Goal: Information Seeking & Learning: Learn about a topic

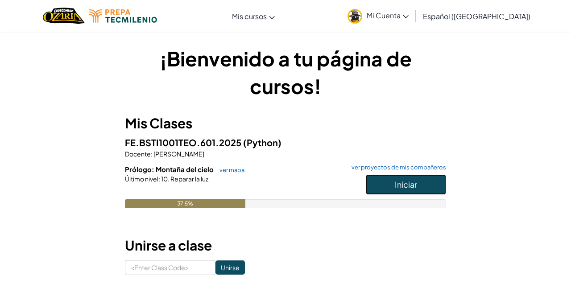
click at [407, 185] on span "Iniciar" at bounding box center [406, 184] width 22 height 10
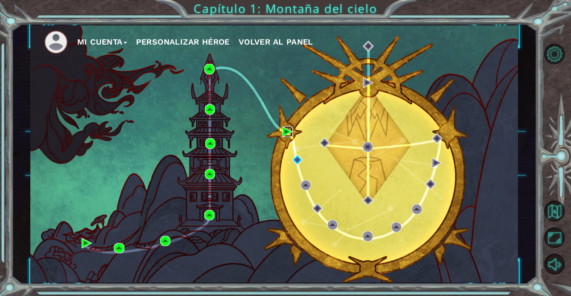
click at [290, 135] on img at bounding box center [287, 132] width 10 height 10
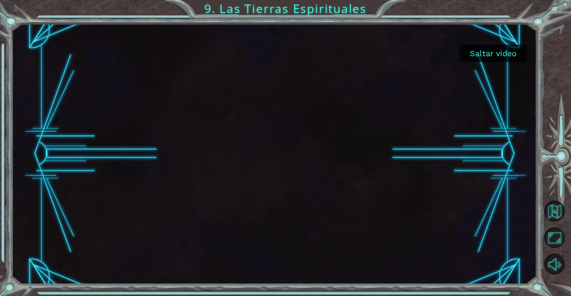
click at [488, 54] on button "Saltar video" at bounding box center [492, 53] width 67 height 17
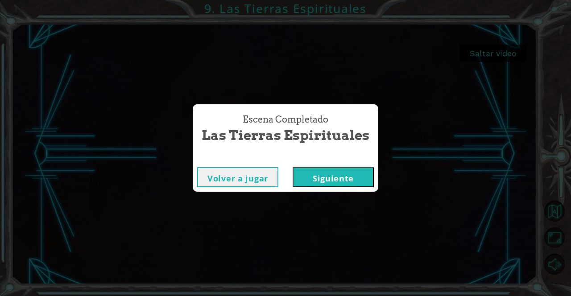
click at [340, 176] on button "Siguiente" at bounding box center [332, 177] width 81 height 20
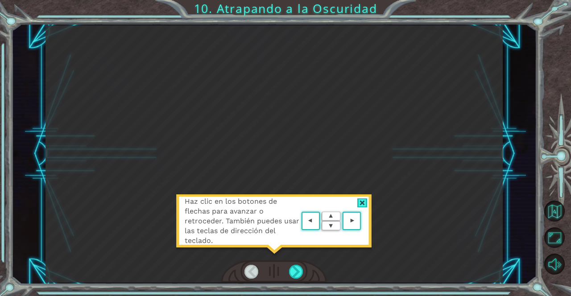
click at [363, 221] on area at bounding box center [363, 221] width 0 height 0
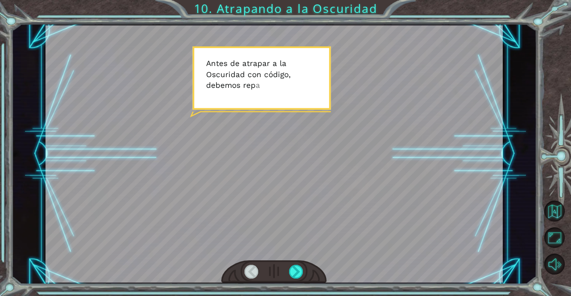
click at [295, 275] on div at bounding box center [296, 272] width 14 height 14
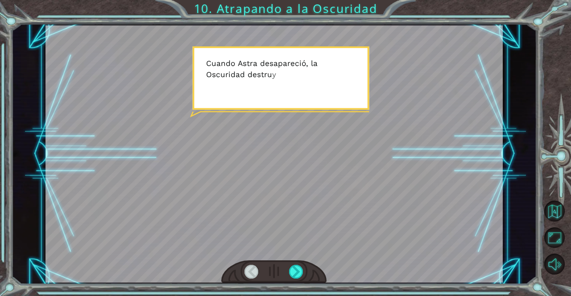
click at [364, 201] on div at bounding box center [273, 153] width 457 height 257
click at [295, 272] on div at bounding box center [296, 272] width 14 height 14
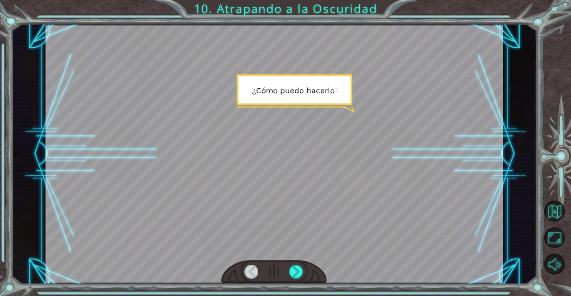
click at [302, 274] on div at bounding box center [296, 272] width 14 height 14
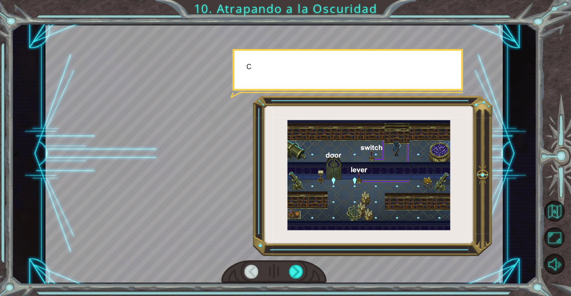
click at [294, 281] on div at bounding box center [273, 271] width 105 height 23
click at [302, 274] on div at bounding box center [296, 272] width 14 height 14
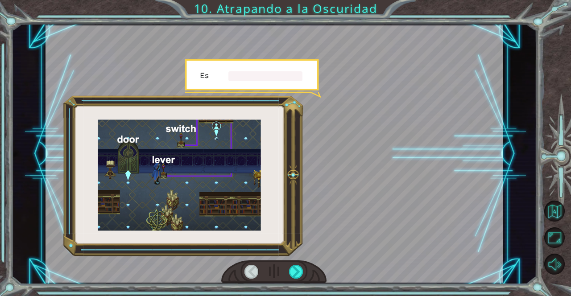
click at [301, 274] on div at bounding box center [296, 272] width 14 height 14
click at [301, 272] on div at bounding box center [296, 272] width 14 height 14
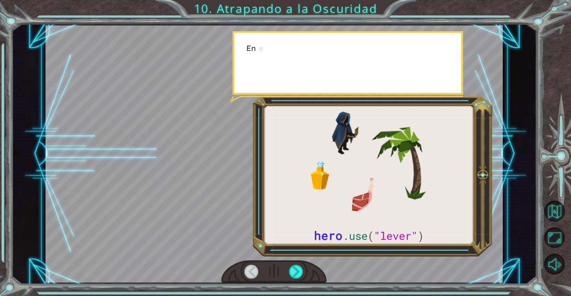
click at [302, 275] on div at bounding box center [296, 272] width 14 height 14
click at [300, 276] on div at bounding box center [296, 272] width 14 height 14
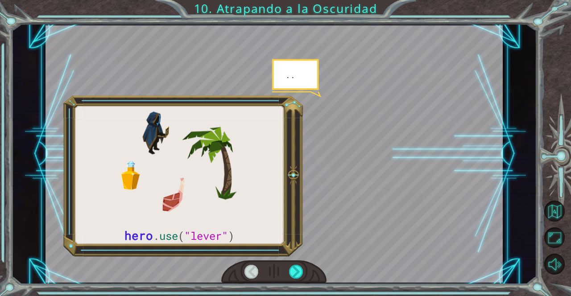
click at [300, 276] on div at bounding box center [296, 272] width 14 height 14
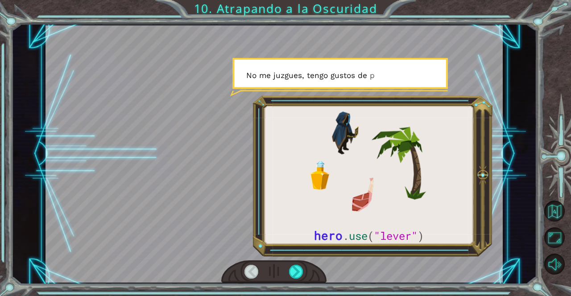
click at [302, 272] on div at bounding box center [296, 272] width 14 height 14
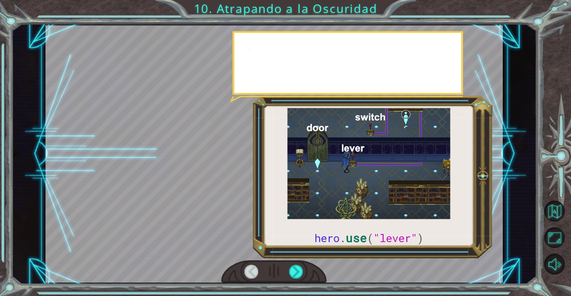
click at [302, 272] on div at bounding box center [296, 272] width 14 height 14
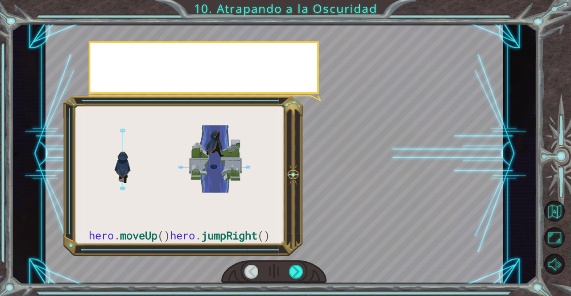
click at [299, 275] on div at bounding box center [296, 272] width 14 height 14
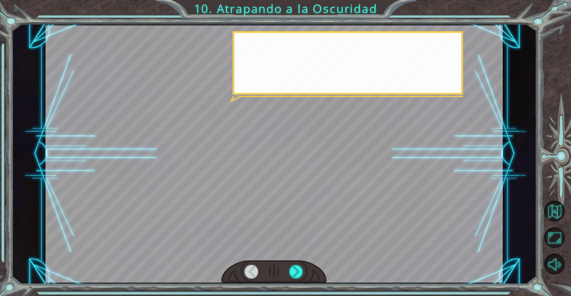
click at [301, 268] on div at bounding box center [296, 272] width 14 height 14
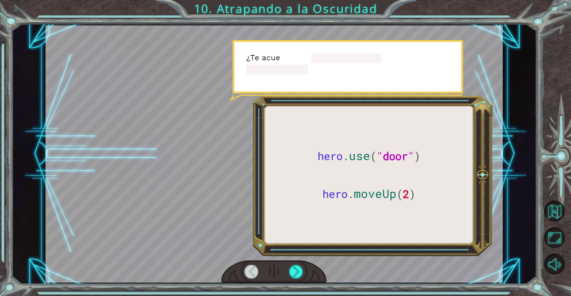
click at [301, 268] on div at bounding box center [296, 272] width 14 height 14
click at [300, 267] on div at bounding box center [296, 272] width 14 height 14
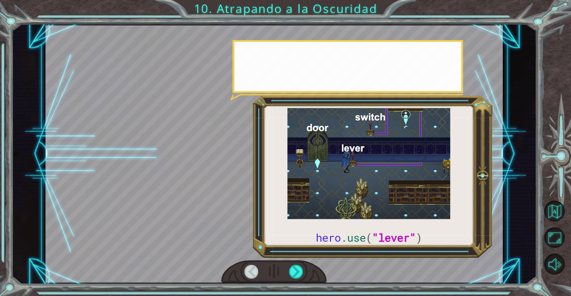
click at [300, 268] on div at bounding box center [296, 272] width 14 height 14
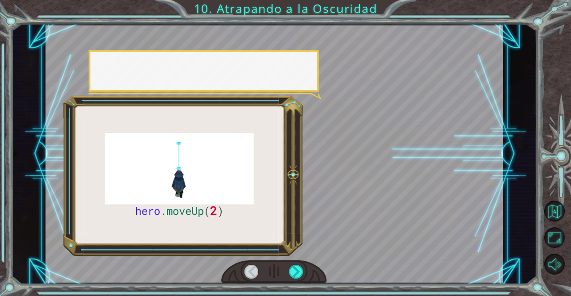
click at [301, 269] on div at bounding box center [296, 272] width 14 height 14
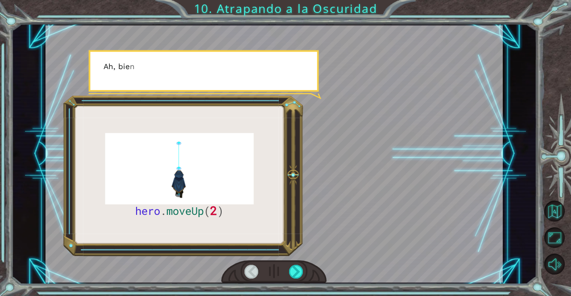
click at [298, 266] on div at bounding box center [296, 272] width 14 height 14
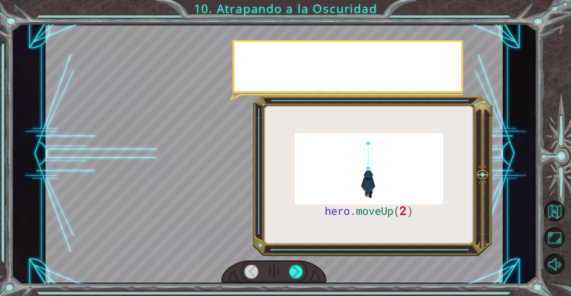
click at [294, 272] on div at bounding box center [296, 272] width 14 height 14
click at [298, 271] on div at bounding box center [296, 272] width 14 height 14
click at [293, 272] on div at bounding box center [296, 272] width 14 height 14
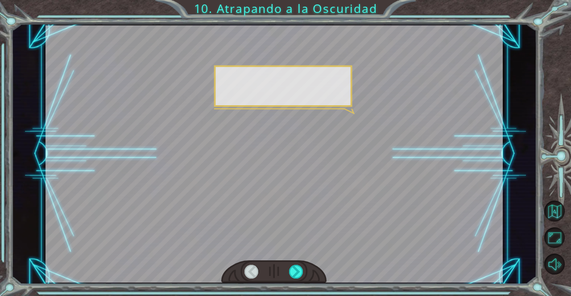
click at [301, 268] on div at bounding box center [296, 272] width 14 height 14
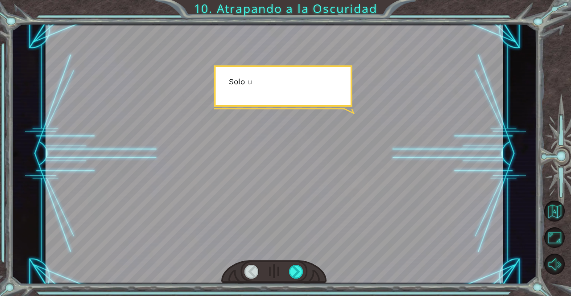
click at [300, 275] on div at bounding box center [296, 272] width 14 height 14
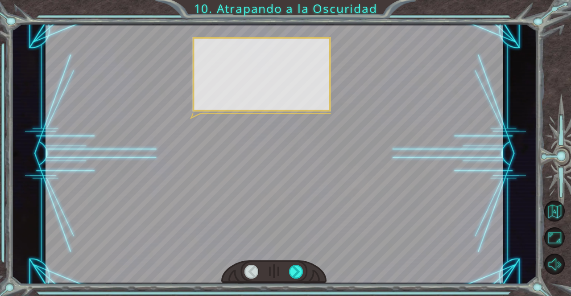
click at [300, 275] on div at bounding box center [296, 272] width 14 height 14
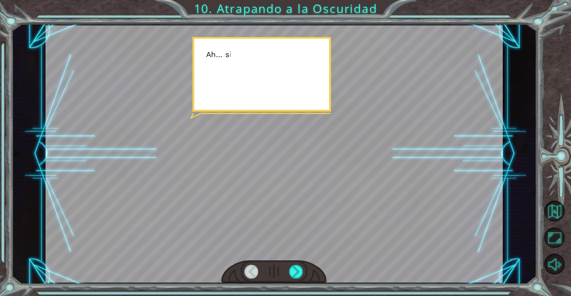
click at [302, 273] on div at bounding box center [296, 272] width 14 height 14
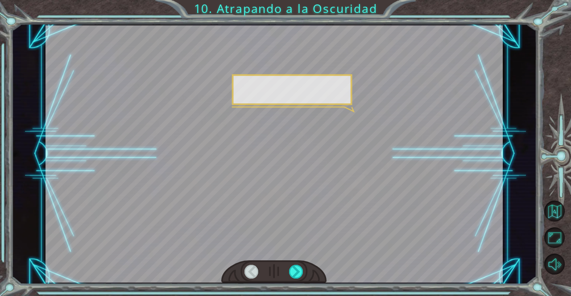
click at [300, 274] on div at bounding box center [296, 272] width 14 height 14
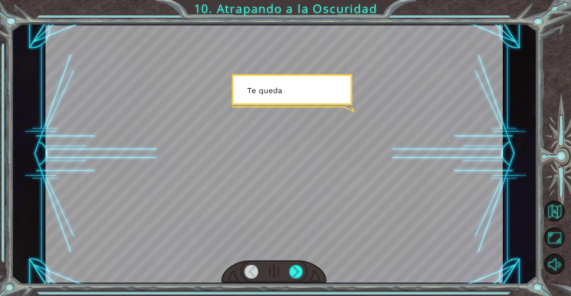
click at [301, 273] on div at bounding box center [296, 272] width 14 height 14
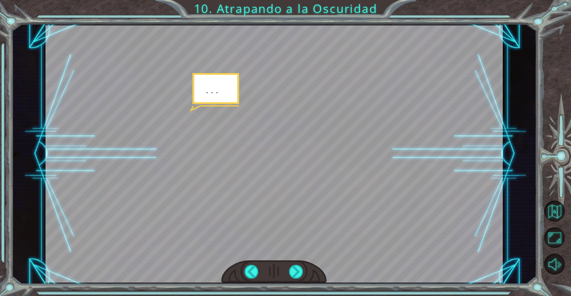
click at [314, 275] on div at bounding box center [273, 271] width 105 height 23
click at [302, 276] on div at bounding box center [296, 272] width 14 height 14
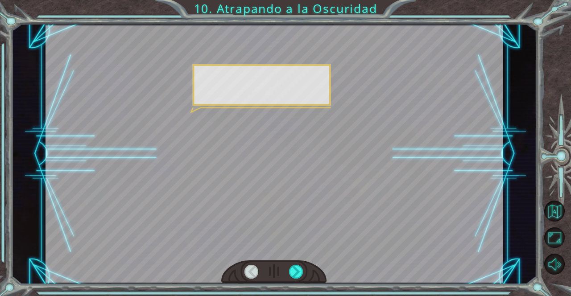
click at [302, 276] on div at bounding box center [296, 272] width 14 height 14
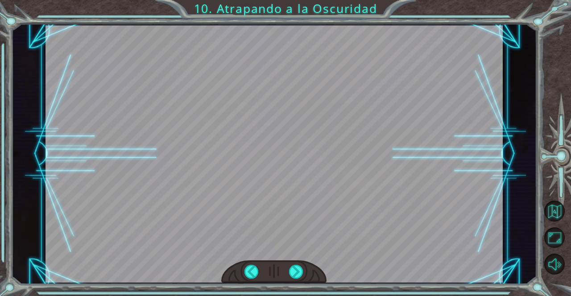
scroll to position [2, 0]
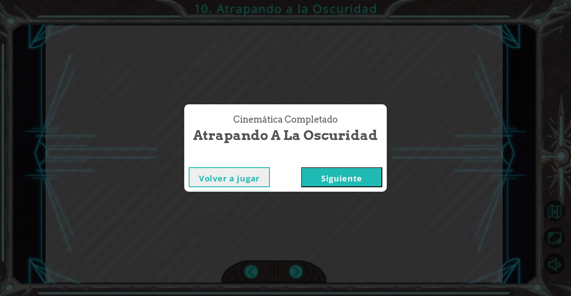
click at [303, 271] on div "Cinemática Completado Atrapando a la Oscuridad Volver a jugar [GEOGRAPHIC_DATA]" at bounding box center [285, 148] width 571 height 296
click at [255, 179] on button "Volver a jugar" at bounding box center [229, 177] width 81 height 20
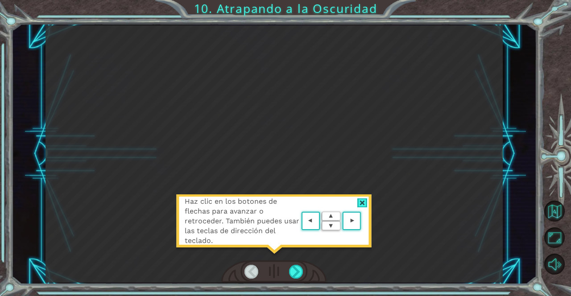
click at [367, 201] on div at bounding box center [362, 202] width 10 height 9
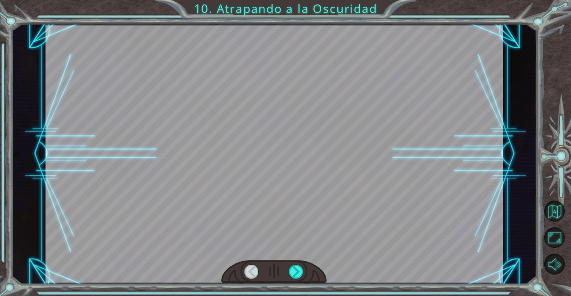
click at [301, 272] on div at bounding box center [296, 272] width 14 height 14
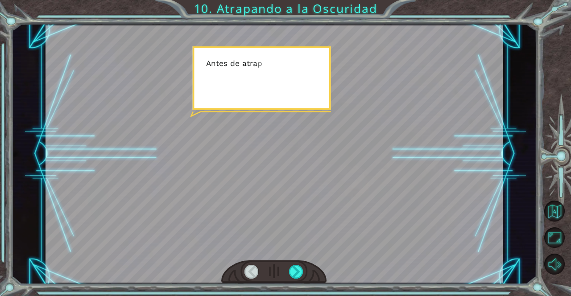
click at [301, 270] on div at bounding box center [296, 272] width 14 height 14
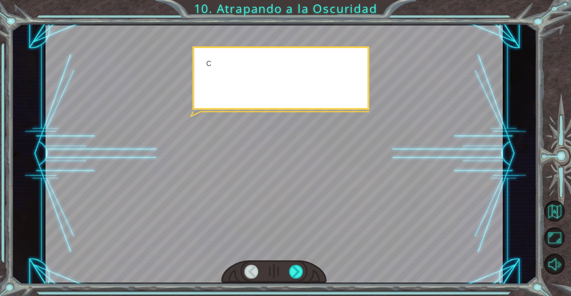
click at [300, 278] on div at bounding box center [296, 272] width 14 height 14
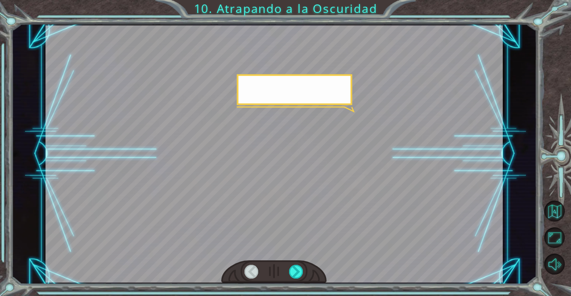
click at [302, 268] on div at bounding box center [296, 272] width 14 height 14
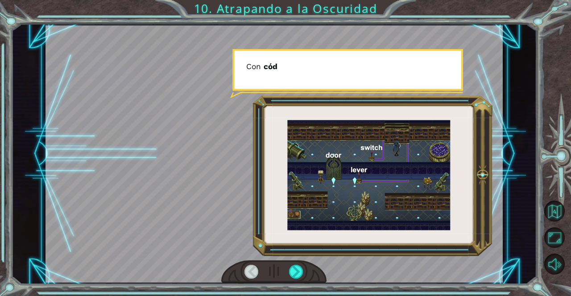
click at [299, 266] on div at bounding box center [296, 272] width 14 height 14
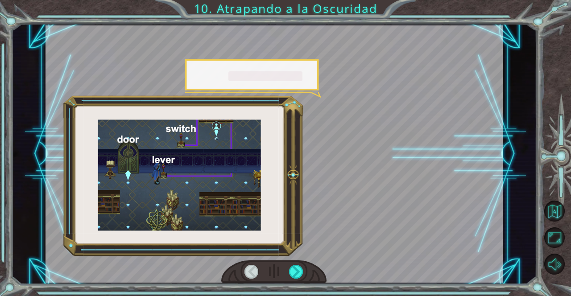
click at [300, 265] on div at bounding box center [296, 272] width 14 height 14
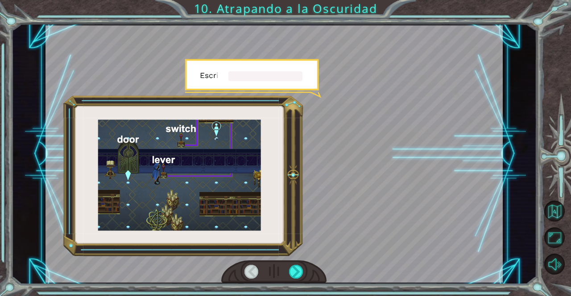
click at [302, 266] on div at bounding box center [296, 272] width 14 height 14
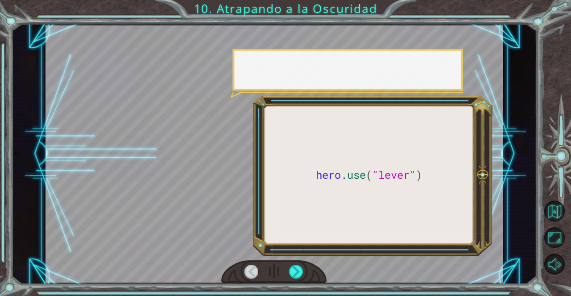
click at [302, 266] on div at bounding box center [296, 272] width 14 height 14
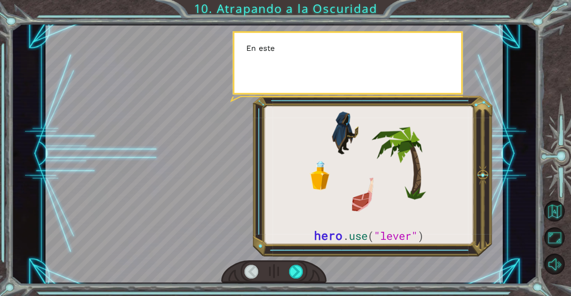
click at [303, 271] on div at bounding box center [296, 272] width 14 height 14
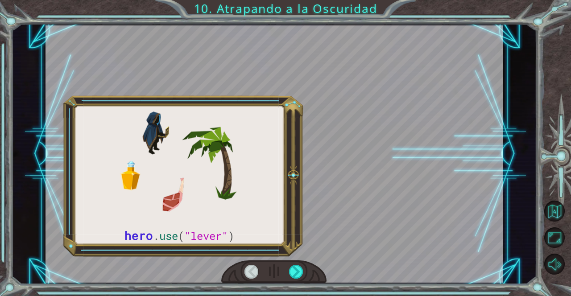
click at [309, 268] on div at bounding box center [273, 271] width 105 height 23
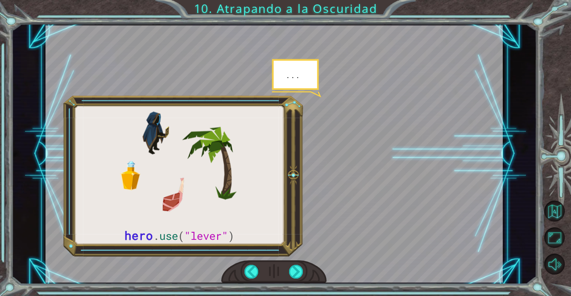
click at [303, 273] on div at bounding box center [296, 272] width 14 height 14
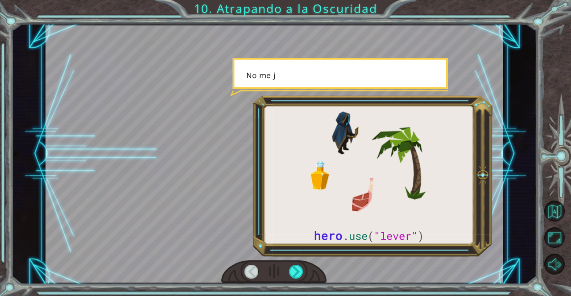
click at [309, 267] on div at bounding box center [273, 271] width 105 height 23
click at [302, 269] on div at bounding box center [296, 272] width 14 height 14
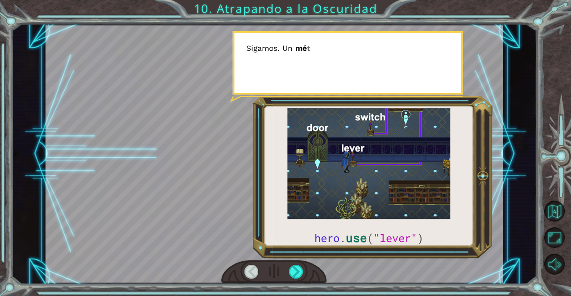
click at [300, 276] on div at bounding box center [296, 272] width 14 height 14
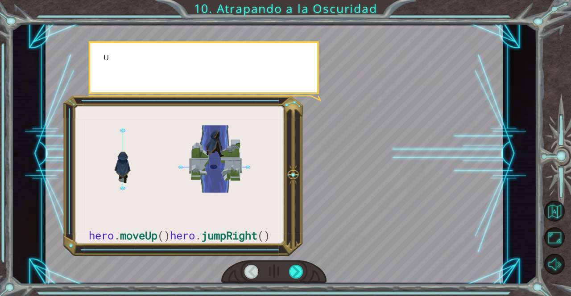
click at [302, 275] on div at bounding box center [296, 272] width 14 height 14
click at [299, 279] on div at bounding box center [296, 272] width 14 height 14
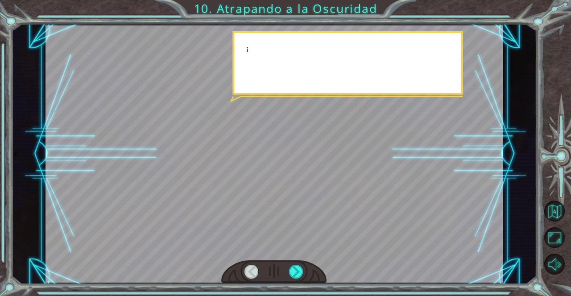
click at [299, 275] on div at bounding box center [296, 272] width 14 height 14
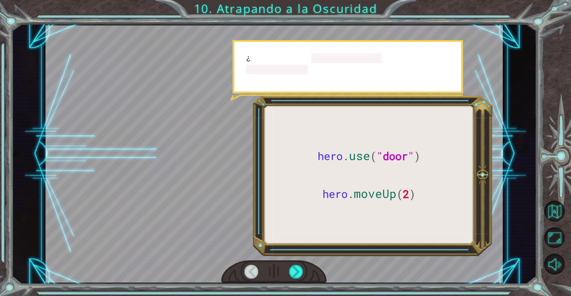
click at [299, 275] on div at bounding box center [296, 272] width 14 height 14
click at [300, 271] on div at bounding box center [296, 272] width 14 height 14
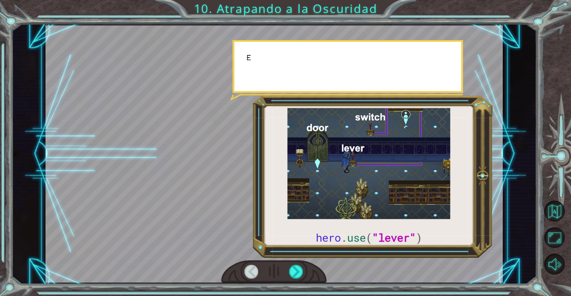
click at [301, 271] on div at bounding box center [296, 272] width 14 height 14
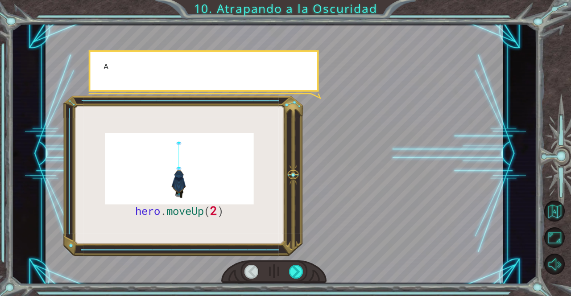
click at [301, 271] on div at bounding box center [296, 272] width 14 height 14
click at [302, 272] on div at bounding box center [296, 272] width 14 height 14
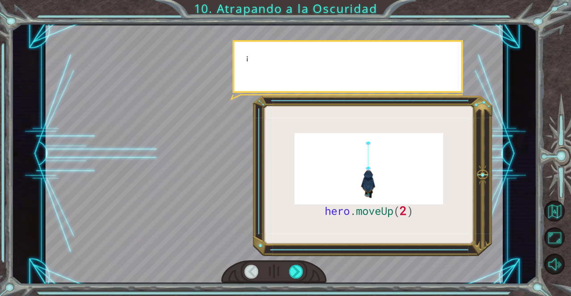
click at [301, 273] on div at bounding box center [296, 272] width 14 height 14
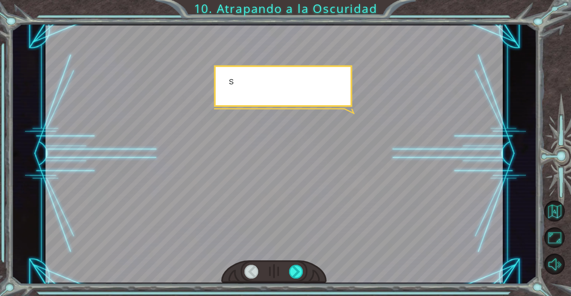
click at [300, 277] on div at bounding box center [296, 272] width 14 height 14
click at [301, 269] on div at bounding box center [296, 272] width 14 height 14
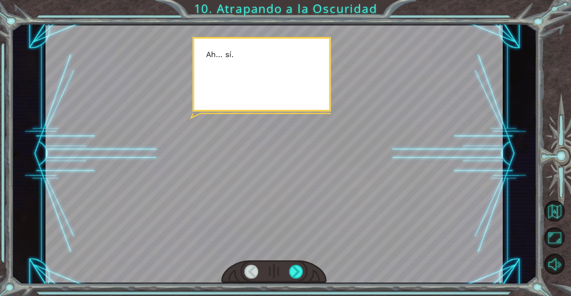
click at [296, 272] on div at bounding box center [296, 272] width 14 height 14
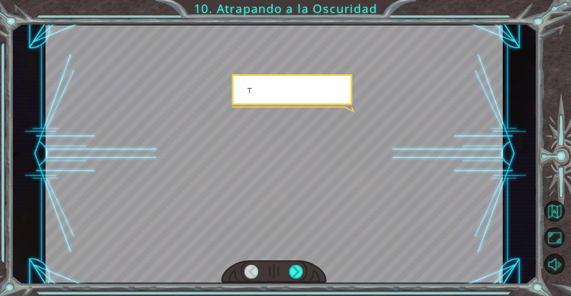
click at [299, 277] on div at bounding box center [296, 272] width 14 height 14
click at [303, 274] on div at bounding box center [296, 272] width 14 height 14
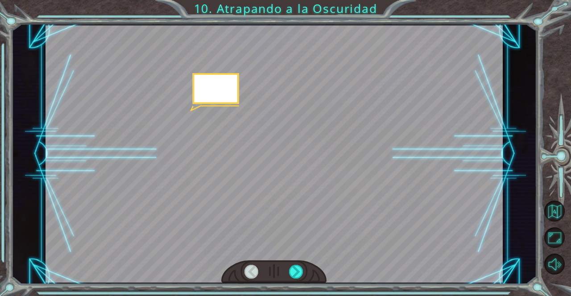
click at [303, 274] on div at bounding box center [296, 272] width 14 height 14
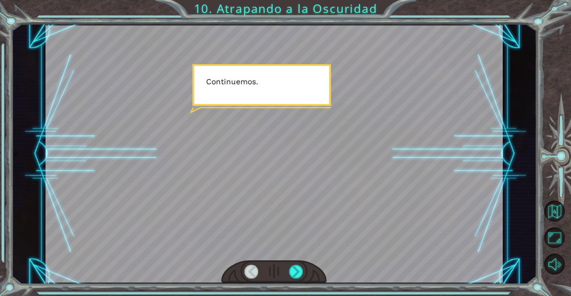
click at [310, 268] on div at bounding box center [273, 271] width 105 height 23
click at [298, 276] on div at bounding box center [296, 272] width 14 height 14
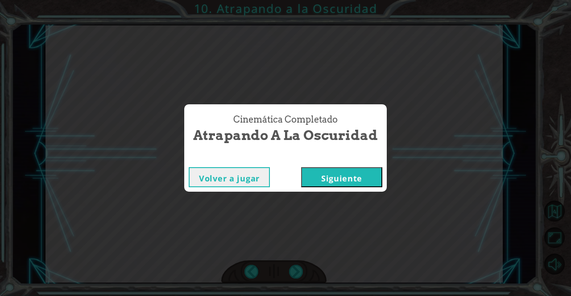
click at [356, 186] on button "Siguiente" at bounding box center [341, 177] width 81 height 20
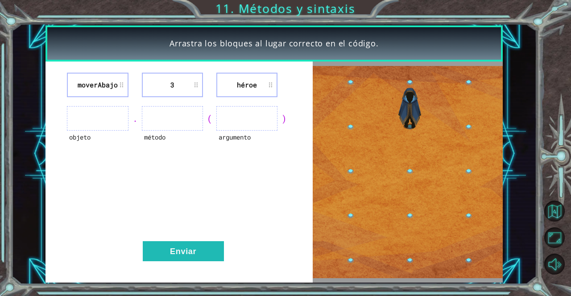
click at [113, 116] on ul at bounding box center [97, 118] width 61 height 25
click at [111, 131] on ul at bounding box center [97, 118] width 61 height 25
click at [116, 121] on ul at bounding box center [97, 118] width 61 height 25
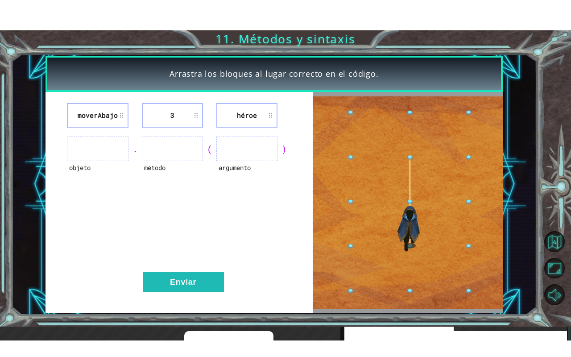
scroll to position [0, 0]
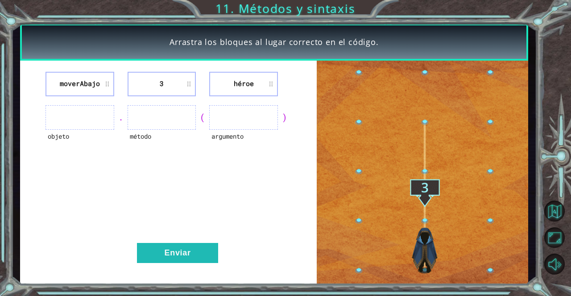
click at [88, 119] on ul at bounding box center [79, 117] width 69 height 25
click at [239, 120] on ul at bounding box center [243, 117] width 69 height 25
click at [219, 128] on ul at bounding box center [243, 117] width 69 height 25
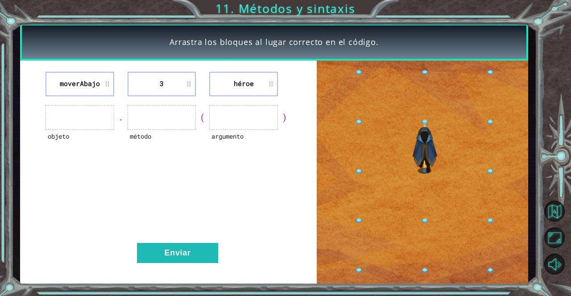
click at [179, 263] on button "Enviar" at bounding box center [177, 253] width 81 height 20
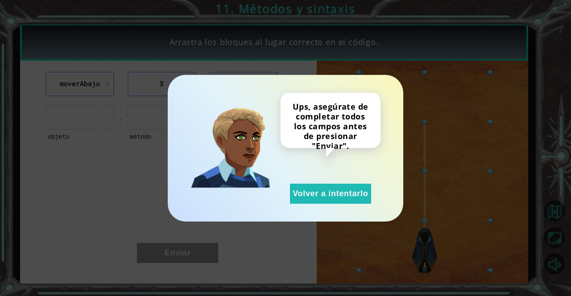
click at [343, 204] on button "Volver a intentarlo" at bounding box center [330, 194] width 81 height 20
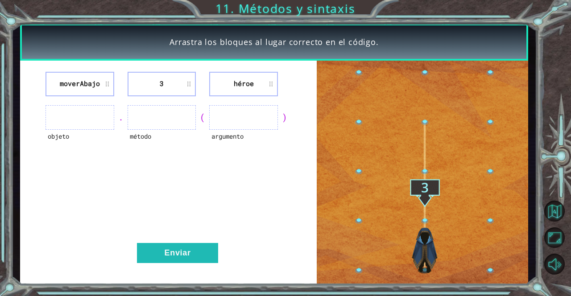
click at [248, 119] on ul at bounding box center [243, 117] width 69 height 25
click at [248, 124] on ul at bounding box center [243, 117] width 69 height 25
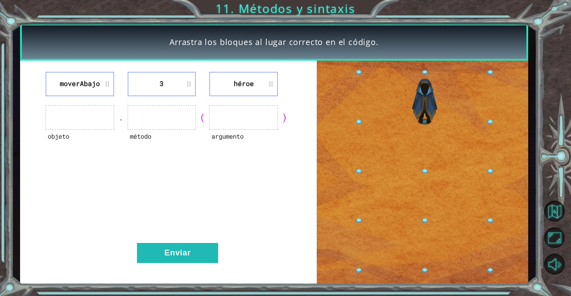
click at [247, 129] on ul at bounding box center [243, 117] width 69 height 25
click at [259, 116] on ul at bounding box center [243, 117] width 69 height 25
click at [262, 116] on ul at bounding box center [243, 117] width 69 height 25
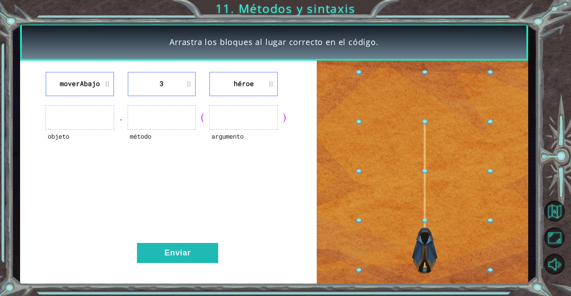
click at [268, 116] on ul at bounding box center [243, 117] width 69 height 25
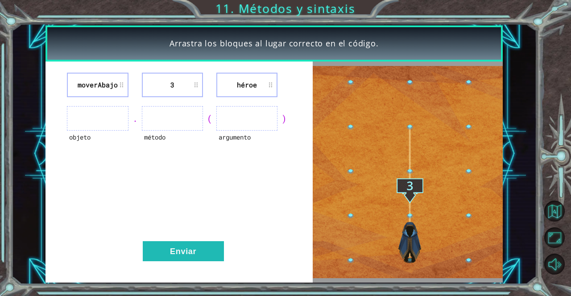
click at [112, 118] on ul at bounding box center [97, 118] width 61 height 25
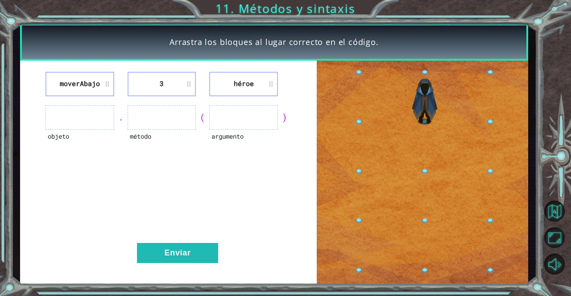
click at [425, 209] on img at bounding box center [422, 172] width 211 height 236
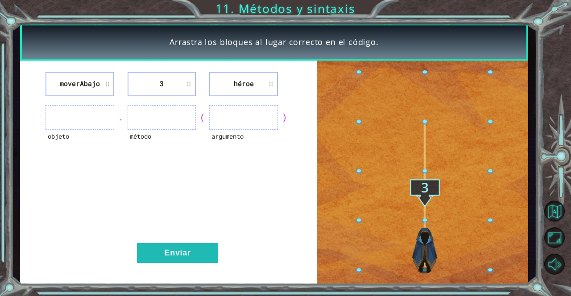
click at [423, 274] on img at bounding box center [422, 172] width 211 height 236
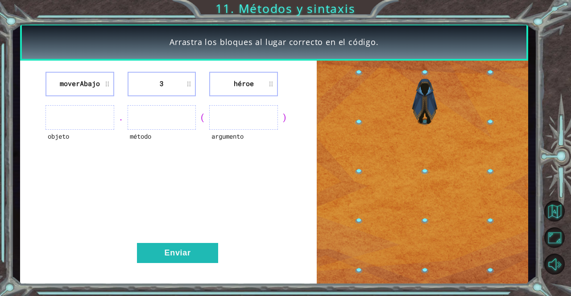
click at [353, 239] on img at bounding box center [422, 172] width 211 height 236
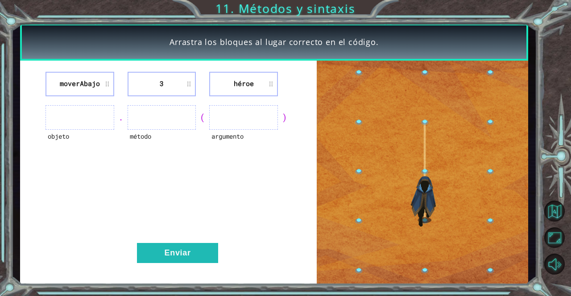
click at [363, 238] on img at bounding box center [422, 172] width 211 height 236
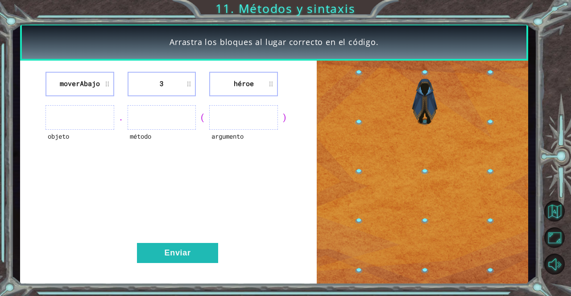
click at [431, 240] on img at bounding box center [422, 172] width 211 height 236
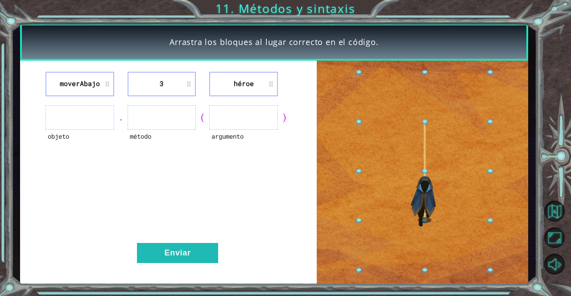
click at [420, 210] on img at bounding box center [422, 172] width 211 height 236
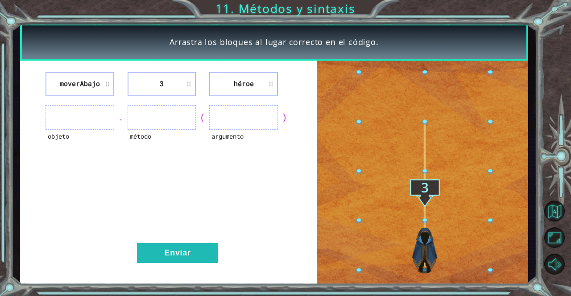
click at [423, 210] on img at bounding box center [422, 172] width 211 height 236
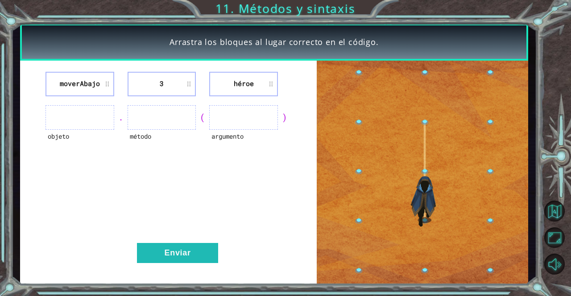
click at [360, 284] on img at bounding box center [422, 172] width 211 height 236
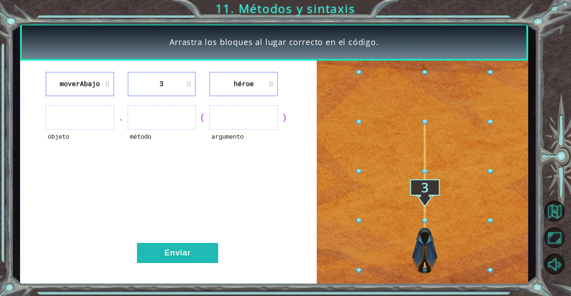
click at [361, 290] on img at bounding box center [422, 172] width 211 height 236
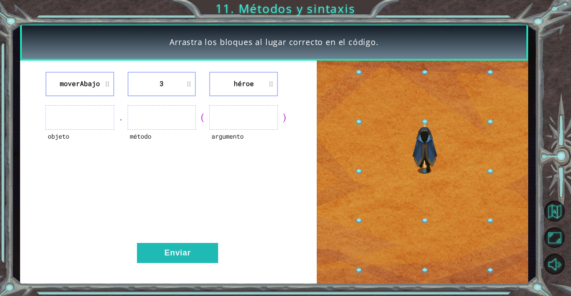
click at [361, 290] on img at bounding box center [422, 172] width 211 height 236
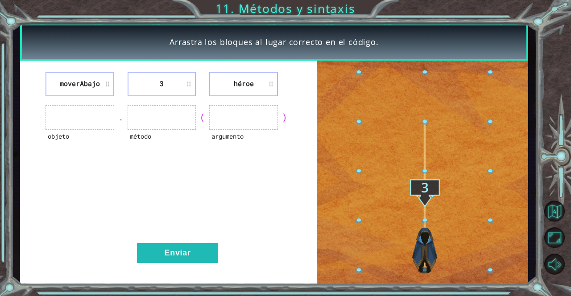
click at [361, 290] on img at bounding box center [422, 172] width 211 height 236
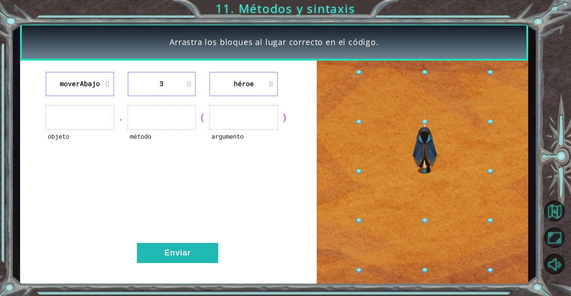
click at [365, 289] on img at bounding box center [422, 172] width 211 height 236
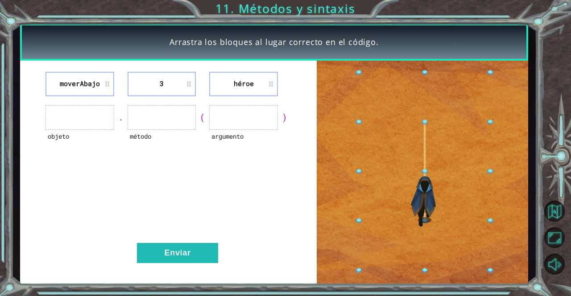
click at [370, 281] on img at bounding box center [422, 172] width 211 height 236
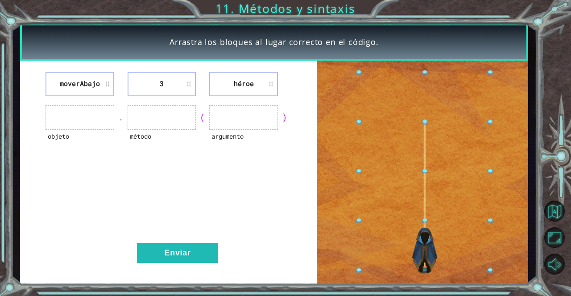
click at [370, 281] on img at bounding box center [422, 172] width 211 height 236
click at [372, 278] on img at bounding box center [422, 172] width 211 height 236
click at [376, 269] on img at bounding box center [422, 172] width 211 height 236
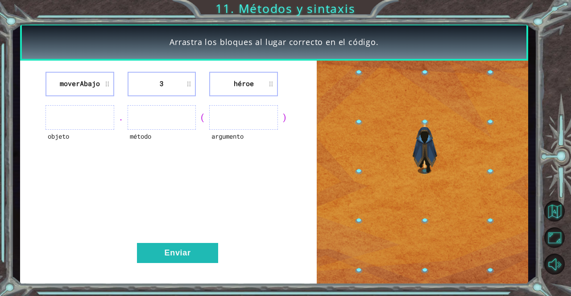
click at [554, 248] on button "Maximizar navegador" at bounding box center [554, 237] width 21 height 21
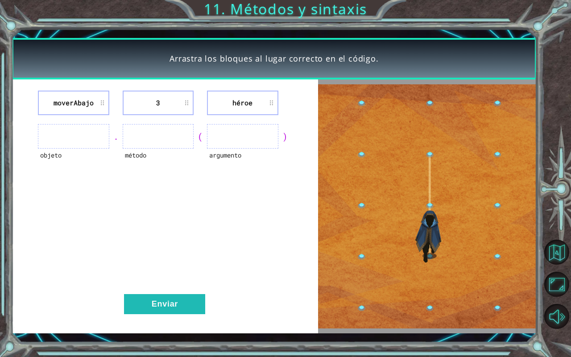
scroll to position [20, 0]
click at [436, 223] on img at bounding box center [427, 206] width 218 height 244
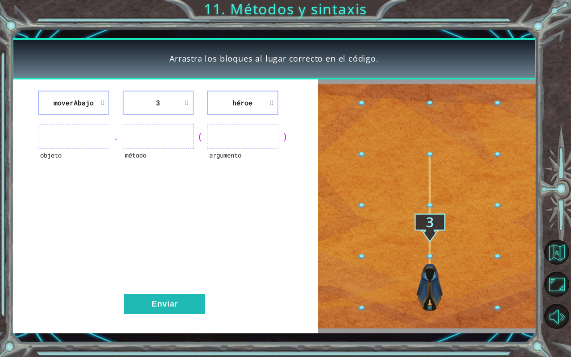
scroll to position [0, 0]
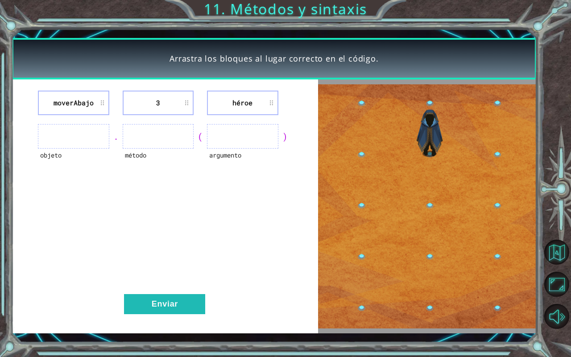
click at [556, 296] on button "Sonido apagado" at bounding box center [556, 316] width 25 height 25
click at [554, 296] on button "Sonido encendido" at bounding box center [556, 316] width 25 height 25
click at [556, 296] on button "Sonido apagado" at bounding box center [556, 316] width 25 height 25
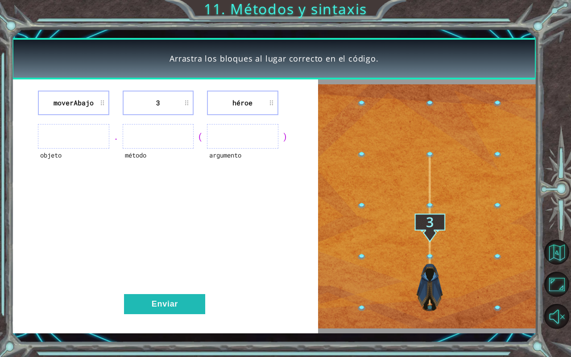
click at [155, 296] on button "Enviar" at bounding box center [164, 304] width 81 height 20
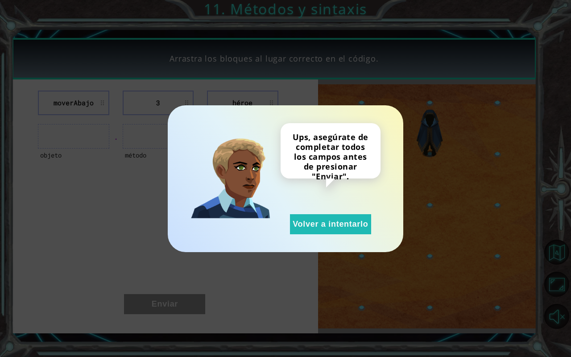
click at [349, 228] on button "Volver a intentarlo" at bounding box center [330, 224] width 81 height 20
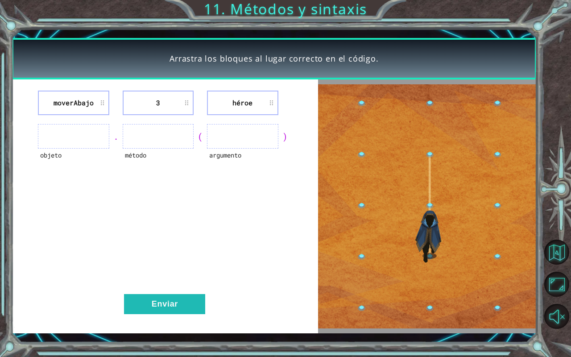
click at [557, 264] on button "Volver al mapa" at bounding box center [556, 251] width 25 height 25
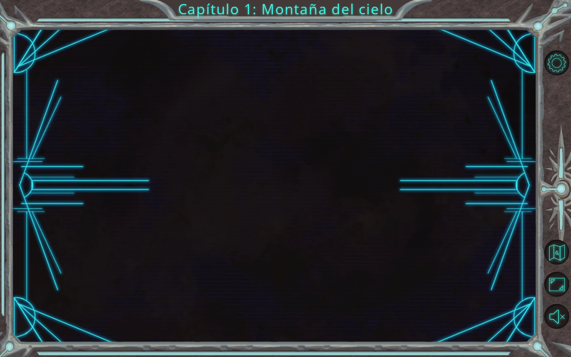
click at [465, 276] on div at bounding box center [274, 186] width 525 height 314
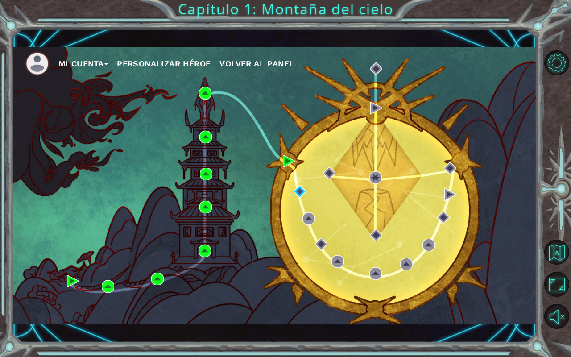
click at [450, 296] on div "Mi Cuenta Personalizar héroe Volver al panel" at bounding box center [274, 185] width 525 height 277
click at [304, 190] on img at bounding box center [299, 191] width 12 height 12
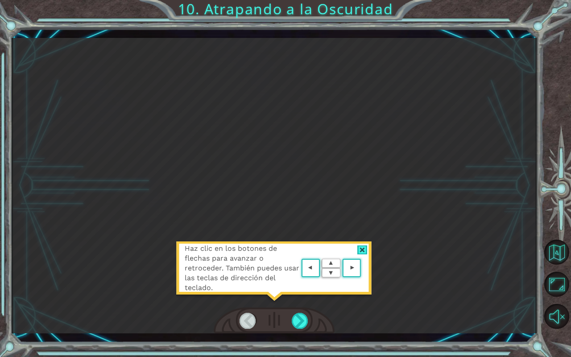
click at [361, 254] on div at bounding box center [362, 249] width 10 height 9
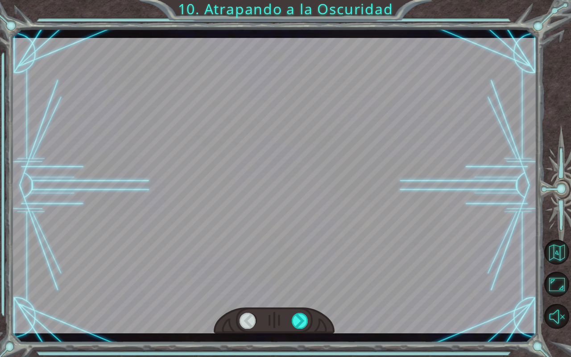
click at [303, 296] on div at bounding box center [300, 321] width 17 height 16
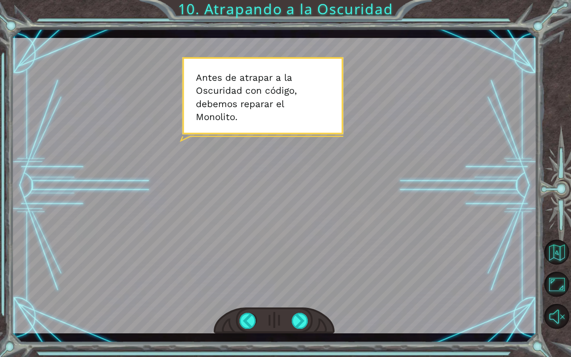
scroll to position [13, 0]
click at [556, 296] on button "Sonido encendido" at bounding box center [556, 316] width 25 height 25
click at [298, 296] on div at bounding box center [300, 321] width 17 height 16
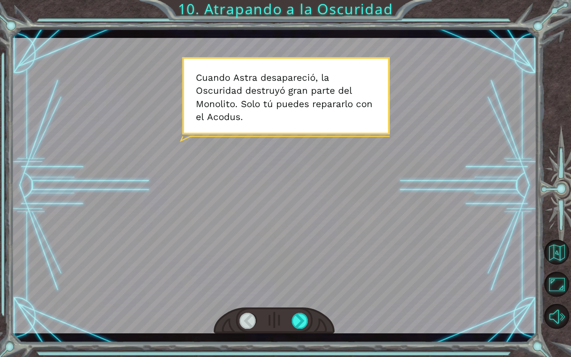
click at [298, 296] on div at bounding box center [300, 321] width 17 height 16
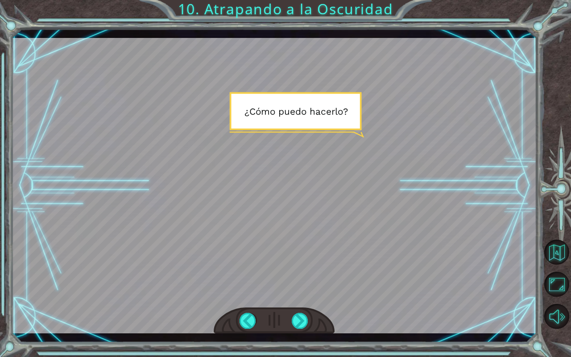
click at [306, 296] on div at bounding box center [300, 321] width 17 height 16
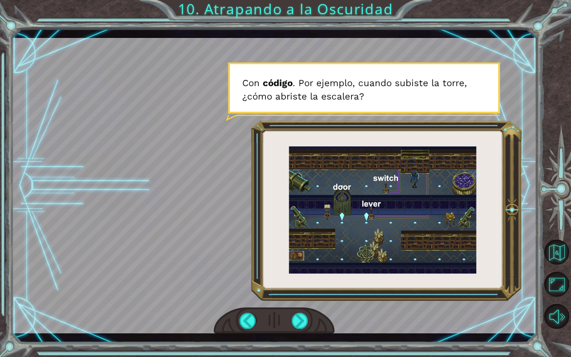
click at [298, 296] on div at bounding box center [300, 321] width 17 height 16
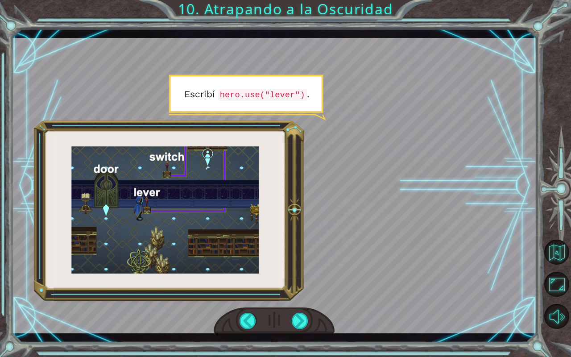
click at [297, 296] on div at bounding box center [300, 321] width 17 height 16
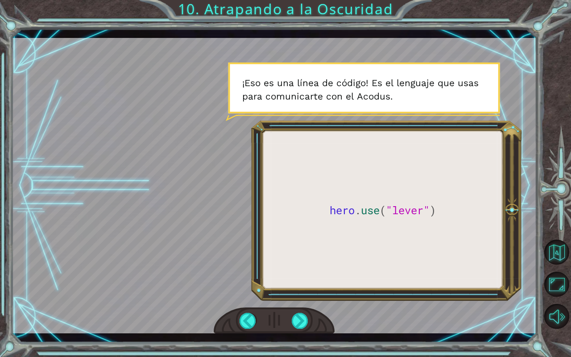
click at [304, 296] on div at bounding box center [300, 321] width 17 height 16
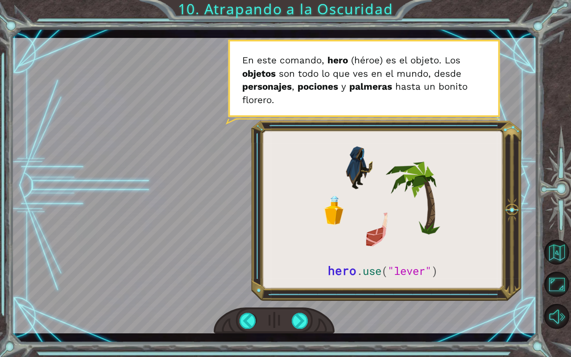
click at [304, 296] on div at bounding box center [300, 321] width 17 height 16
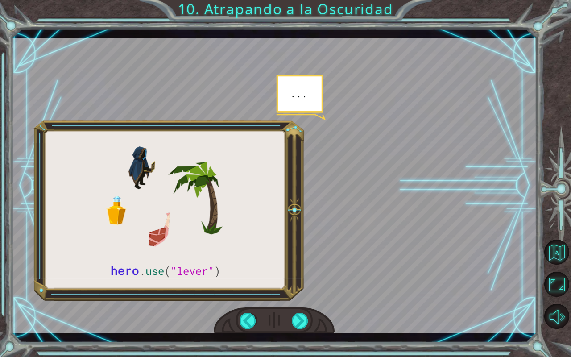
click at [300, 296] on div at bounding box center [300, 321] width 17 height 16
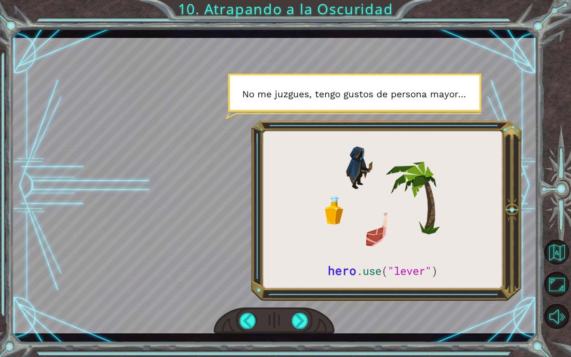
click at [301, 296] on div at bounding box center [300, 321] width 17 height 16
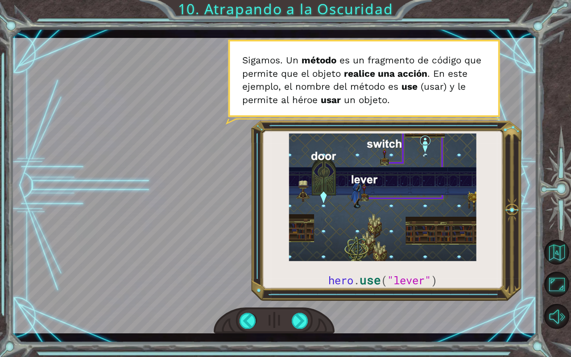
click at [305, 296] on div at bounding box center [300, 321] width 17 height 16
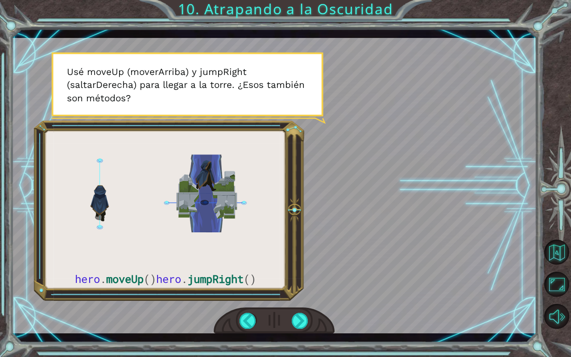
scroll to position [0, 0]
click at [306, 296] on div at bounding box center [300, 321] width 17 height 16
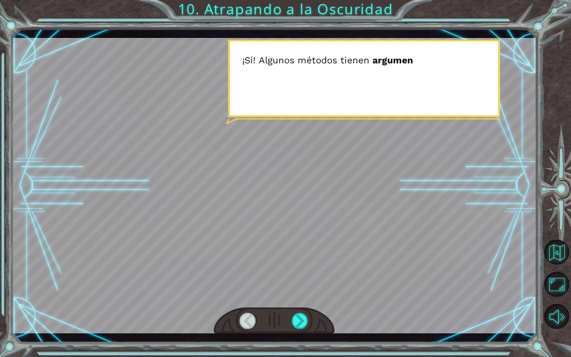
click at [303, 296] on div at bounding box center [300, 321] width 17 height 16
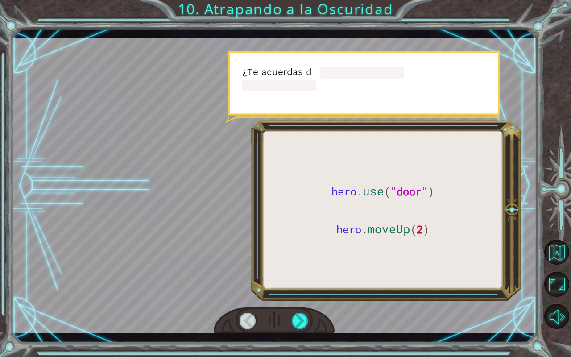
click at [303, 296] on div at bounding box center [300, 321] width 17 height 16
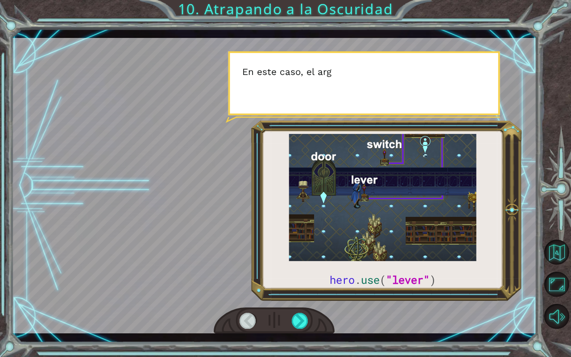
click at [307, 296] on div at bounding box center [300, 321] width 17 height 16
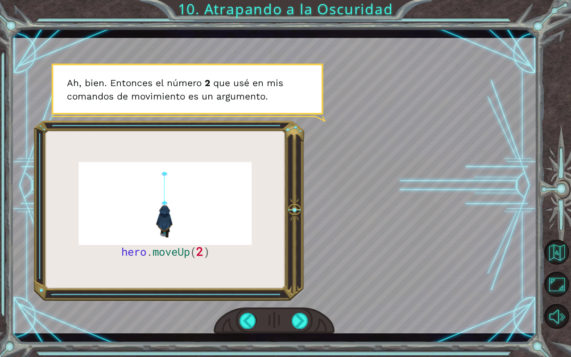
click at [244, 296] on div at bounding box center [247, 321] width 17 height 16
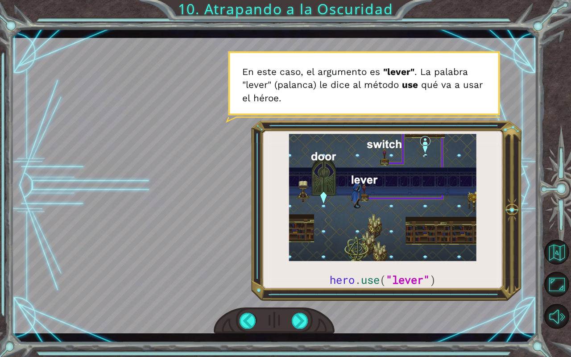
click at [250, 296] on div at bounding box center [247, 321] width 17 height 16
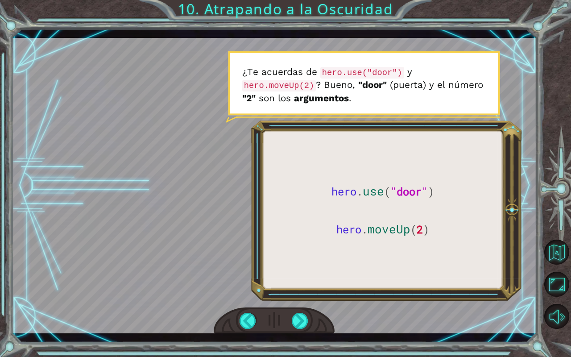
click at [249, 296] on div at bounding box center [247, 321] width 17 height 16
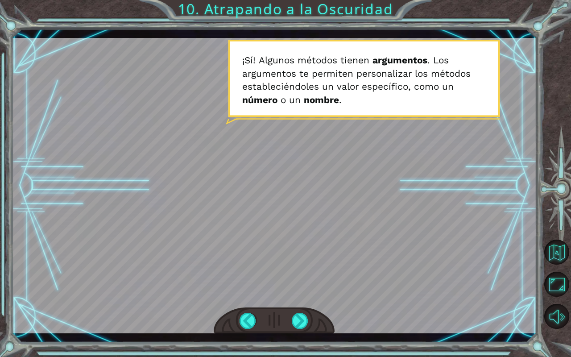
click at [249, 296] on div at bounding box center [247, 321] width 17 height 16
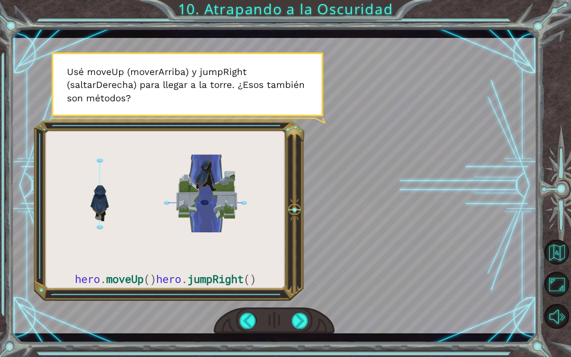
click at [300, 296] on div at bounding box center [300, 321] width 17 height 16
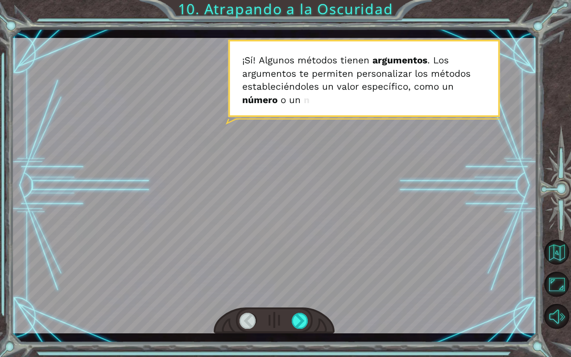
click at [307, 296] on div at bounding box center [300, 321] width 17 height 16
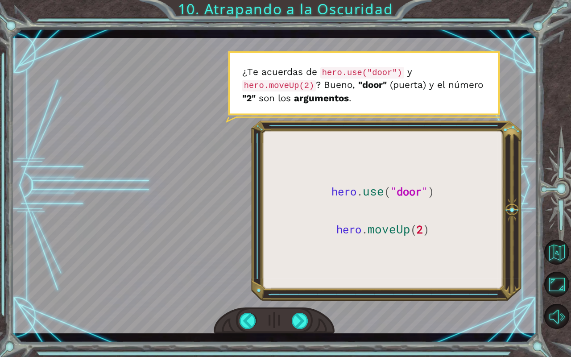
click at [304, 296] on div at bounding box center [300, 321] width 17 height 16
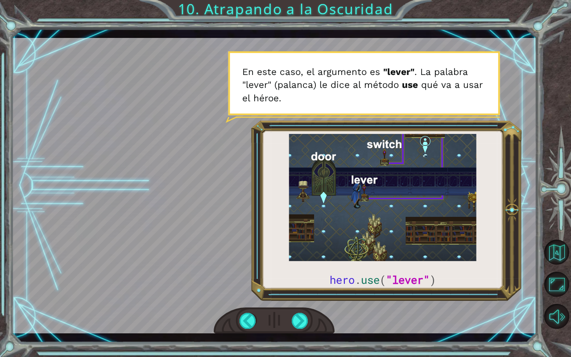
click at [295, 296] on div at bounding box center [300, 321] width 17 height 16
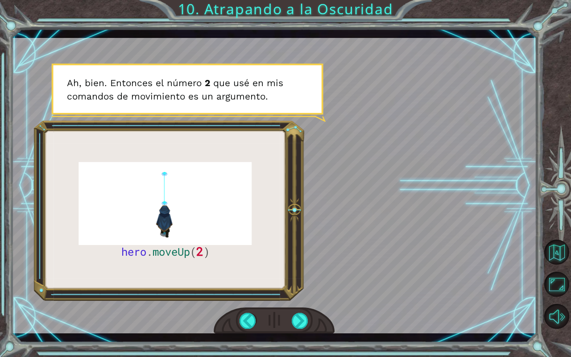
click at [301, 296] on div at bounding box center [300, 321] width 17 height 16
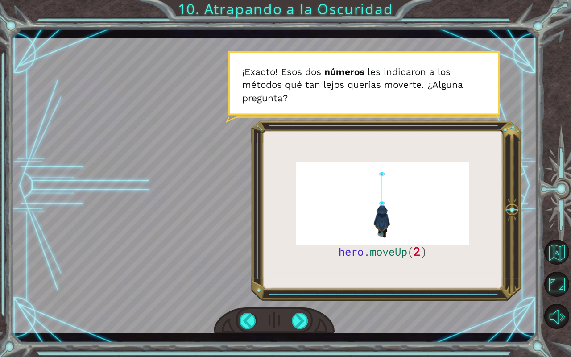
click at [301, 296] on div at bounding box center [300, 321] width 17 height 16
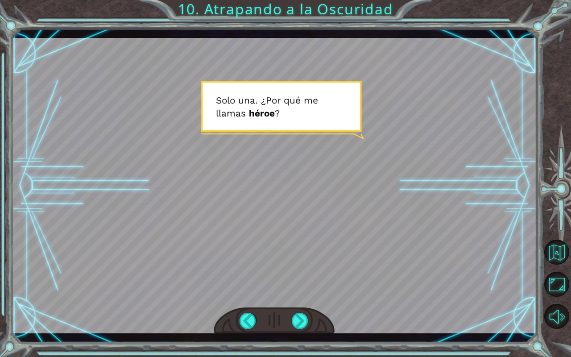
click at [316, 296] on div at bounding box center [274, 320] width 121 height 27
click at [299, 296] on div at bounding box center [300, 321] width 17 height 16
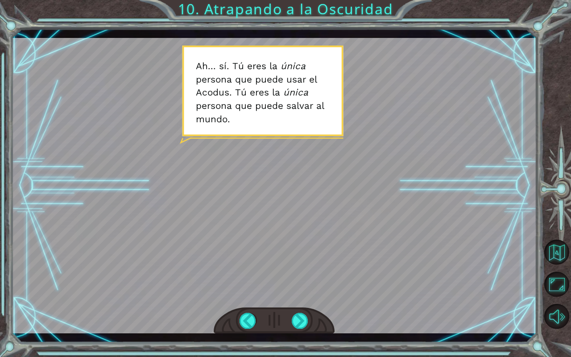
click at [306, 296] on div at bounding box center [300, 321] width 17 height 16
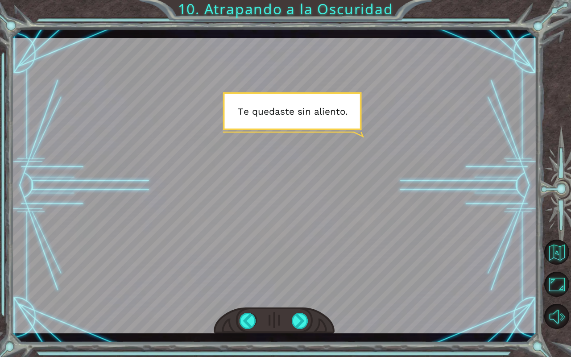
click at [306, 296] on div at bounding box center [300, 321] width 17 height 16
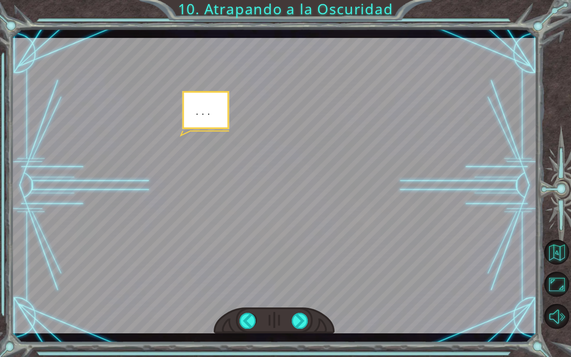
click at [306, 296] on div at bounding box center [300, 321] width 17 height 16
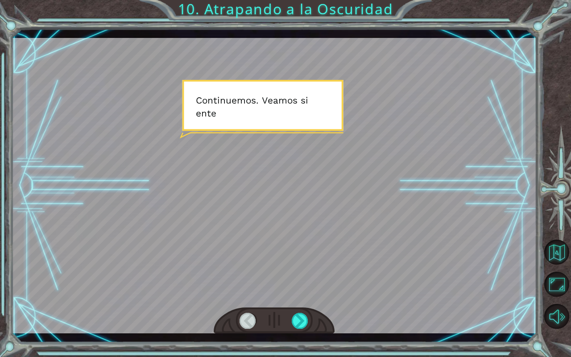
click at [302, 296] on div at bounding box center [300, 321] width 17 height 16
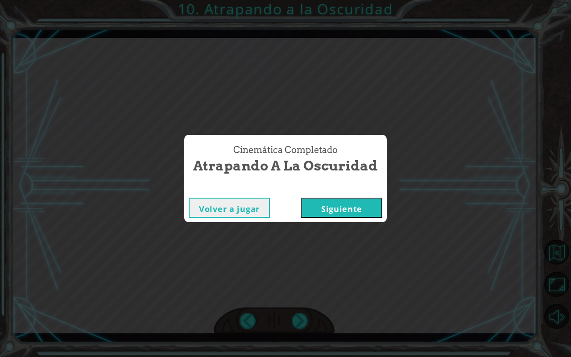
click at [339, 210] on button "Siguiente" at bounding box center [341, 208] width 81 height 20
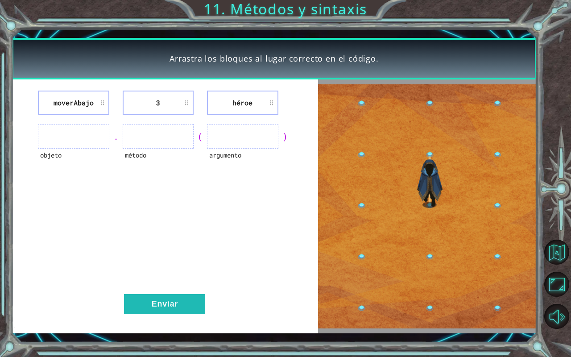
click at [0, 296] on div "Arrastra los bloques al lugar correcto en el código. moverAbajo 3 héroe objeto …" at bounding box center [285, 178] width 571 height 357
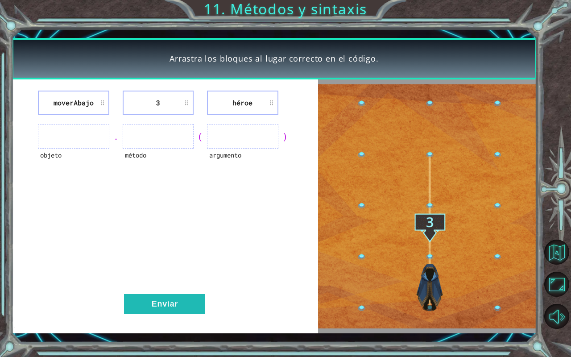
click at [562, 296] on button "Sonido apagado" at bounding box center [556, 316] width 25 height 25
click at [133, 0] on div "Arrastra los bloques al lugar correcto en el código. moverAbajo 3 héroe objeto …" at bounding box center [285, 178] width 571 height 357
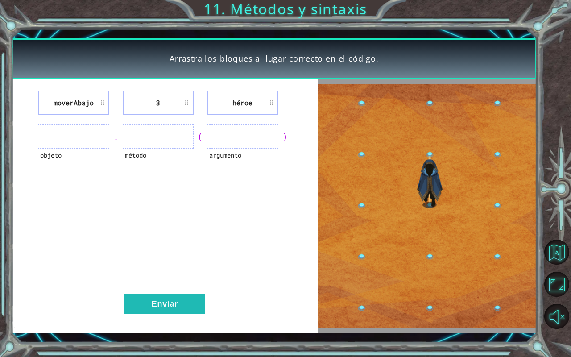
click at [62, 152] on div "objeto" at bounding box center [73, 160] width 71 height 25
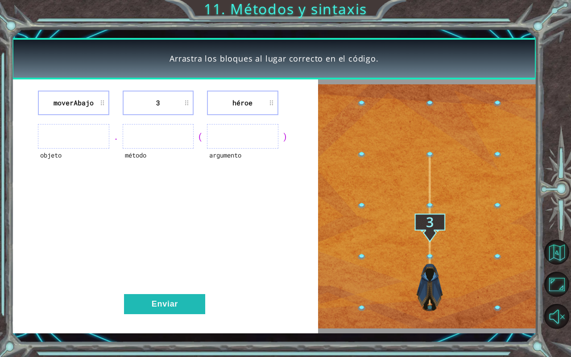
click at [109, 144] on ul at bounding box center [73, 136] width 71 height 25
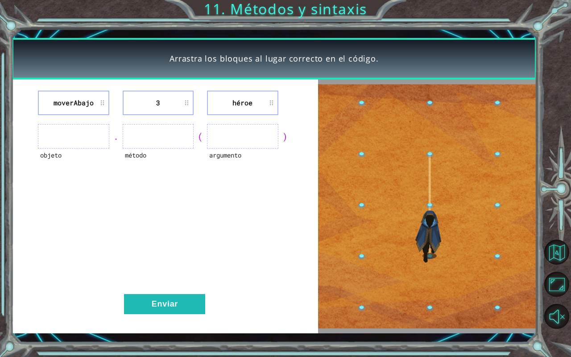
click at [59, 161] on div "objeto" at bounding box center [73, 160] width 71 height 25
click at [114, 135] on div "." at bounding box center [115, 136] width 13 height 12
click at [118, 140] on div "." at bounding box center [115, 136] width 13 height 12
click at [32, 138] on div "objeto . método ( argumento )" at bounding box center [165, 136] width 284 height 25
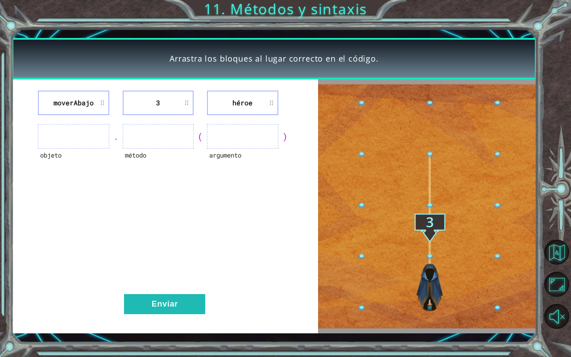
click at [57, 140] on ul at bounding box center [73, 136] width 71 height 25
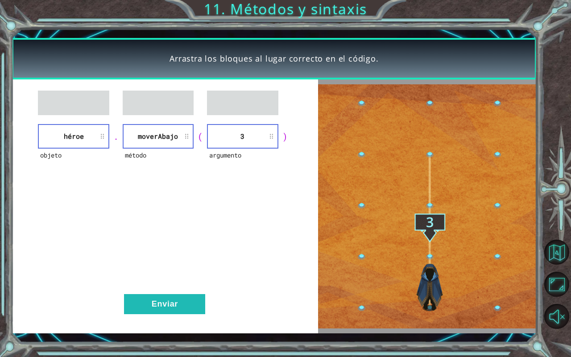
click at [171, 296] on button "Enviar" at bounding box center [164, 304] width 81 height 20
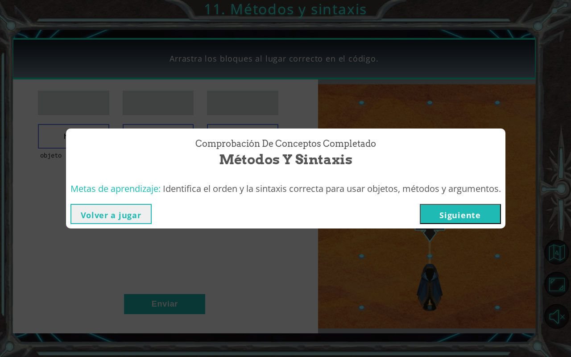
click at [474, 219] on button "Siguiente" at bounding box center [460, 214] width 81 height 20
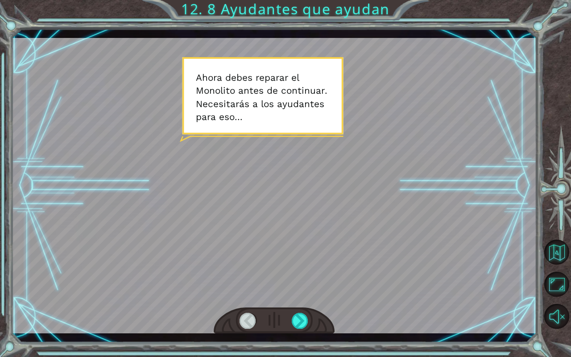
click at [463, 220] on div at bounding box center [274, 185] width 525 height 295
click at [474, 218] on div at bounding box center [274, 185] width 525 height 295
click at [477, 218] on div at bounding box center [274, 185] width 525 height 295
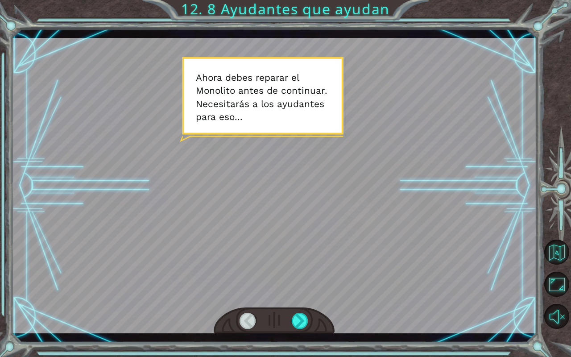
click at [302, 296] on div at bounding box center [300, 321] width 17 height 16
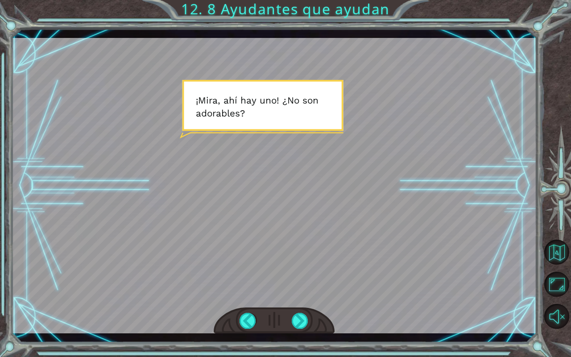
click at [305, 296] on div at bounding box center [300, 321] width 17 height 16
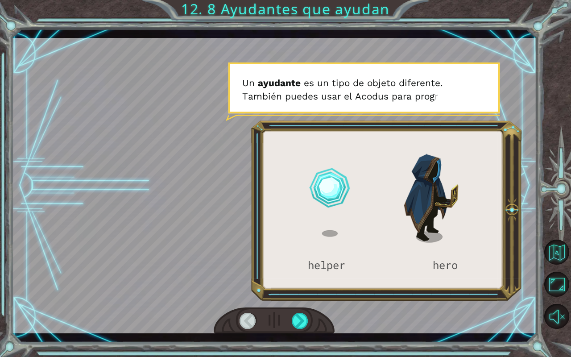
click at [306, 296] on div at bounding box center [300, 321] width 17 height 16
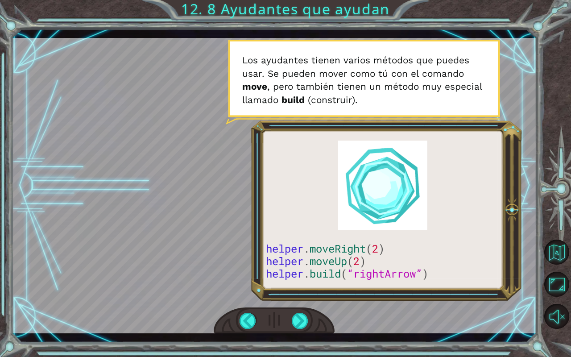
click at [306, 296] on div at bounding box center [300, 321] width 17 height 16
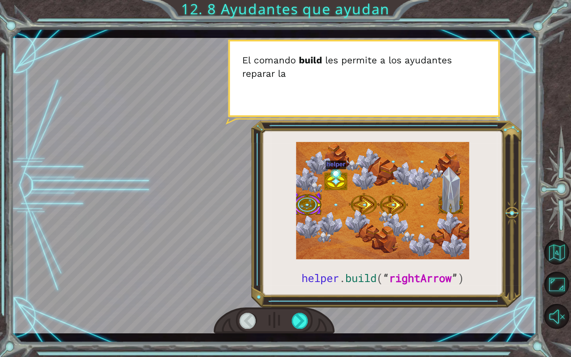
click at [562, 296] on button "Sonido encendido" at bounding box center [556, 316] width 25 height 25
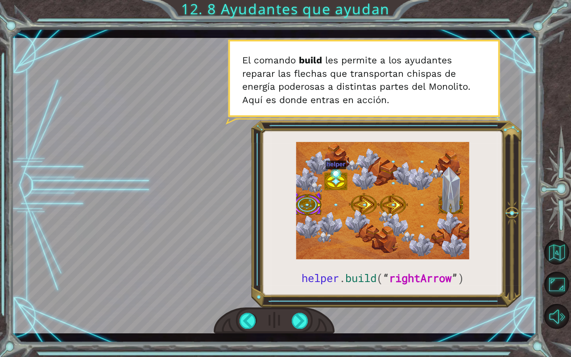
click at [302, 296] on div at bounding box center [300, 321] width 17 height 16
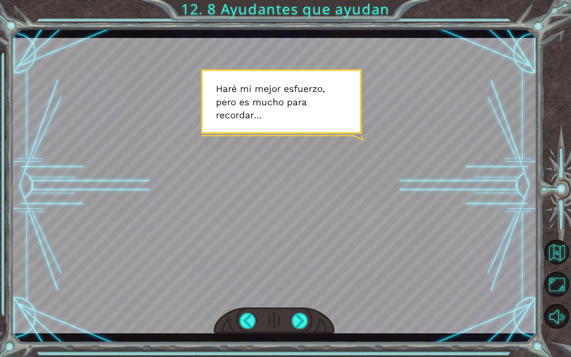
click at [301, 296] on div at bounding box center [300, 321] width 17 height 16
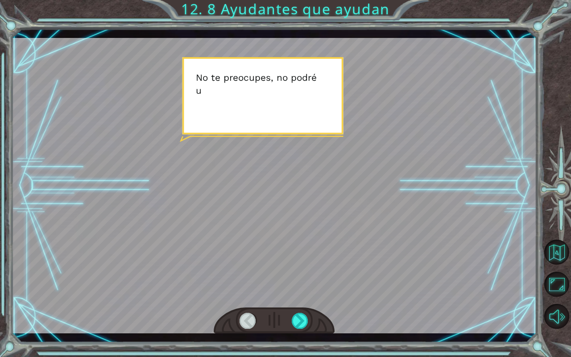
click at [301, 296] on div at bounding box center [300, 321] width 17 height 16
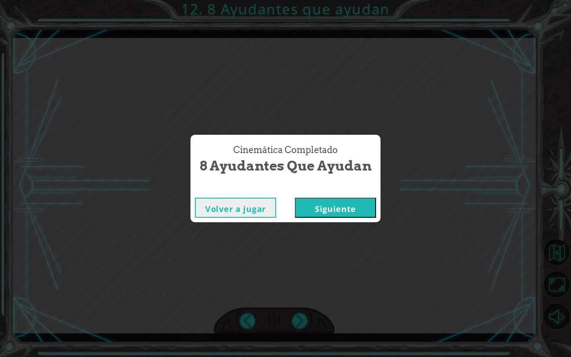
click at [346, 218] on button "Siguiente" at bounding box center [335, 208] width 81 height 20
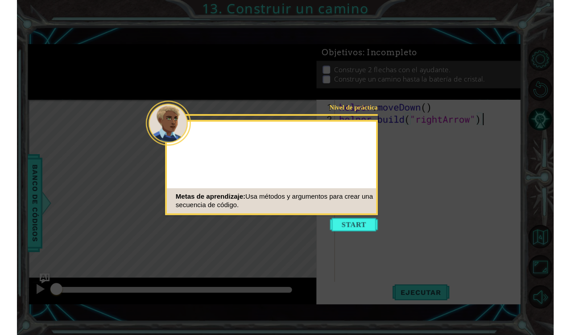
scroll to position [0, 6]
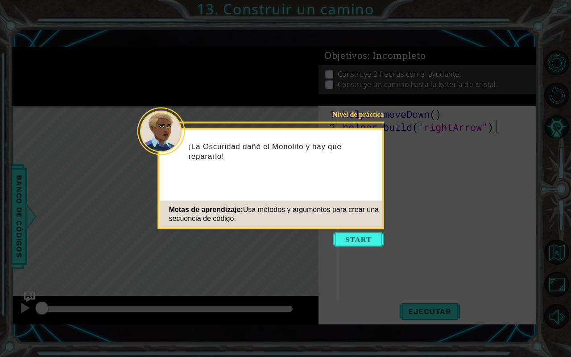
click at [499, 166] on icon at bounding box center [285, 178] width 571 height 357
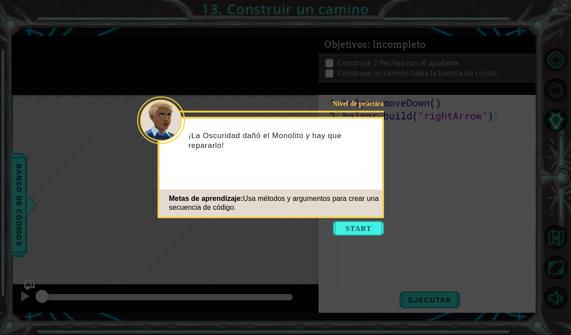
click at [362, 237] on icon at bounding box center [285, 178] width 571 height 357
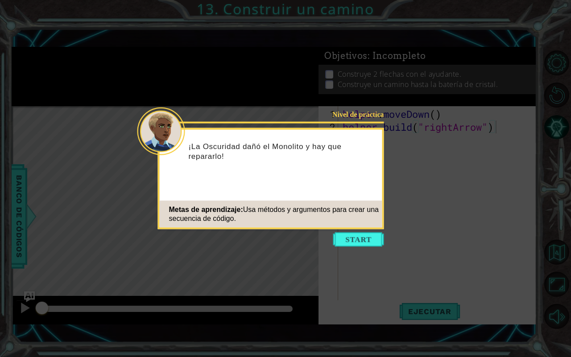
click at [362, 237] on button "Start" at bounding box center [358, 239] width 51 height 14
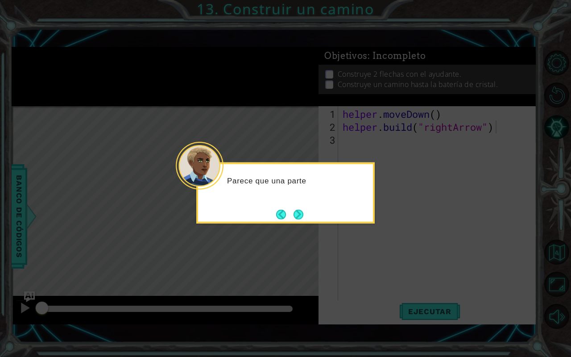
click at [301, 219] on button "Next" at bounding box center [298, 214] width 10 height 10
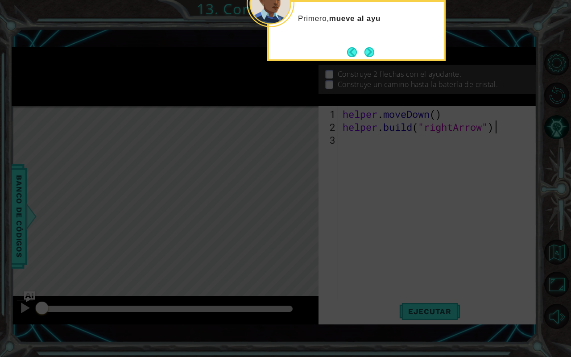
click at [373, 55] on button "Next" at bounding box center [369, 52] width 10 height 10
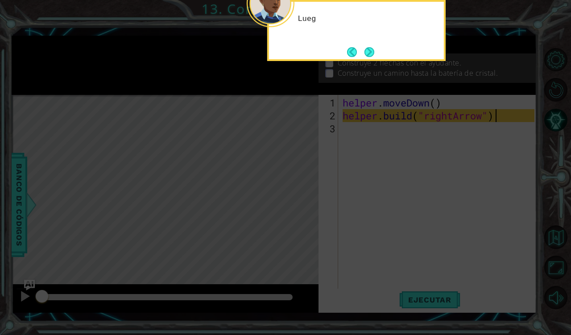
click at [372, 55] on button "Next" at bounding box center [369, 52] width 10 height 10
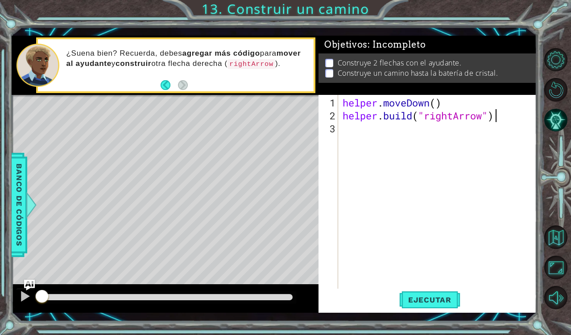
click at [456, 183] on div "helper . moveDown ( ) helper . build ( "rightArrow" )" at bounding box center [440, 206] width 198 height 220
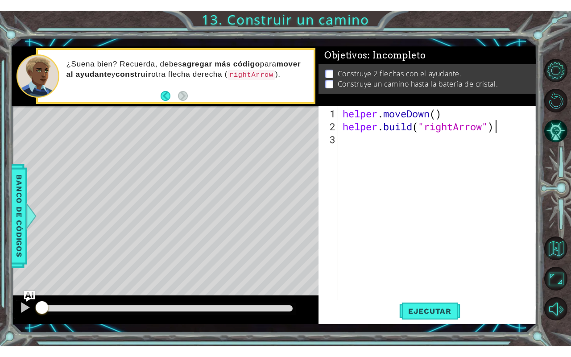
scroll to position [0, 0]
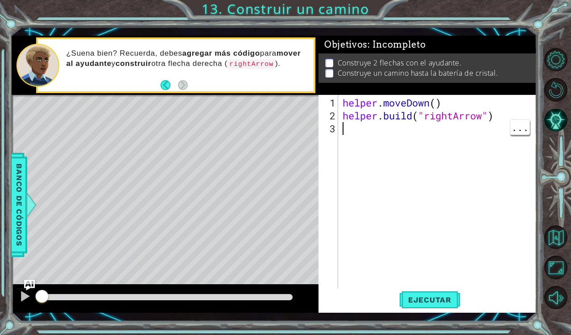
click at [447, 296] on span "Ejecutar" at bounding box center [429, 300] width 61 height 9
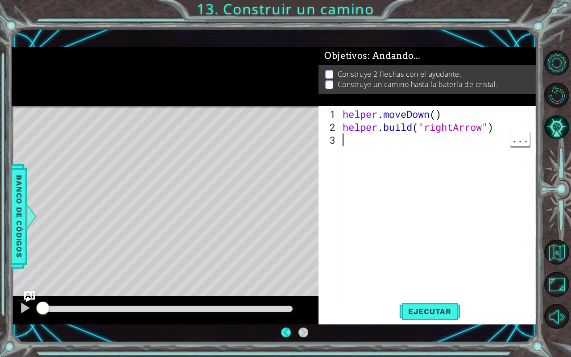
click at [442, 295] on div "helper . moveDown ( ) helper . build ( "rightArrow" )" at bounding box center [440, 217] width 198 height 220
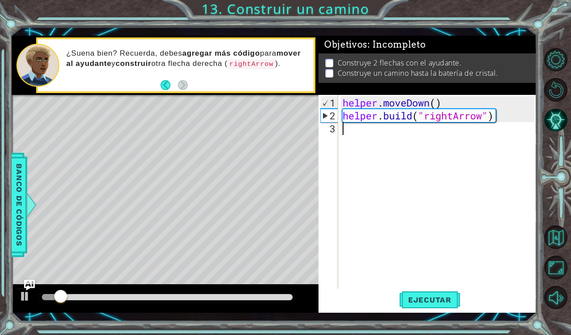
click at [497, 144] on div "helper . moveDown ( ) helper . build ( "rightArrow" )" at bounding box center [440, 206] width 198 height 220
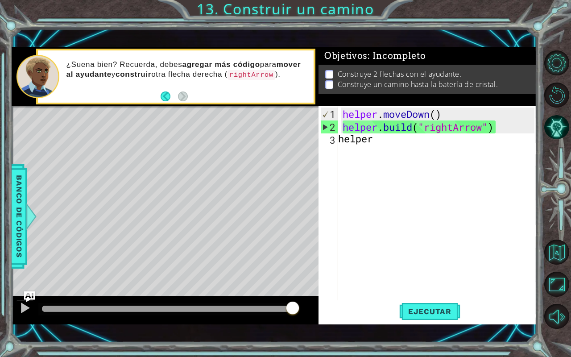
type textarea "helper."
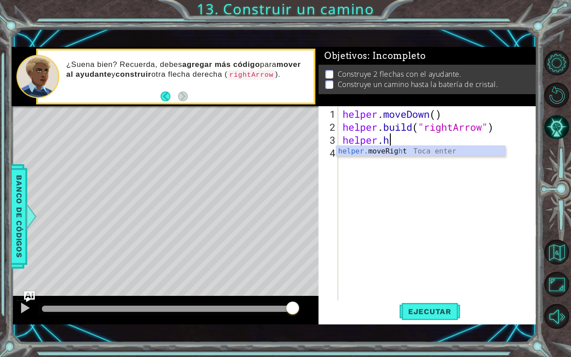
type textarea "helper."
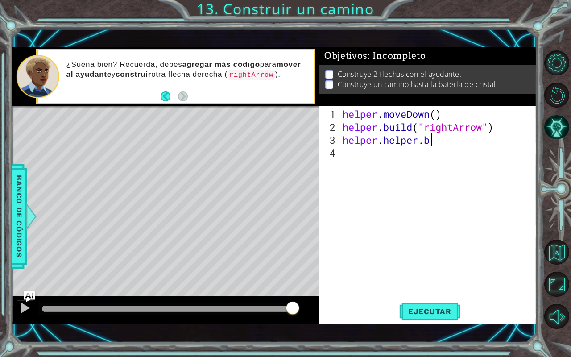
click at [424, 137] on div "helper . moveDown ( ) helper . build ( "rightArrow" ) helper . helper . b" at bounding box center [440, 217] width 198 height 220
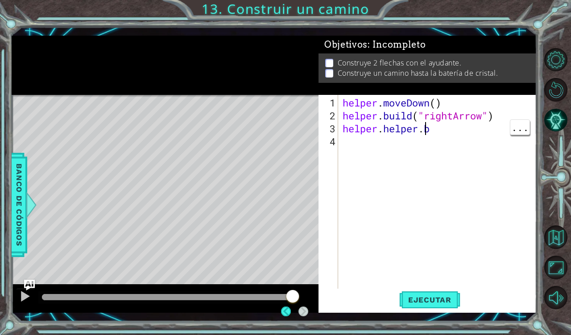
scroll to position [0, 4]
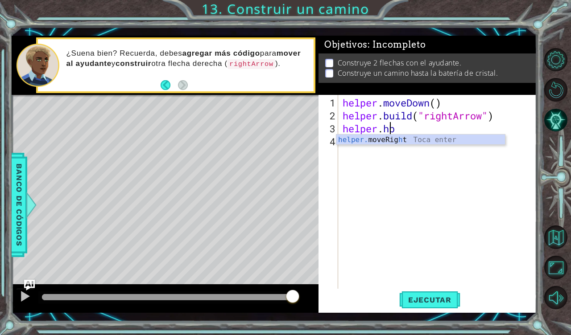
type textarea "helper.b"
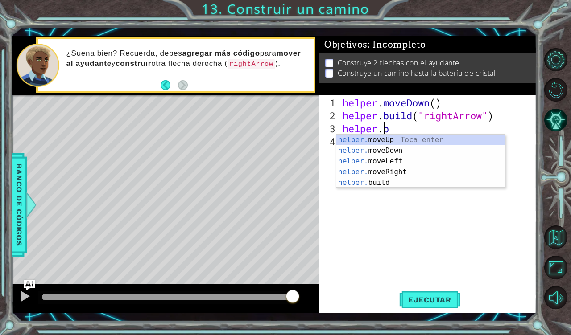
scroll to position [0, 2]
click at [426, 125] on div "helper . moveDown ( ) helper . build ( "rightArrow" ) helper . b" at bounding box center [440, 206] width 198 height 220
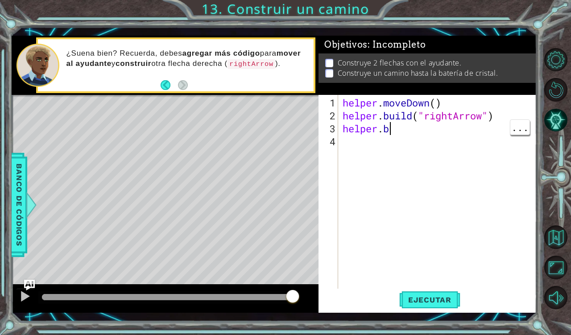
type textarea "helper.bu"
type textarea "helper.bui"
type textarea "helper.buil"
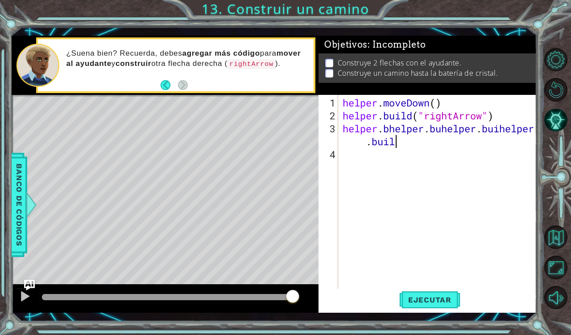
scroll to position [0, 0]
click at [433, 143] on div "helper . moveDown ( ) helper . build ( "rightArrow" ) helper . bhelper . [GEOGR…" at bounding box center [440, 206] width 198 height 220
click at [437, 144] on div "helper . moveDown ( ) helper . build ( "rightArrow" ) helper . bhelper . [GEOGR…" at bounding box center [440, 206] width 198 height 220
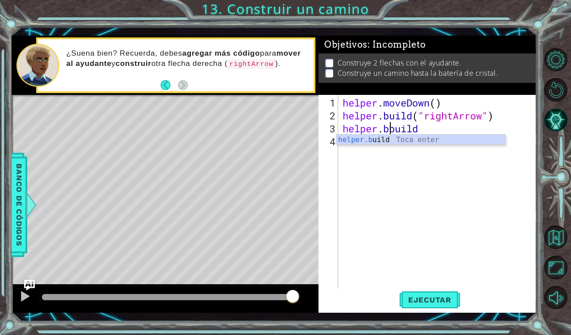
scroll to position [0, 3]
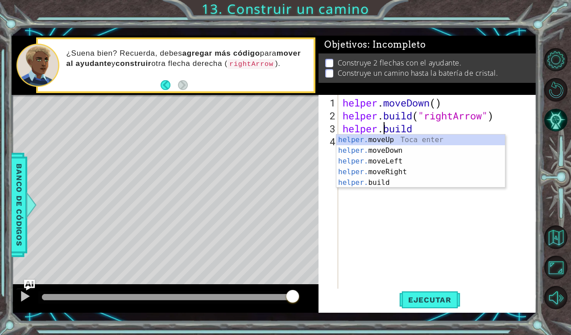
click at [437, 128] on div "helper . moveDown ( ) helper . build ( "rightArrow" ) helper . build" at bounding box center [440, 206] width 198 height 220
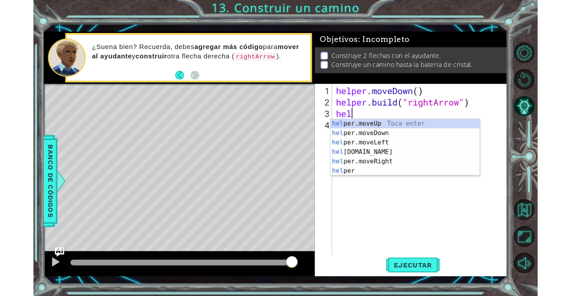
scroll to position [0, 0]
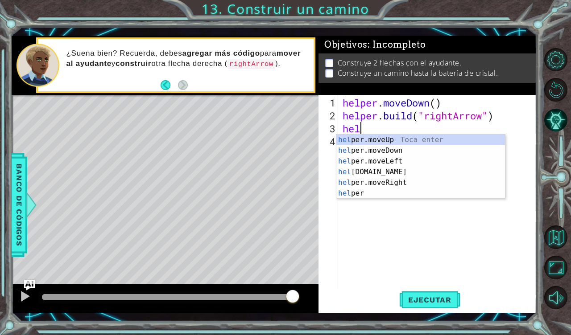
type textarea "h"
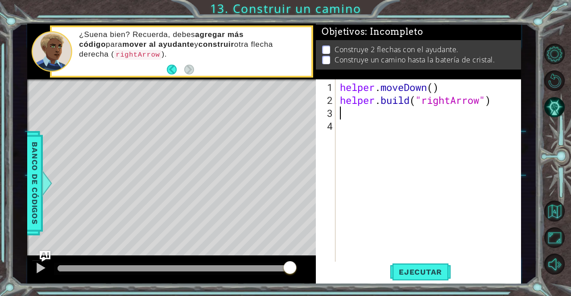
click at [335, 118] on textarea "Code Area" at bounding box center [335, 118] width 1 height 0
click at [343, 114] on div "helper . moveDown ( ) helper . build ( "rightArrow" )" at bounding box center [430, 191] width 185 height 220
click at [342, 114] on div "helper . moveDown ( ) helper . build ( "rightArrow" )" at bounding box center [430, 191] width 185 height 220
click at [350, 112] on div "helper . moveDown ( ) helper . build ( "rightArrow" )" at bounding box center [430, 191] width 185 height 220
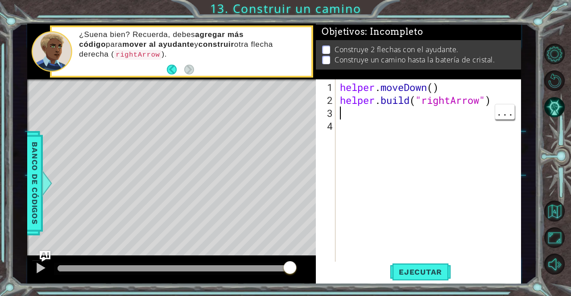
click at [367, 114] on div "helper . moveDown ( ) helper . build ( "rightArrow" )" at bounding box center [430, 191] width 185 height 220
click at [343, 110] on div "helper . moveDown ( ) helper . build ( "rightArrow" )" at bounding box center [430, 191] width 185 height 220
click at [342, 110] on div "helper . moveDown ( ) helper . build ( "rightArrow" )" at bounding box center [430, 191] width 185 height 220
click at [341, 110] on div "helper . moveDown ( ) helper . build ( "rightArrow" )" at bounding box center [430, 191] width 185 height 220
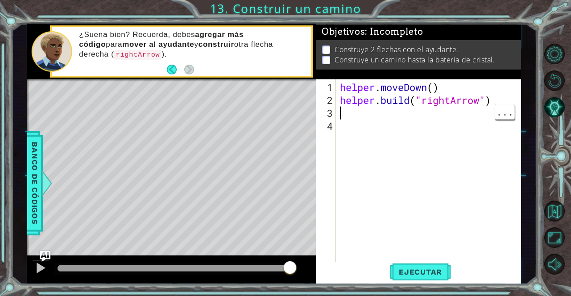
click at [345, 112] on div "helper . moveDown ( ) helper . build ( "rightArrow" )" at bounding box center [430, 191] width 185 height 220
click at [345, 113] on div "helper . moveDown ( ) helper . build ( "rightArrow" )" at bounding box center [430, 191] width 185 height 220
click at [345, 112] on div "helper . moveDown ( ) helper . build ( "rightArrow" )" at bounding box center [430, 191] width 185 height 220
click at [352, 110] on div "helper . moveDown ( ) helper . build ( "rightArrow" )" at bounding box center [430, 191] width 185 height 220
click at [361, 117] on div "helper . moveDown ( ) helper . build ( "rightArrow" )" at bounding box center [430, 191] width 185 height 220
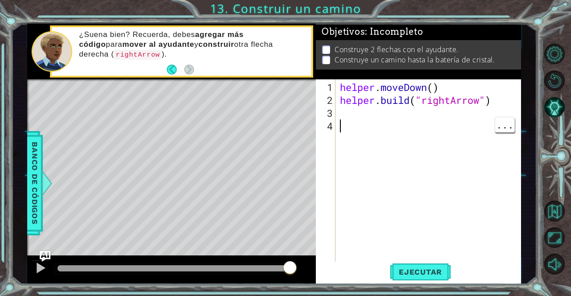
click at [379, 125] on div "helper . moveDown ( ) helper . build ( "rightArrow" )" at bounding box center [430, 191] width 185 height 220
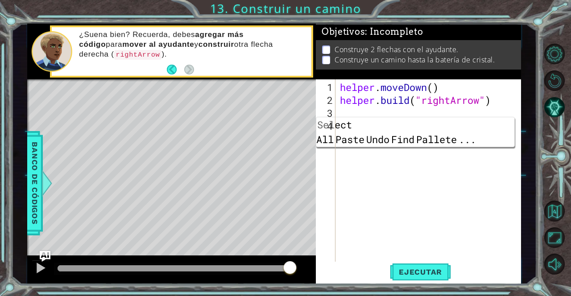
click at [424, 173] on div "helper . moveDown ( ) helper . build ( "rightArrow" )" at bounding box center [430, 191] width 185 height 220
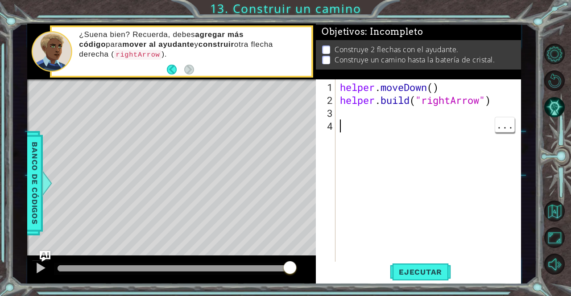
click at [349, 112] on div "helper . moveDown ( ) helper . build ( "rightArrow" )" at bounding box center [430, 191] width 185 height 220
click at [339, 110] on div "helper . moveDown ( ) helper . build ( "rightArrow" )" at bounding box center [430, 191] width 185 height 220
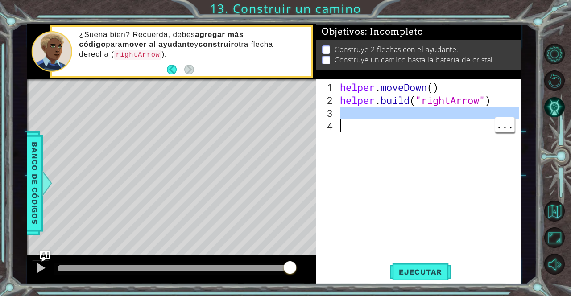
click at [367, 110] on div "helper . moveDown ( ) helper . build ( "rightArrow" )" at bounding box center [430, 191] width 185 height 220
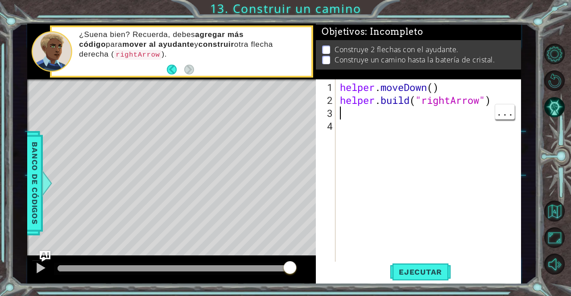
click at [344, 109] on div "helper . moveDown ( ) helper . build ( "rightArrow" )" at bounding box center [430, 191] width 185 height 220
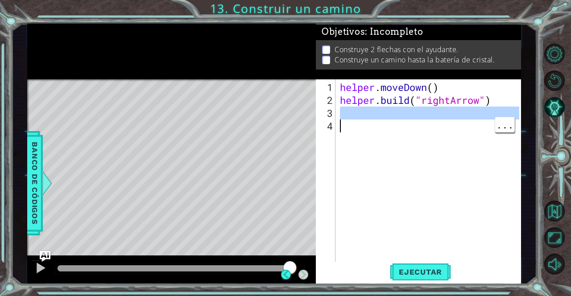
click at [377, 110] on div "helper . moveDown ( ) helper . build ( "rightArrow" )" at bounding box center [430, 191] width 185 height 220
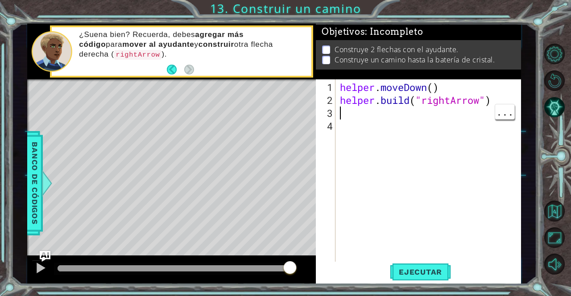
click at [340, 115] on div "helper . moveDown ( ) helper . build ( "rightArrow" )" at bounding box center [430, 191] width 185 height 220
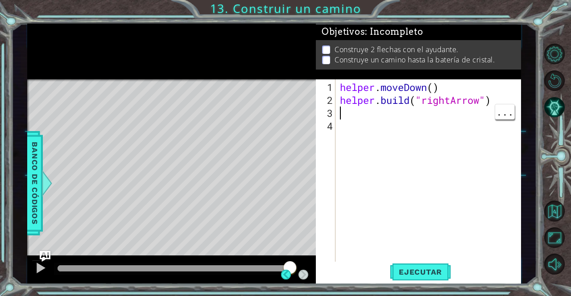
click at [340, 113] on div "helper . moveDown ( ) helper . build ( "rightArrow" )" at bounding box center [430, 191] width 185 height 220
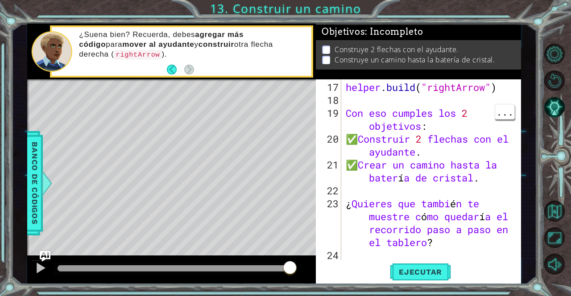
scroll to position [311, 0]
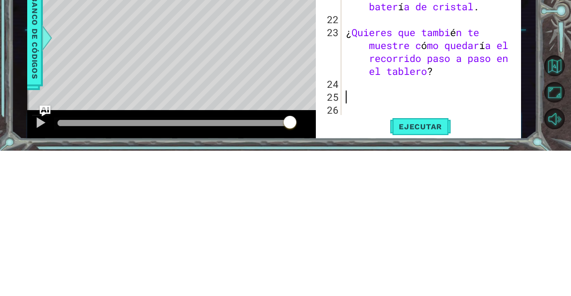
click at [461, 216] on div "Con eso cumples los 2 objetivos : ✅ Construir 2 flechas con el ayudante . ✅ Cre…" at bounding box center [434, 191] width 180 height 220
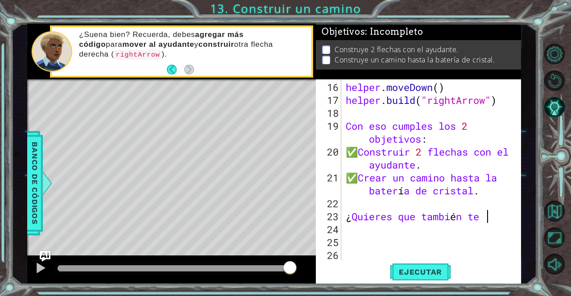
scroll to position [284, 0]
type textarea "¿Quieres"
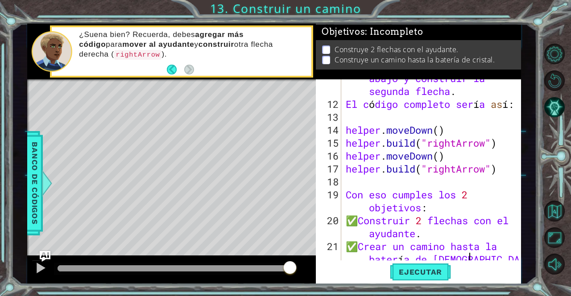
scroll to position [220, 0]
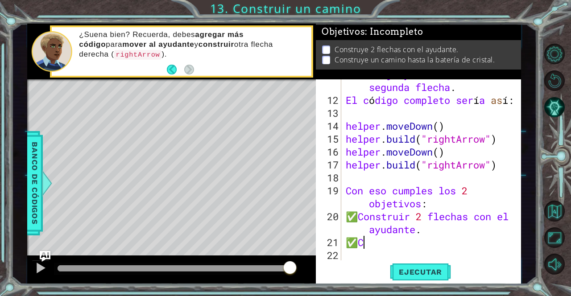
type textarea "✅"
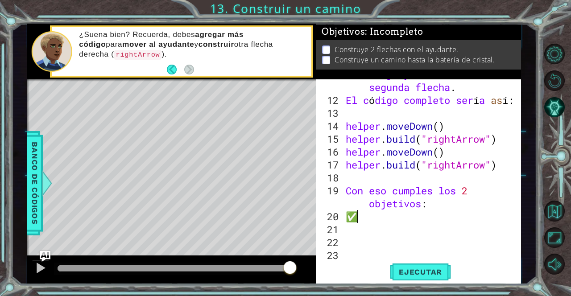
type textarea "✅"
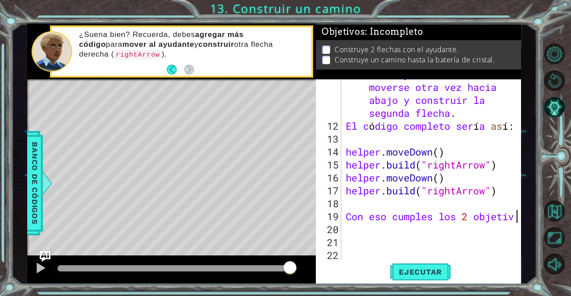
scroll to position [194, 0]
type textarea "C"
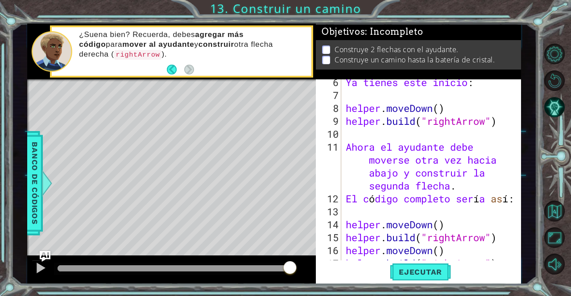
scroll to position [121, 0]
click at [514, 202] on div at bounding box center [514, 146] width 9 height 375
type textarea "El código completo sería así:"
click at [464, 211] on div "Ya tienes este inicio : helper . moveDown ( ) helper . build ( "rightArrow" ) […" at bounding box center [434, 179] width 180 height 207
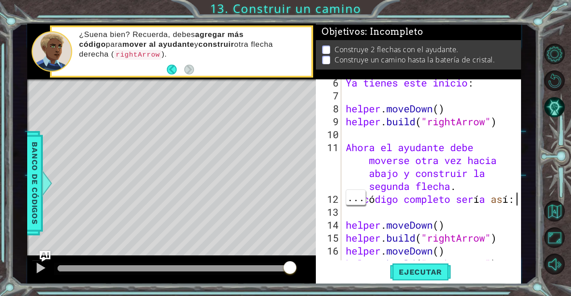
scroll to position [0, 0]
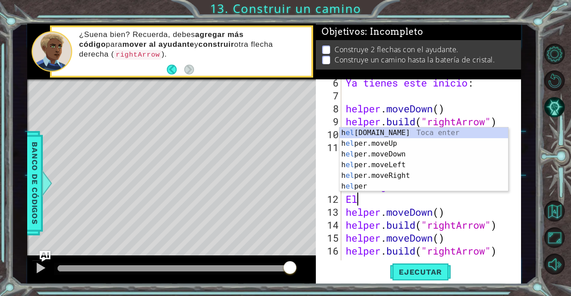
type textarea "E"
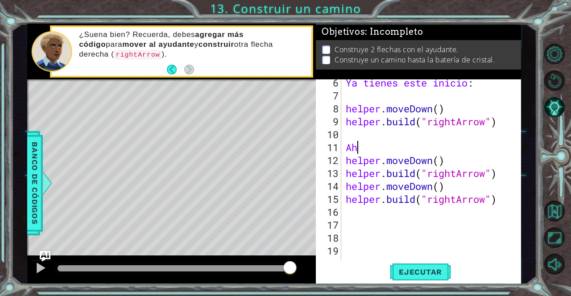
type textarea "A"
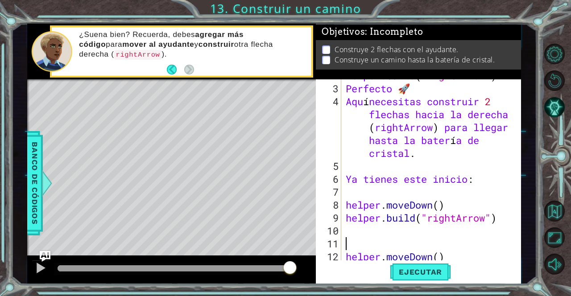
scroll to position [24, 0]
click at [486, 187] on div "helper . build ( "rightArrow" ) Perfecto 🚀 Aqu í necesitas construir 2 flechas …" at bounding box center [434, 173] width 180 height 207
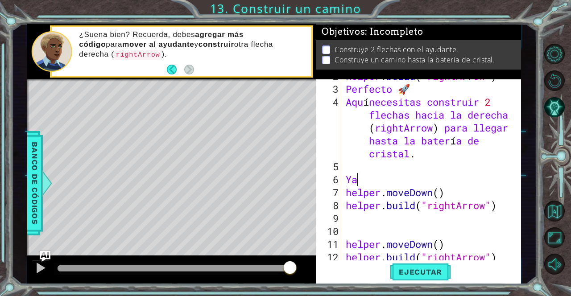
type textarea "Y"
click at [466, 221] on div "helper . build ( "rightArrow" ) Perfecto 🚀 Aqu í necesitas construir 2 flechas …" at bounding box center [434, 173] width 180 height 207
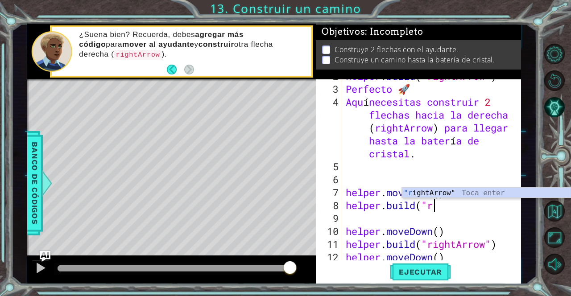
type textarea "[DOMAIN_NAME](""
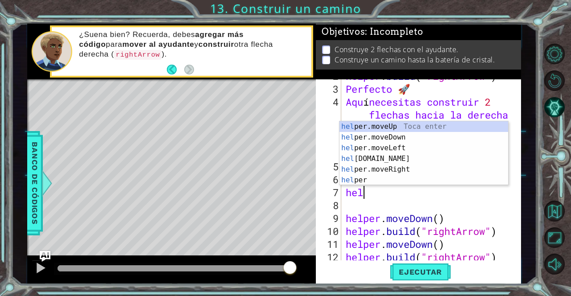
type textarea "h"
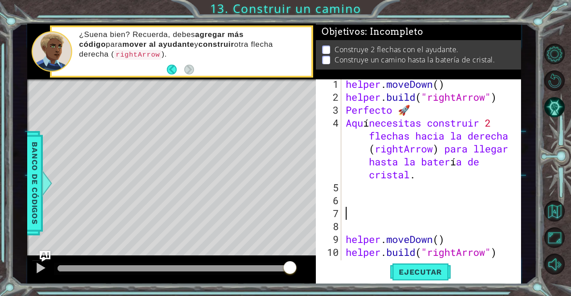
scroll to position [0, 0]
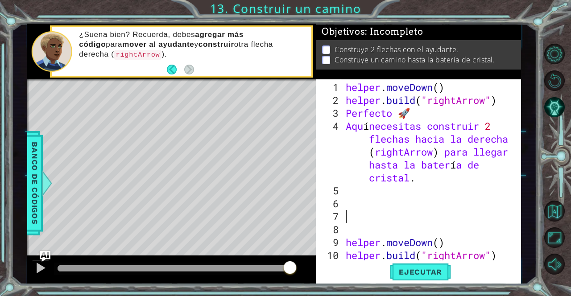
click at [478, 201] on div "helper . moveDown ( ) helper . build ( "rightArrow" ) Perfecto 🚀 Aqu í necesita…" at bounding box center [434, 184] width 180 height 207
click at [477, 182] on div "helper . moveDown ( ) helper . build ( "rightArrow" ) Perfecto 🚀 Aqu í necesita…" at bounding box center [434, 184] width 180 height 207
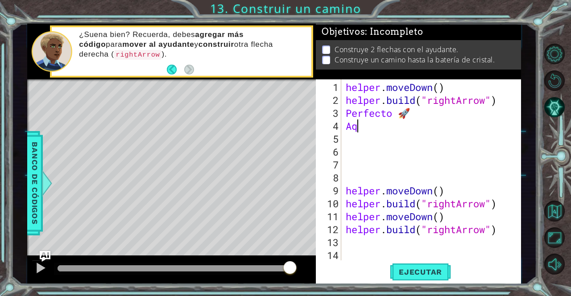
type textarea "A"
click at [469, 119] on div "helper . moveDown ( ) helper . build ( "rightArrow" ) Perfecto 🚀 helper . moveD…" at bounding box center [434, 184] width 180 height 207
click at [445, 116] on div "helper . moveDown ( ) helper . build ( "rightArrow" ) Perfecto 🚀 helper . moveD…" at bounding box center [434, 184] width 180 height 207
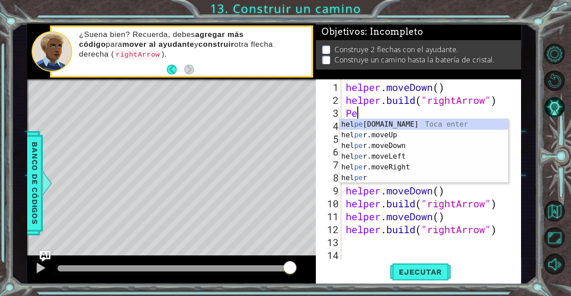
type textarea "P"
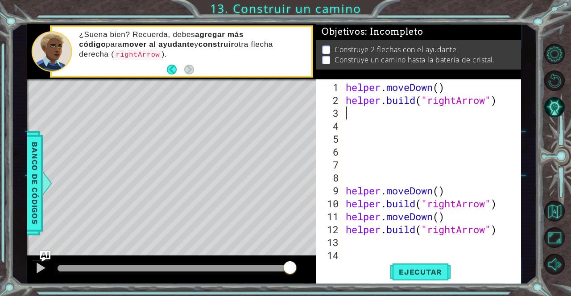
click at [445, 185] on div "helper . moveDown ( ) helper . build ( "rightArrow" ) helper . moveDown ( ) hel…" at bounding box center [434, 184] width 180 height 207
click at [341, 194] on div "9" at bounding box center [329, 190] width 24 height 13
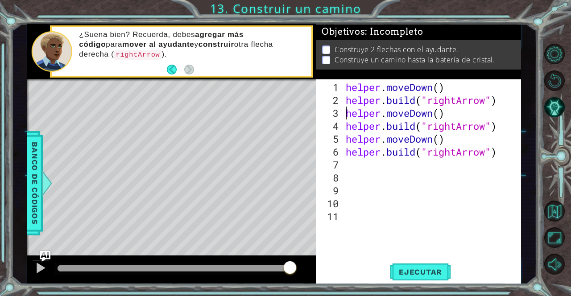
click at [437, 273] on span "Ejecutar" at bounding box center [420, 272] width 61 height 9
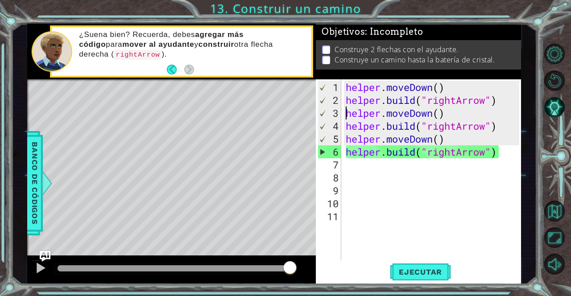
click at [441, 116] on div "helper . moveDown ( ) helper . build ( "rightArrow" ) helper . moveDown ( ) hel…" at bounding box center [434, 184] width 180 height 207
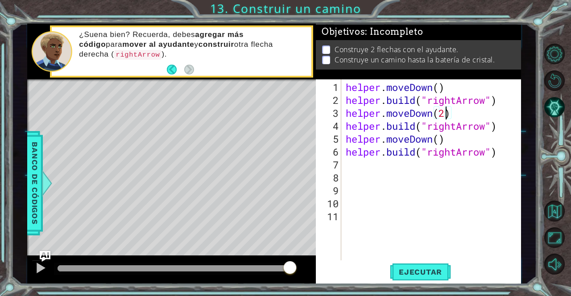
click at [438, 140] on div "helper . moveDown ( ) helper . build ( "rightArrow" ) helper . moveDown ( 2 ) h…" at bounding box center [434, 184] width 180 height 207
type textarea "helper.moveDown(2)"
click at [441, 266] on button "Ejecutar" at bounding box center [420, 272] width 61 height 21
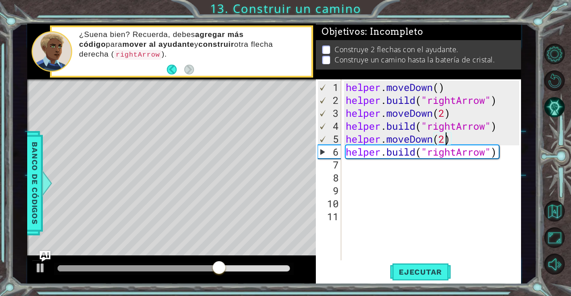
click at [433, 174] on div "helper . moveDown ( ) helper . build ( "rightArrow" ) helper . moveDown ( 2 ) h…" at bounding box center [434, 184] width 180 height 207
click at [429, 164] on div "helper . moveDown ( ) helper . build ( "rightArrow" ) helper . moveDown ( 2 ) h…" at bounding box center [434, 184] width 180 height 207
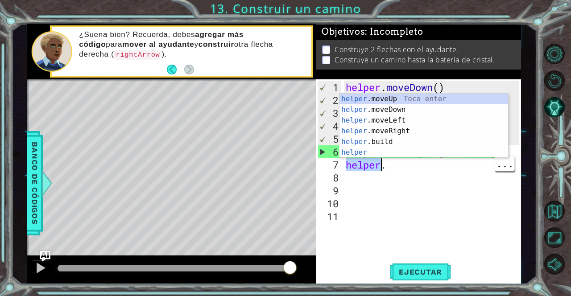
type textarea "helper."
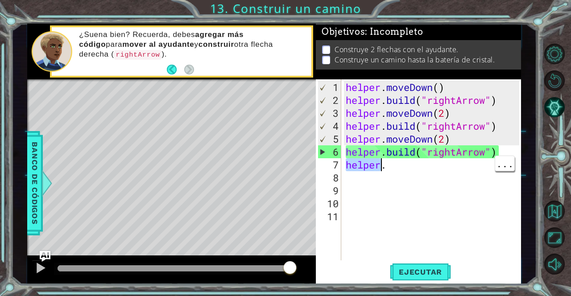
click at [406, 171] on div "helper . moveDown ( ) helper . build ( "rightArrow" ) helper . moveDown ( 2 ) h…" at bounding box center [434, 184] width 180 height 207
click at [406, 169] on div "helper . moveDown ( ) helper . build ( "rightArrow" ) helper . moveDown ( 2 ) h…" at bounding box center [434, 184] width 180 height 207
type textarea "helper."
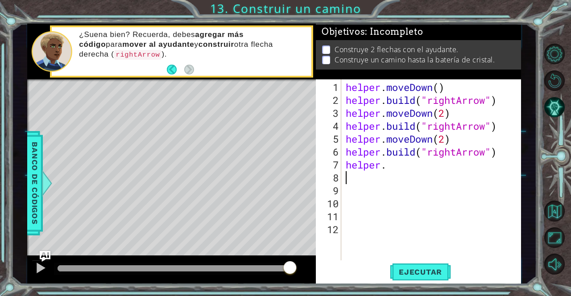
type textarea "helper."
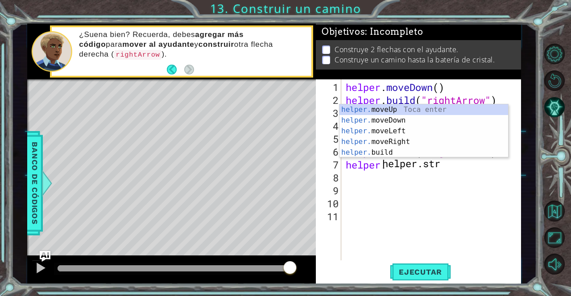
click at [471, 190] on div "helper . moveDown ( ) helper . build ( "rightArrow" ) helper . moveDown ( 2 ) h…" at bounding box center [434, 184] width 180 height 207
type textarea "helper.str"
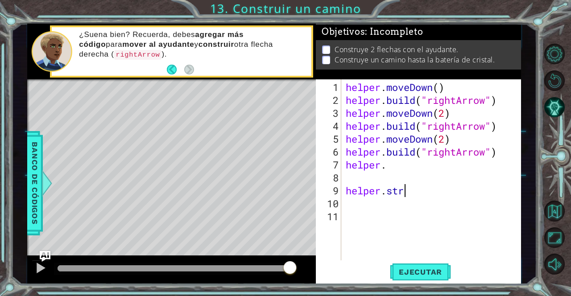
click at [452, 171] on div "helper . moveDown ( ) helper . build ( "rightArrow" ) helper . moveDown ( 2 ) h…" at bounding box center [434, 184] width 180 height 207
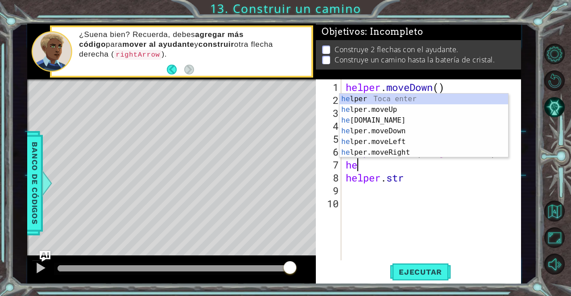
type textarea "h"
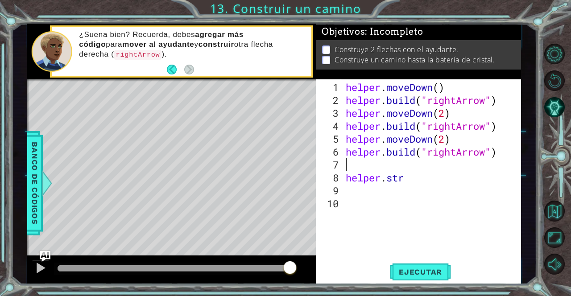
click at [346, 182] on div "helper . moveDown ( ) helper . build ( "rightArrow" ) helper . moveDown ( 2 ) h…" at bounding box center [434, 184] width 180 height 207
type textarea "helper.str"
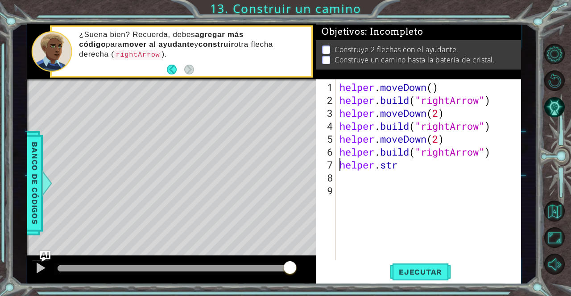
click at [430, 174] on div "helper . moveDown ( ) helper . build ( "rightArrow" ) helper . moveDown ( 2 ) h…" at bounding box center [431, 184] width 186 height 207
click at [416, 169] on div "helper . moveDown ( ) helper . build ( "rightArrow" ) helper . moveDown ( 2 ) h…" at bounding box center [431, 184] width 186 height 207
type textarea "helper.str"
click at [427, 168] on div "helper.straight 1 2 3 4 5 6 7 8 9 helper . moveDown ( ) helper . build ( "right…" at bounding box center [417, 169] width 203 height 181
type textarea "helper.strhelper.straight"
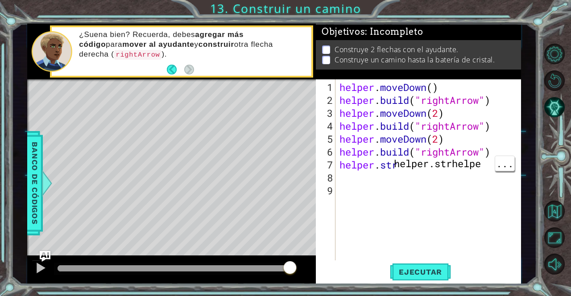
scroll to position [0, 4]
click at [440, 172] on div "helper . moveDown ( ) helper . build ( "rightArrow" ) helper . moveDown ( 2 ) h…" at bounding box center [431, 184] width 186 height 207
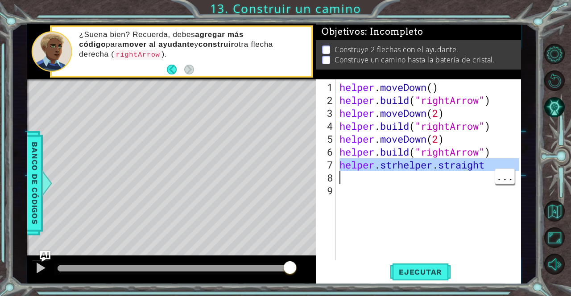
click at [439, 165] on div "helper . moveDown ( ) helper . build ( "rightArrow" ) helper . moveDown ( 2 ) h…" at bounding box center [431, 184] width 186 height 207
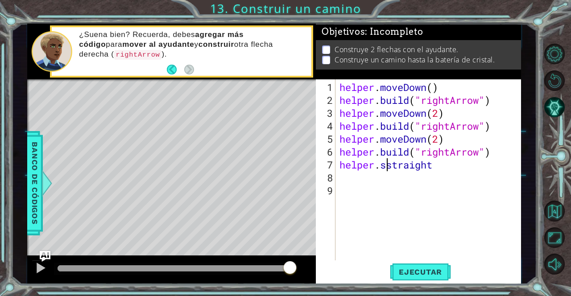
scroll to position [0, 4]
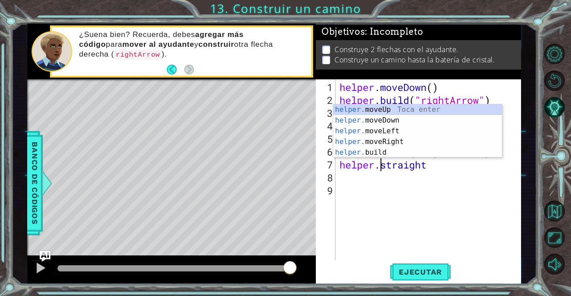
click at [435, 262] on button "Ejecutar" at bounding box center [420, 272] width 61 height 21
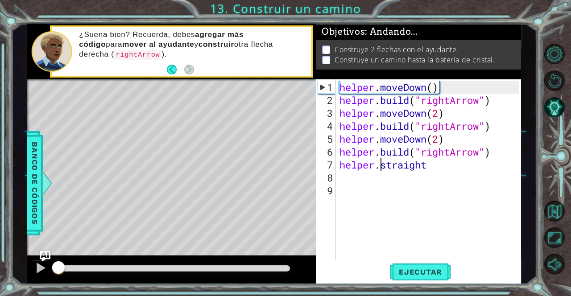
scroll to position [0, 2]
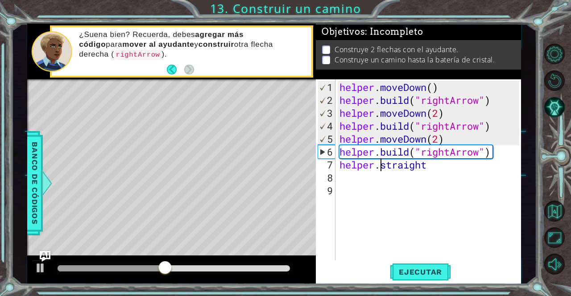
click at [465, 169] on div "helper . moveDown ( ) helper . build ( "rightArrow" ) helper . moveDown ( 2 ) h…" at bounding box center [431, 184] width 186 height 207
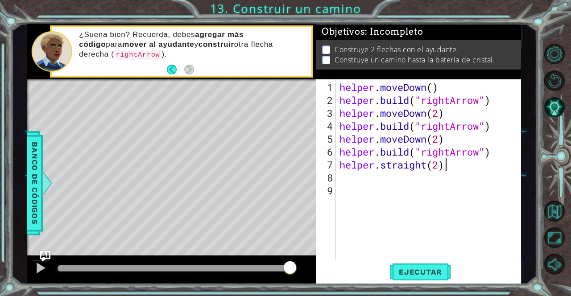
scroll to position [0, 4]
click at [432, 268] on span "Ejecutar" at bounding box center [420, 272] width 61 height 9
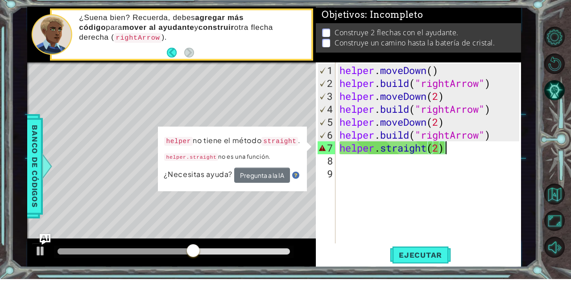
click at [116, 190] on div "Level Map" at bounding box center [233, 210] width 412 height 263
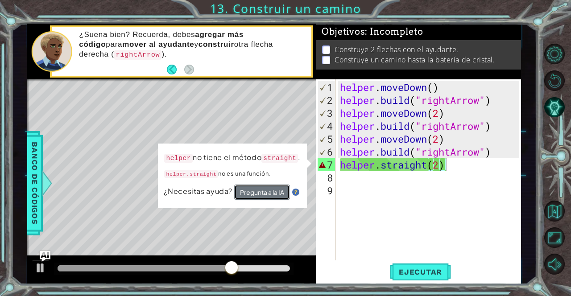
click at [256, 196] on button "Pregunta a la IA" at bounding box center [262, 192] width 56 height 15
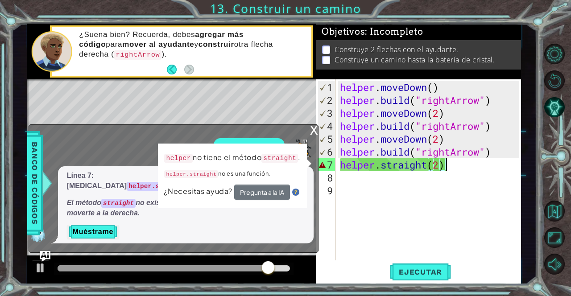
click at [314, 134] on div "x" at bounding box center [314, 129] width 8 height 9
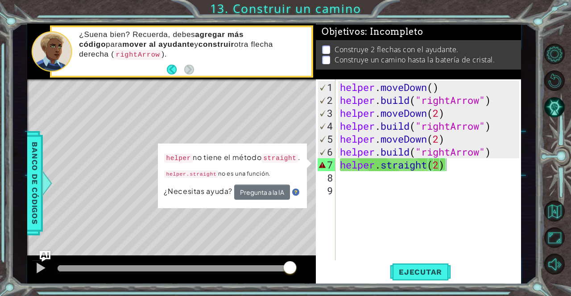
click at [286, 227] on div "Level Map" at bounding box center [233, 210] width 412 height 263
click at [316, 190] on div "helper.straight(2) 1 2 3 4 5 6 7 8 9 helper . moveDown ( ) helper . build ( "ri…" at bounding box center [417, 169] width 203 height 181
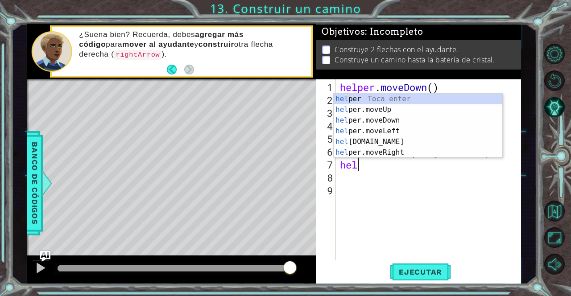
scroll to position [0, 0]
type textarea "h"
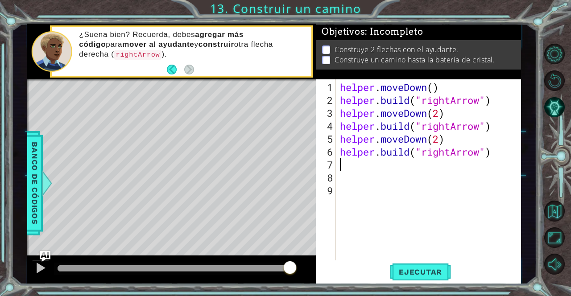
click at [438, 262] on button "Ejecutar" at bounding box center [420, 272] width 61 height 21
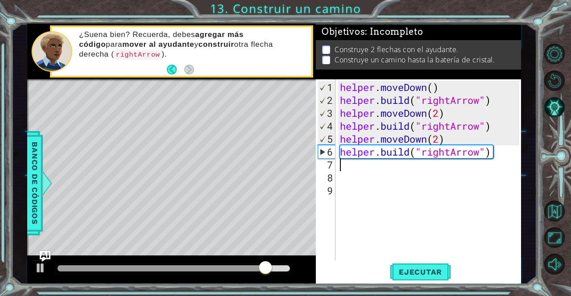
type textarea "H"
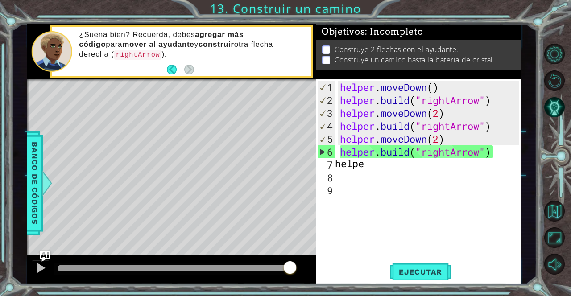
scroll to position [0, 1]
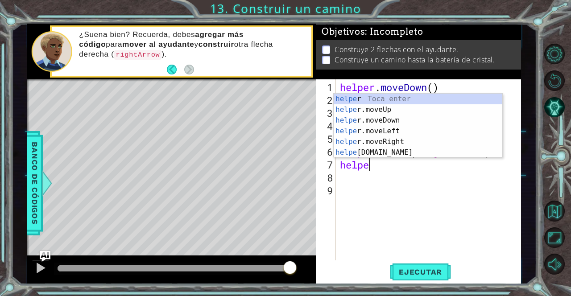
type textarea "help"
type textarea "helper."
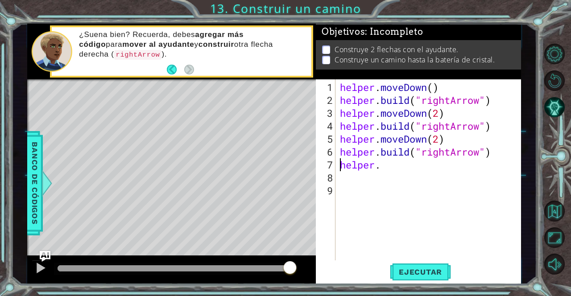
click at [405, 169] on div "helper . moveDown ( ) helper . build ( "rightArrow" ) helper . moveDown ( 2 ) h…" at bounding box center [430, 184] width 185 height 207
type textarea "helper.moveDown(2)"
click at [434, 262] on button "Ejecutar" at bounding box center [420, 272] width 61 height 21
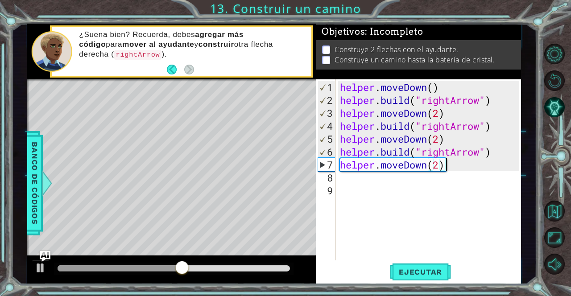
click at [324, 175] on div "8" at bounding box center [326, 177] width 18 height 13
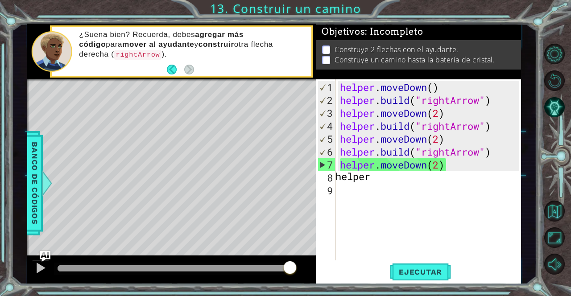
type textarea "helper."
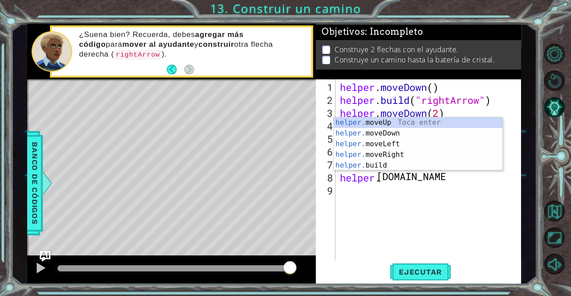
type textarea "helper."
click at [408, 152] on div "helper. moveUp Toca enter helper. moveDown Toca enter helper. moveLeft Toca ent…" at bounding box center [418, 154] width 169 height 75
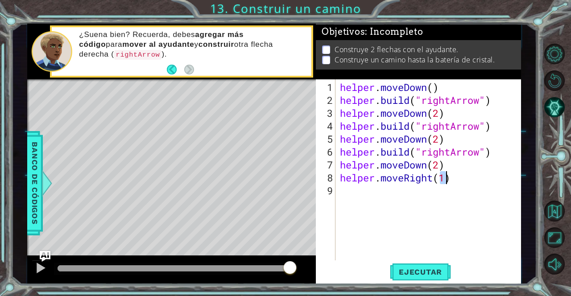
scroll to position [0, 4]
click at [377, 182] on div "helper . moveDown ( ) helper . build ( "rightArrow" ) helper . moveDown ( 2 ) h…" at bounding box center [430, 184] width 185 height 207
click at [382, 180] on div "helper . moveDown ( ) helper . build ( "rightArrow" ) helper . moveDown ( 2 ) h…" at bounding box center [430, 184] width 185 height 207
click at [469, 177] on div "helper . moveDown ( ) helper . build ( "rightArrow" ) helper . moveDown ( 2 ) h…" at bounding box center [430, 184] width 185 height 207
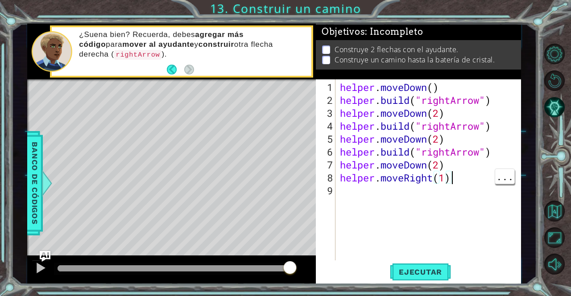
scroll to position [0, 4]
click at [432, 176] on div "helper . moveDown ( ) helper . build ( "rightArrow" ) helper . moveDown ( 2 ) h…" at bounding box center [430, 184] width 185 height 207
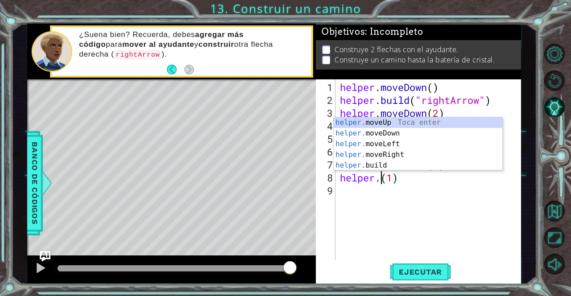
scroll to position [0, 2]
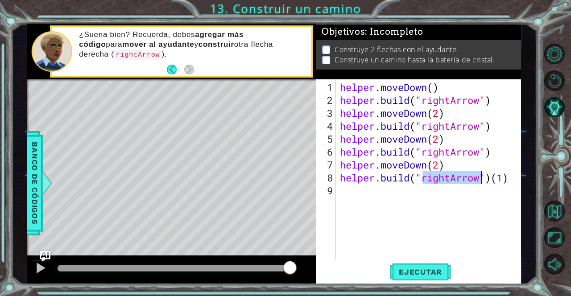
click at [439, 268] on span "Ejecutar" at bounding box center [420, 272] width 61 height 9
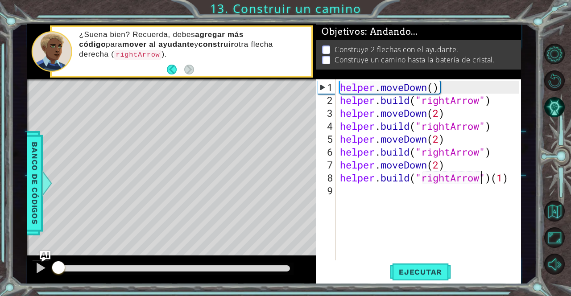
scroll to position [0, 6]
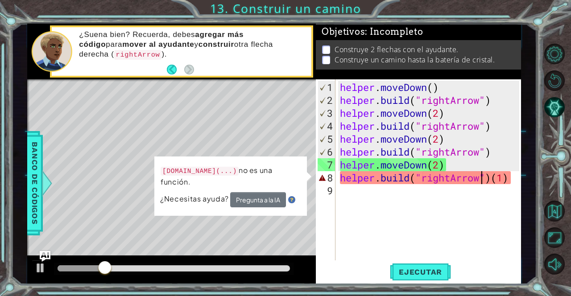
click at [504, 179] on div "helper . moveDown ( ) helper . build ( "rightArrow" ) helper . moveDown ( 2 ) h…" at bounding box center [430, 184] width 185 height 207
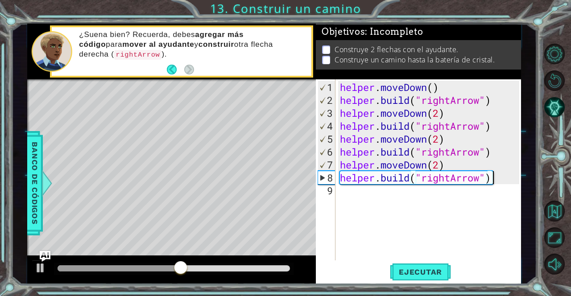
click at [437, 269] on span "Ejecutar" at bounding box center [420, 272] width 61 height 9
click at [114, 122] on div "Level Map" at bounding box center [233, 210] width 412 height 263
click at [116, 126] on div "Level Map" at bounding box center [233, 210] width 412 height 263
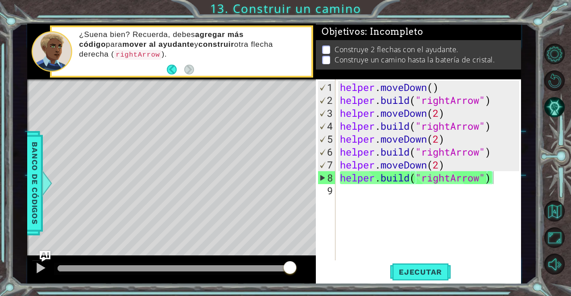
click at [497, 179] on div "helper . moveDown ( ) helper . build ( "rightArrow" ) helper . moveDown ( 2 ) h…" at bounding box center [430, 184] width 185 height 207
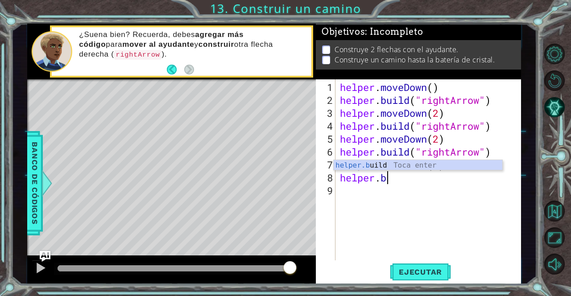
scroll to position [0, 1]
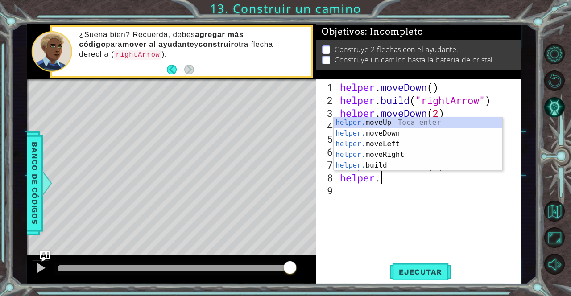
click at [406, 134] on div "helper. moveUp Toca enter helper. moveDown Toca enter helper. moveLeft Toca ent…" at bounding box center [418, 154] width 169 height 75
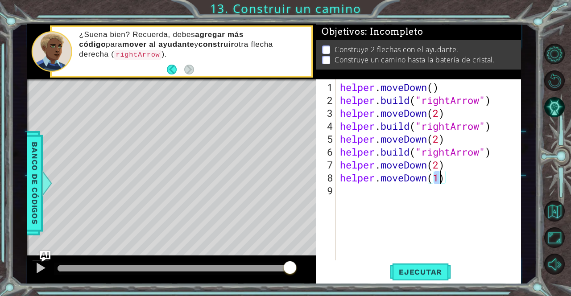
click at [439, 272] on span "Ejecutar" at bounding box center [420, 272] width 61 height 9
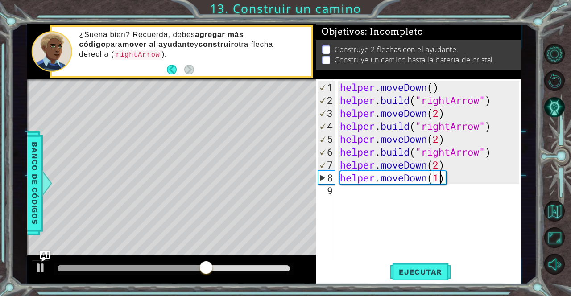
click at [475, 180] on div "helper . moveDown ( ) helper . build ( "rightArrow" ) helper . moveDown ( 2 ) h…" at bounding box center [430, 184] width 185 height 207
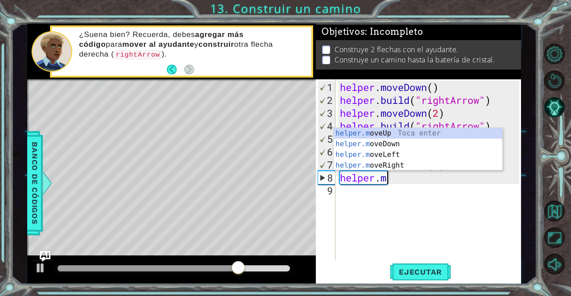
scroll to position [0, 1]
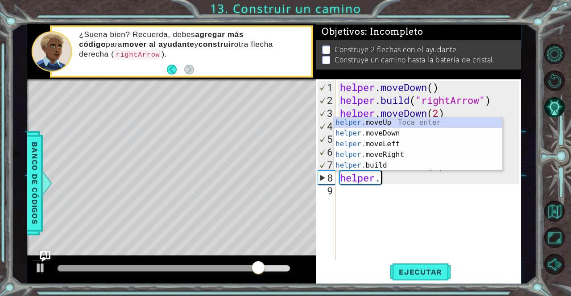
click at [391, 168] on div "helper. moveUp Toca enter helper. moveDown Toca enter helper. moveLeft Toca ent…" at bounding box center [418, 154] width 169 height 75
type textarea "[DOMAIN_NAME]("rightArrow")"
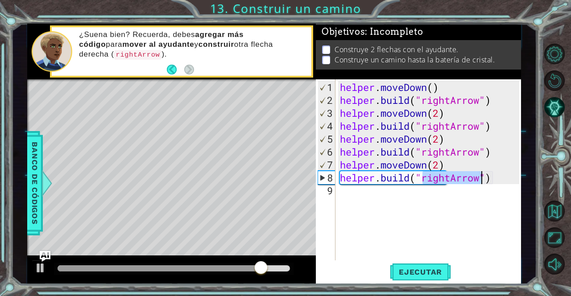
scroll to position [0, 6]
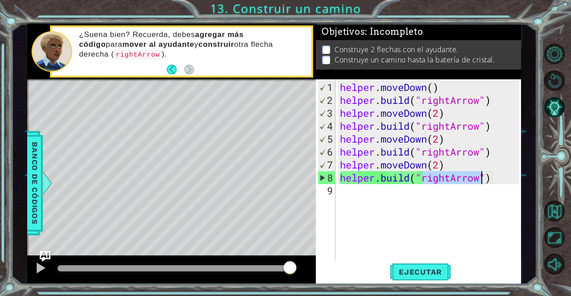
click at [431, 273] on span "Ejecutar" at bounding box center [420, 272] width 61 height 9
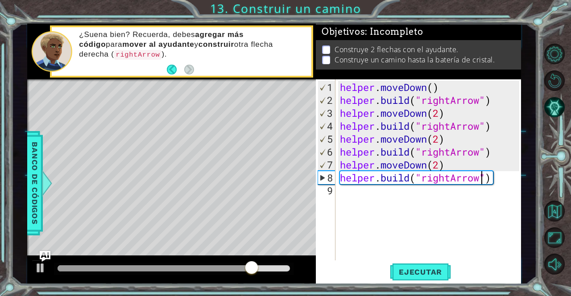
click at [0, 0] on span "..." at bounding box center [0, 0] width 0 height 0
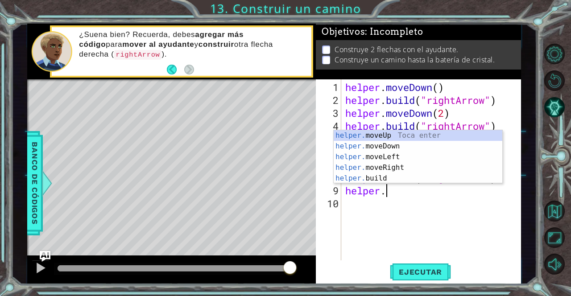
scroll to position [0, 1]
click at [441, 134] on div "helper. moveUp Toca enter helper. moveDown Toca enter helper. moveLeft Toca ent…" at bounding box center [418, 167] width 169 height 75
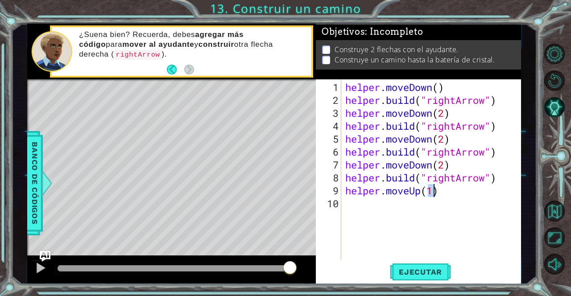
click at [441, 270] on span "Ejecutar" at bounding box center [420, 272] width 61 height 9
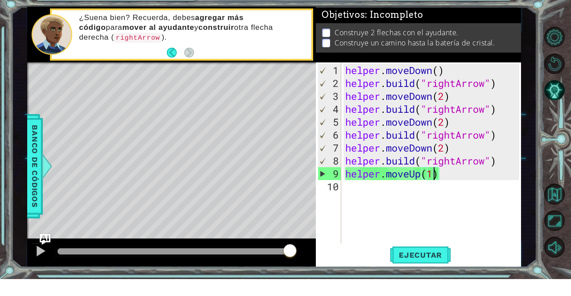
click at [552, 84] on button "Reiniciar nivel" at bounding box center [554, 80] width 21 height 21
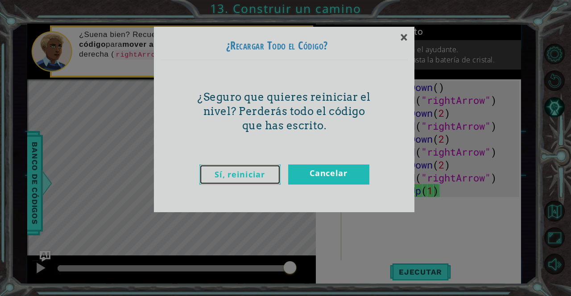
click at [253, 178] on link "Sí, reiniciar" at bounding box center [239, 175] width 81 height 20
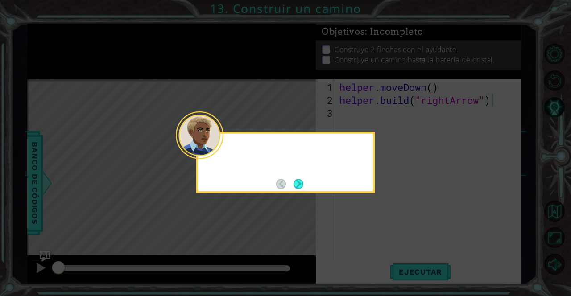
type textarea "[DOMAIN_NAME]("rightArrow")"
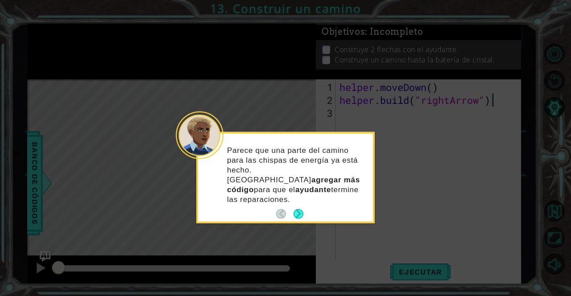
click at [300, 206] on button "Next" at bounding box center [298, 213] width 15 height 15
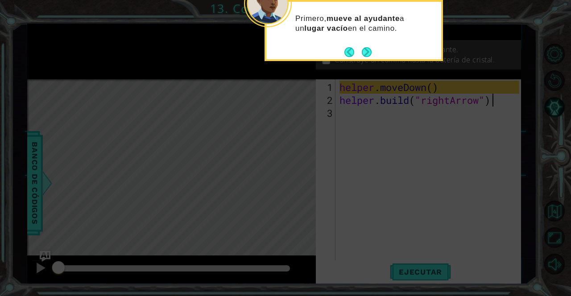
click at [371, 57] on button "Next" at bounding box center [367, 52] width 10 height 10
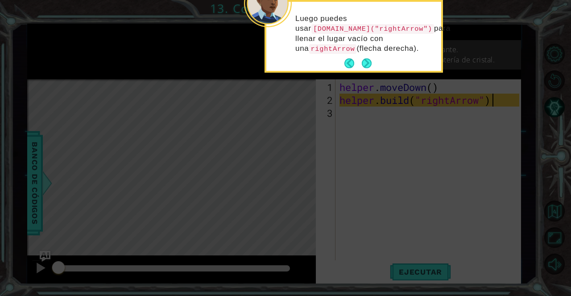
click at [366, 62] on button "Next" at bounding box center [366, 63] width 11 height 11
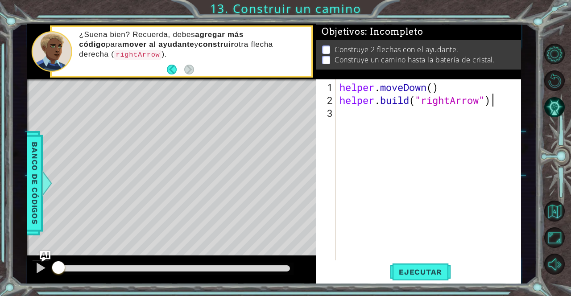
click at [443, 273] on span "Ejecutar" at bounding box center [420, 272] width 61 height 9
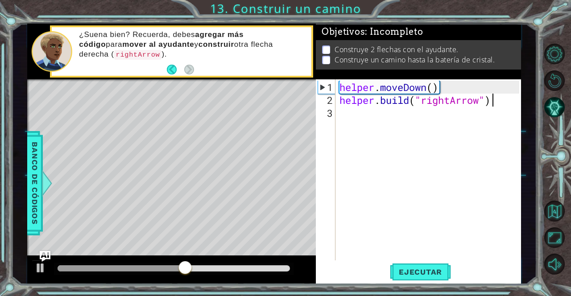
click at [349, 127] on div "helper . moveDown ( ) helper . build ( "rightArrow" )" at bounding box center [431, 184] width 186 height 207
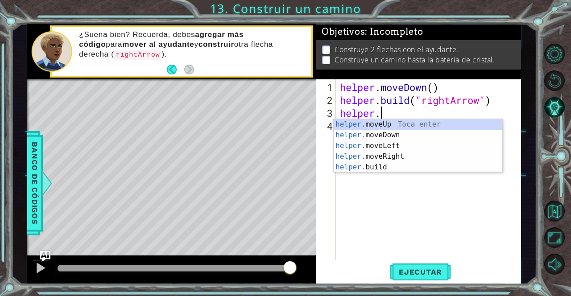
scroll to position [0, 1]
click at [408, 160] on div "helper. moveUp Toca enter helper. moveDown Toca enter helper. moveLeft Toca ent…" at bounding box center [418, 156] width 169 height 75
type textarea "helper.moveRight(1)"
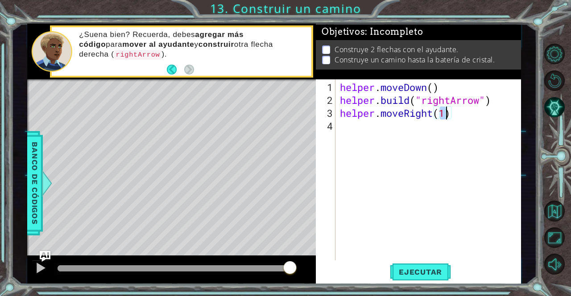
click at [420, 132] on div "helper . moveDown ( ) helper . build ( "rightArrow" ) helper . moveRight ( 1 )" at bounding box center [430, 184] width 185 height 207
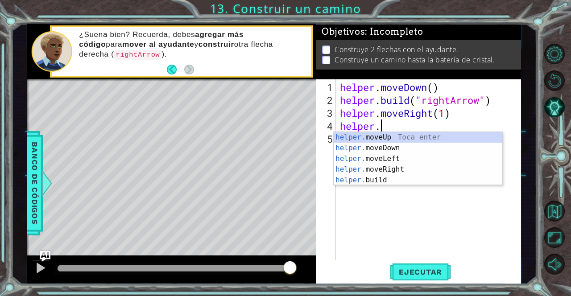
click at [394, 182] on div "helper. moveUp Toca enter helper. moveDown Toca enter helper. moveLeft Toca ent…" at bounding box center [418, 169] width 169 height 75
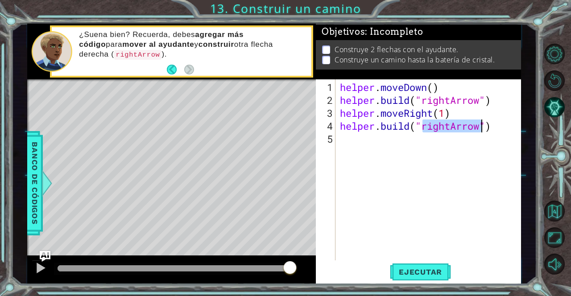
click at [431, 268] on span "Ejecutar" at bounding box center [420, 272] width 61 height 9
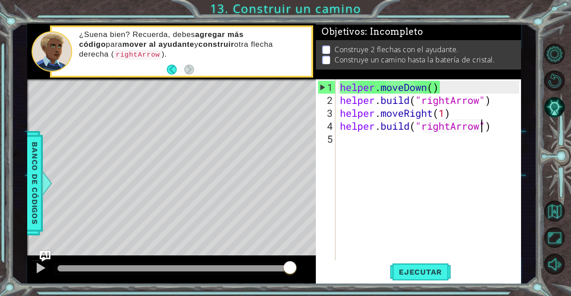
click at [441, 110] on div "helper . moveDown ( ) helper . build ( "rightArrow" ) helper . moveRight ( 1 ) …" at bounding box center [430, 184] width 185 height 207
click at [449, 111] on div "helper . moveDown ( ) helper . build ( "rightArrow" ) helper . moveRight ( 1 ) …" at bounding box center [430, 184] width 185 height 207
click at [445, 111] on div "helper . moveDown ( ) helper . build ( "rightArrow" ) helper . moveRight ( 1 ) …" at bounding box center [430, 184] width 185 height 207
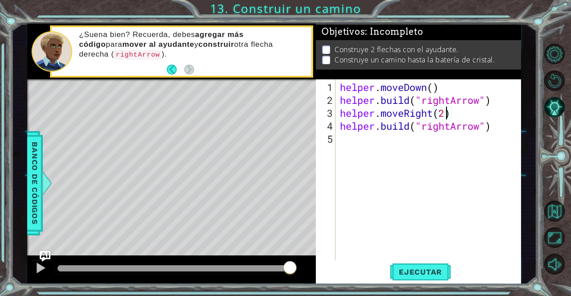
click at [432, 272] on span "Ejecutar" at bounding box center [420, 272] width 61 height 9
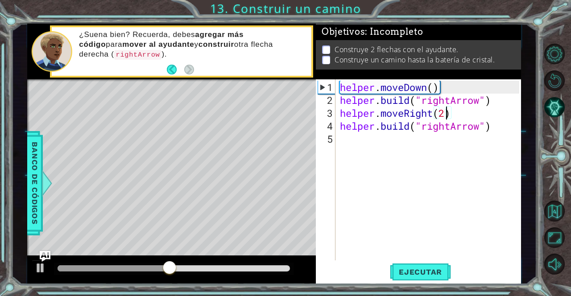
click at [465, 118] on div "helper . moveDown ( ) helper . build ( "rightArrow" ) helper . moveRight ( 2 ) …" at bounding box center [430, 184] width 185 height 207
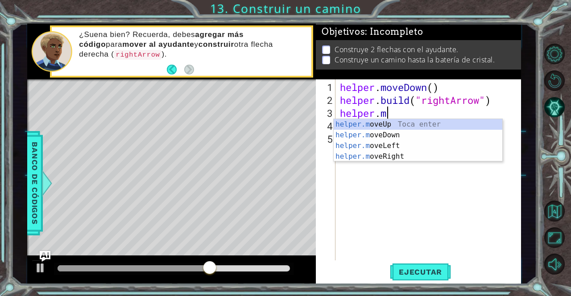
scroll to position [0, 1]
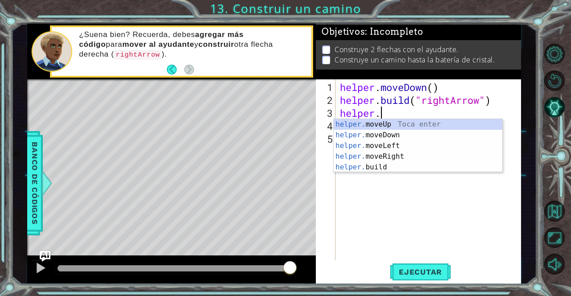
click at [406, 132] on div "helper. moveUp Toca enter helper. moveDown Toca enter helper. moveLeft Toca ent…" at bounding box center [418, 156] width 169 height 75
type textarea "helper.moveDown(1)"
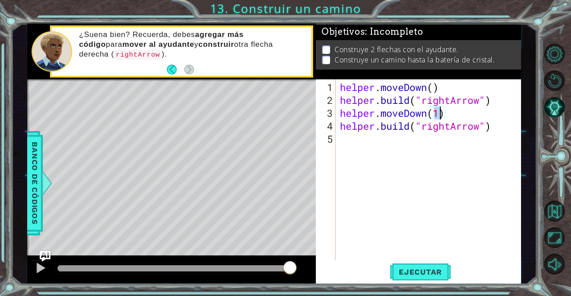
click at [434, 269] on span "Ejecutar" at bounding box center [420, 272] width 61 height 9
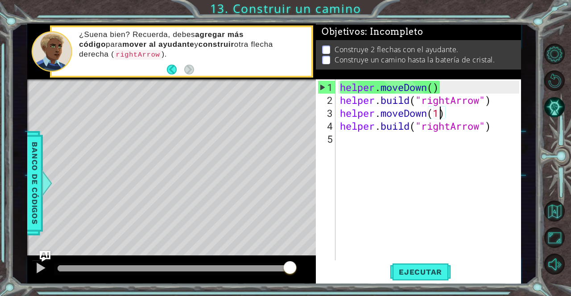
click at [472, 143] on div "helper . moveDown ( ) helper . build ( "rightArrow" ) helper . moveDown ( 1 ) h…" at bounding box center [430, 184] width 185 height 207
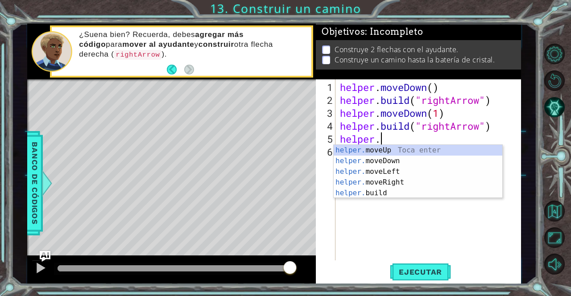
click at [410, 173] on div "helper. moveUp Toca enter helper. moveDown Toca enter helper. moveLeft Toca ent…" at bounding box center [418, 182] width 169 height 75
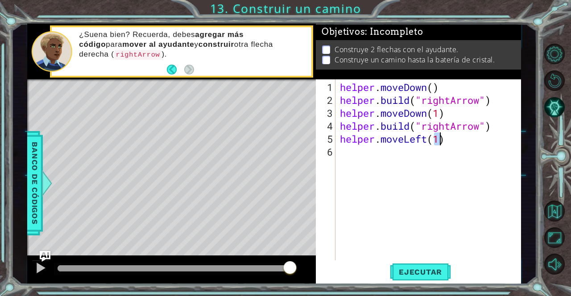
scroll to position [0, 4]
click at [441, 267] on button "Ejecutar" at bounding box center [420, 272] width 61 height 21
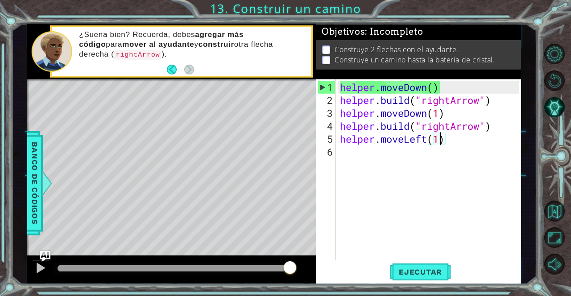
click at [561, 83] on button "Reiniciar nivel" at bounding box center [554, 80] width 21 height 21
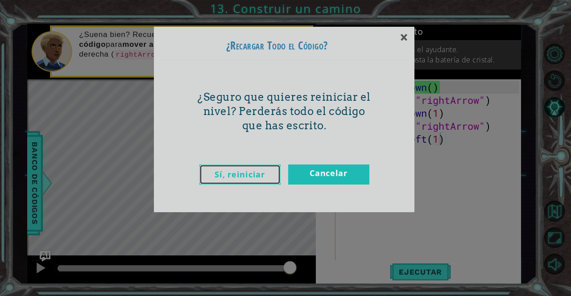
click at [249, 169] on link "Sí, reiniciar" at bounding box center [239, 175] width 81 height 20
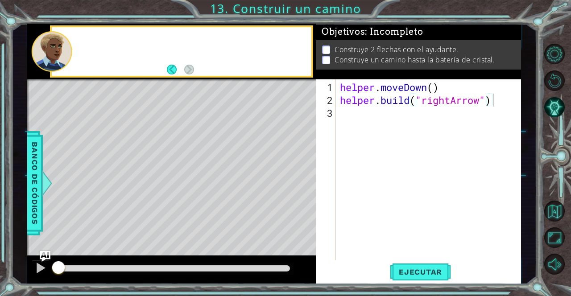
type textarea "[DOMAIN_NAME]("rightArrow")"
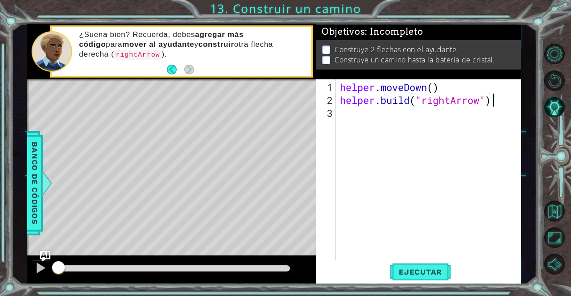
click at [563, 84] on button "Reiniciar nivel" at bounding box center [554, 80] width 21 height 21
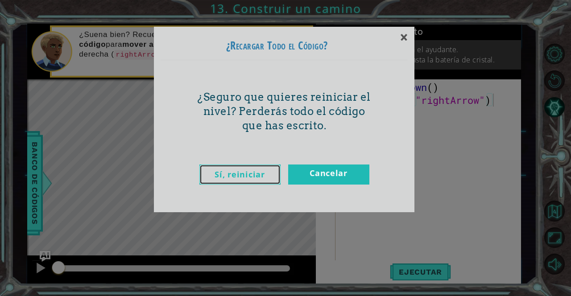
click at [257, 180] on link "Sí, reiniciar" at bounding box center [239, 175] width 81 height 20
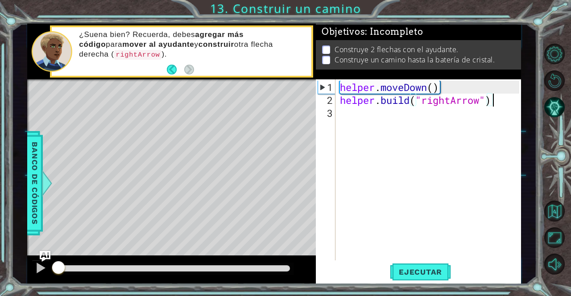
click at [395, 115] on div "helper . moveDown ( ) helper . build ( "rightArrow" )" at bounding box center [430, 184] width 185 height 207
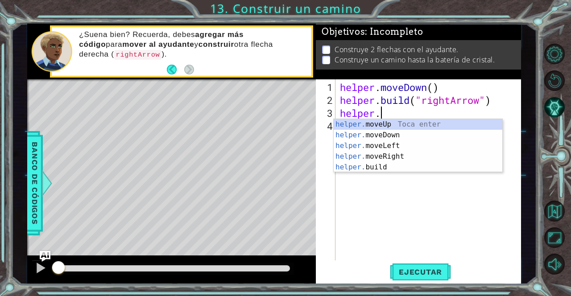
scroll to position [0, 1]
click at [420, 137] on div "helper. moveUp Toca enter helper. moveDown Toca enter helper. moveLeft Toca ent…" at bounding box center [418, 156] width 169 height 75
click at [411, 114] on div "helper . moveDown ( ) helper . build ( "rightArrow" ) helper . )" at bounding box center [430, 184] width 185 height 207
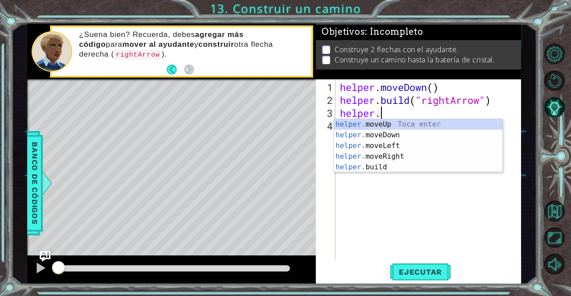
click at [445, 127] on div "helper. moveUp Toca enter helper. moveDown Toca enter helper. moveLeft Toca ent…" at bounding box center [418, 156] width 169 height 75
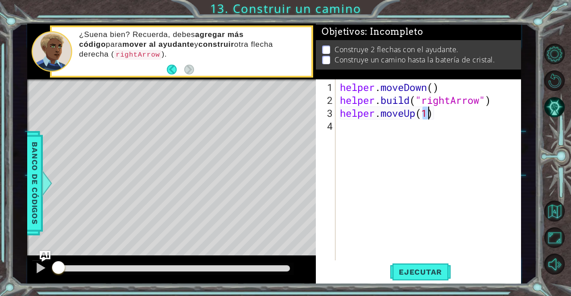
scroll to position [0, 4]
type textarea "helper.moveUp(1)"
click at [434, 268] on span "Ejecutar" at bounding box center [420, 272] width 61 height 9
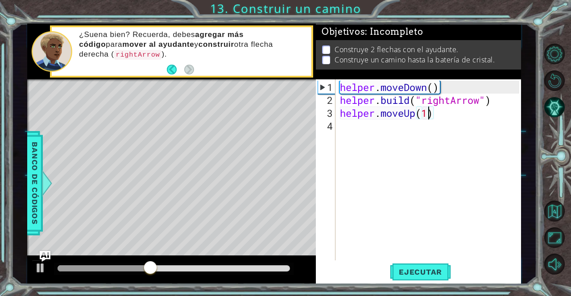
click at [421, 133] on div "helper . moveDown ( ) helper . build ( "rightArrow" ) helper . moveUp ( 1 )" at bounding box center [430, 184] width 185 height 207
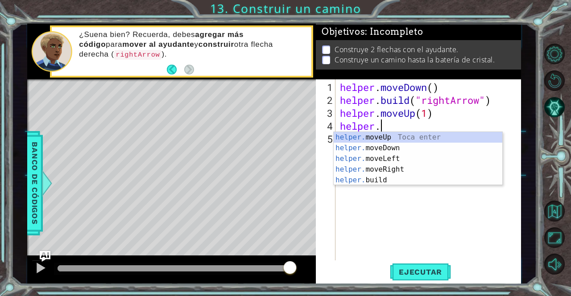
click at [410, 146] on div "helper. moveUp Toca enter helper. moveDown Toca enter helper. moveLeft Toca ent…" at bounding box center [418, 169] width 169 height 75
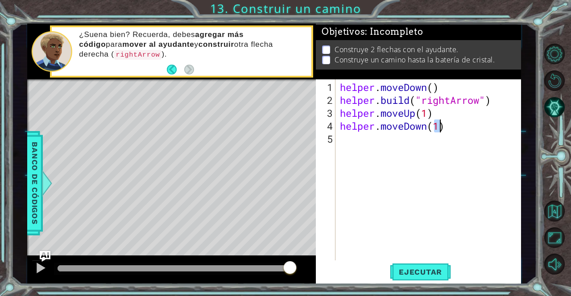
scroll to position [0, 4]
click at [440, 267] on button "Ejecutar" at bounding box center [420, 272] width 61 height 21
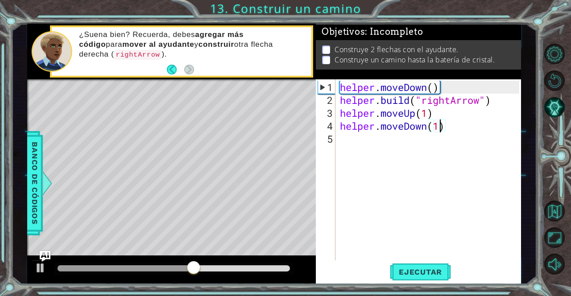
click at [465, 124] on div "helper . moveDown ( ) helper . build ( "rightArrow" ) helper . moveUp ( 1 ) hel…" at bounding box center [430, 184] width 185 height 207
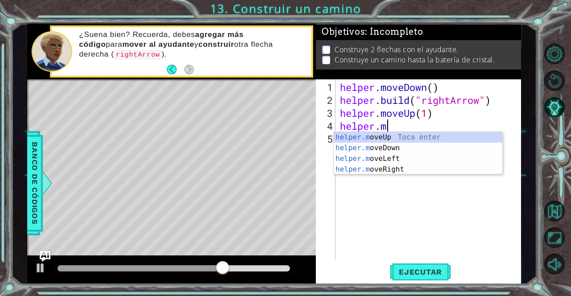
scroll to position [0, 1]
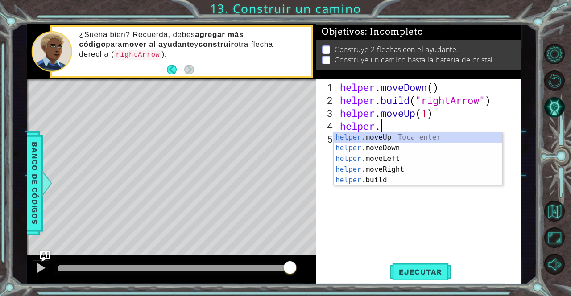
click at [392, 180] on div "helper. moveUp Toca enter helper. moveDown Toca enter helper. moveLeft Toca ent…" at bounding box center [418, 169] width 169 height 75
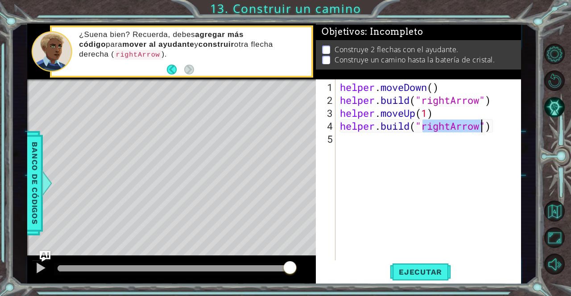
scroll to position [0, 6]
click at [441, 271] on span "Ejecutar" at bounding box center [420, 272] width 61 height 9
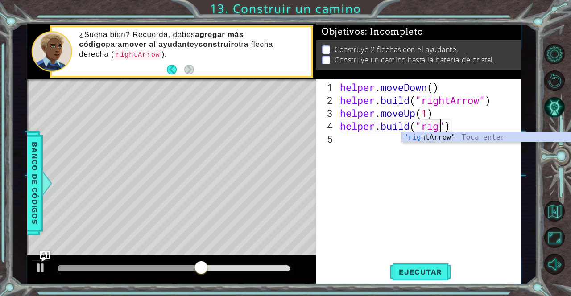
scroll to position [0, 4]
click at [473, 128] on div "helper . moveDown ( ) helper . build ( "rightArrow" ) helper . moveUp ( 1 ) hel…" at bounding box center [430, 184] width 185 height 207
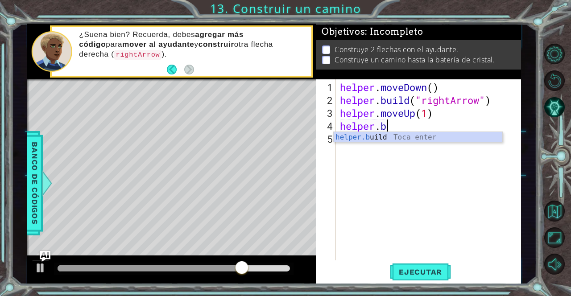
type textarea "helper."
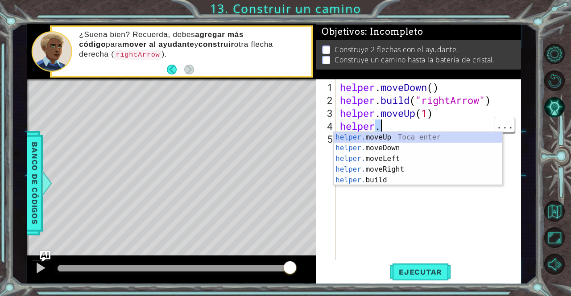
scroll to position [0, 1]
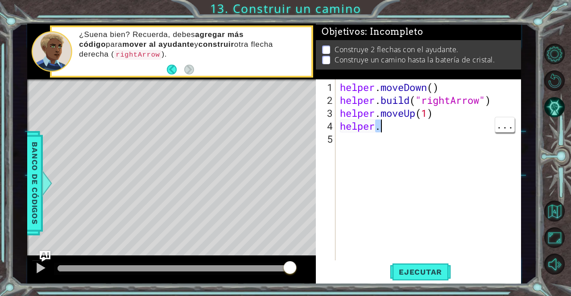
click at [441, 205] on div "helper . moveDown ( ) helper . build ( "rightArrow" ) helper . moveUp ( 1 ) hel…" at bounding box center [430, 184] width 185 height 207
click at [444, 133] on div "helper . moveDown ( ) helper . build ( "rightArrow" ) helper . moveUp ( 1 ) hel…" at bounding box center [430, 184] width 185 height 207
click at [407, 125] on div "helper . moveDown ( ) helper . build ( "rightArrow" ) helper . moveUp ( 1 ) hel…" at bounding box center [430, 184] width 185 height 207
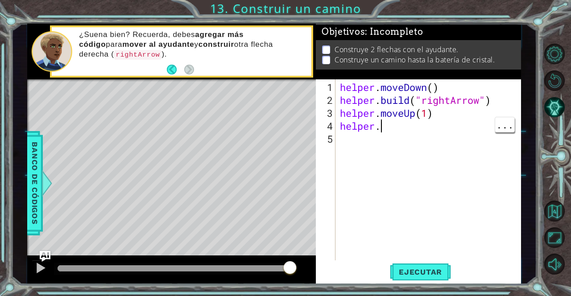
click at [103, 173] on div "Level Map" at bounding box center [233, 210] width 412 height 263
click at [424, 268] on span "Ejecutar" at bounding box center [420, 272] width 61 height 9
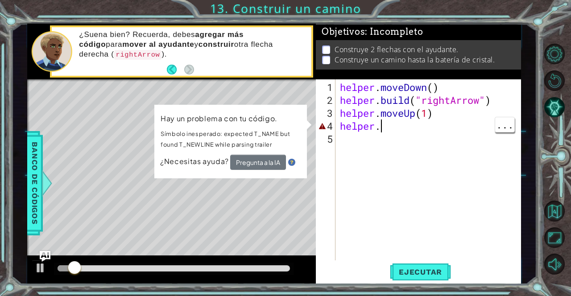
click at [268, 194] on div "Level Map" at bounding box center [233, 210] width 412 height 263
click at [415, 130] on div "helper . moveDown ( ) helper . build ( "rightArrow" ) helper . moveUp ( 1 ) hel…" at bounding box center [430, 184] width 185 height 207
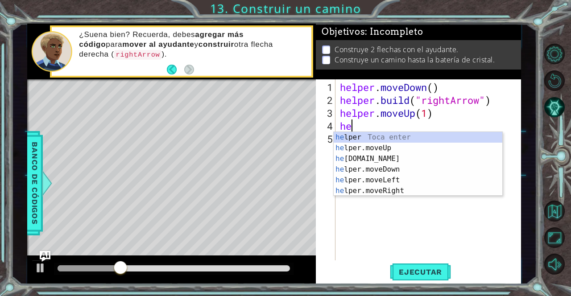
scroll to position [0, 0]
type textarea "h"
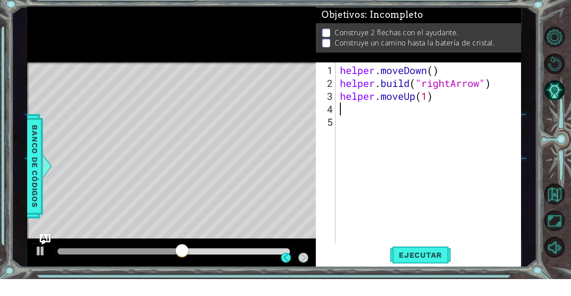
scroll to position [13, 0]
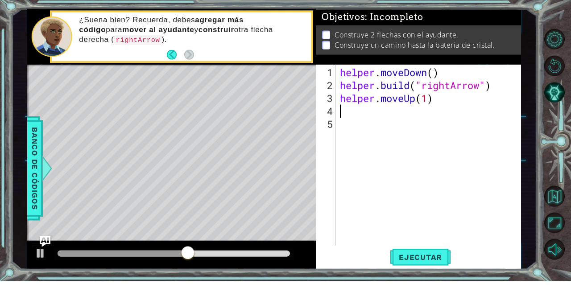
click at [437, 272] on span "Ejecutar" at bounding box center [420, 272] width 61 height 9
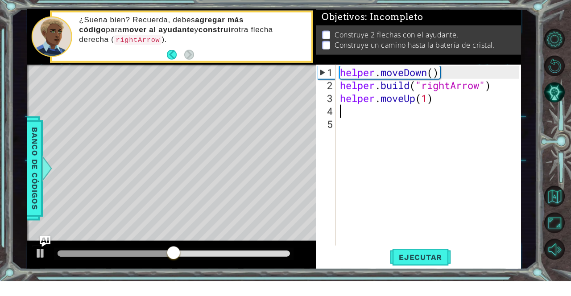
click at [440, 109] on div "helper . moveDown ( ) helper . build ( "rightArrow" ) helper . moveUp ( 1 )" at bounding box center [430, 184] width 185 height 207
click at [557, 78] on button "Reiniciar nivel" at bounding box center [554, 80] width 21 height 21
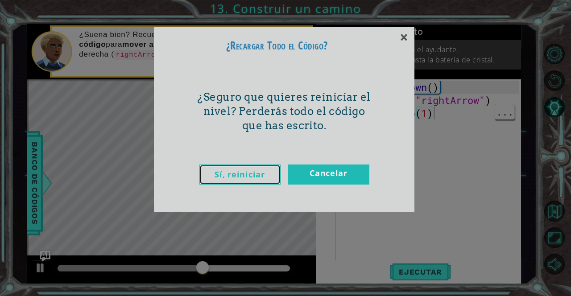
click at [257, 176] on link "Sí, reiniciar" at bounding box center [239, 175] width 81 height 20
type textarea "[DOMAIN_NAME]("rightArrow")"
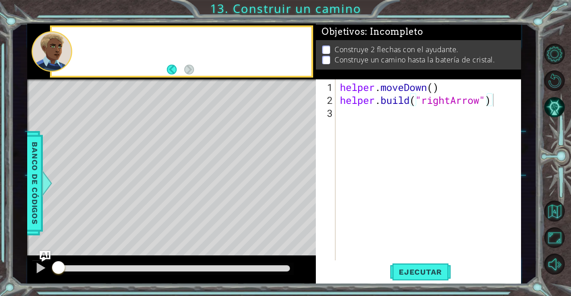
scroll to position [0, 6]
click at [420, 273] on span "Ejecutar" at bounding box center [420, 272] width 61 height 9
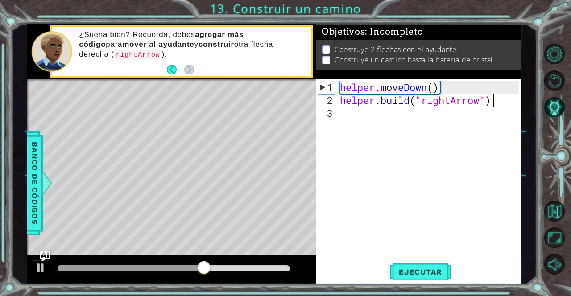
click at [486, 121] on div "helper . moveDown ( ) helper . build ( "rightArrow" )" at bounding box center [430, 184] width 185 height 207
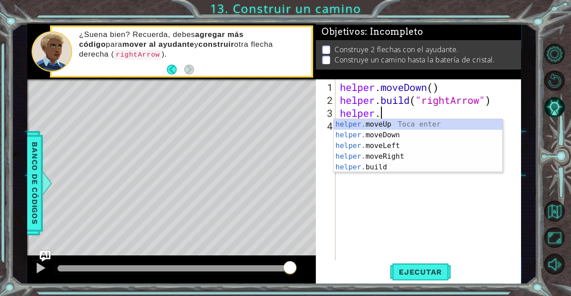
type textarea "helper."
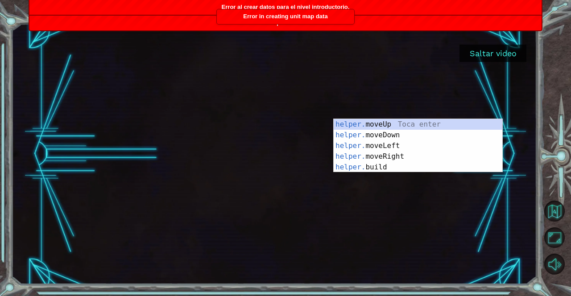
click at [505, 48] on button "Saltar video" at bounding box center [492, 53] width 67 height 17
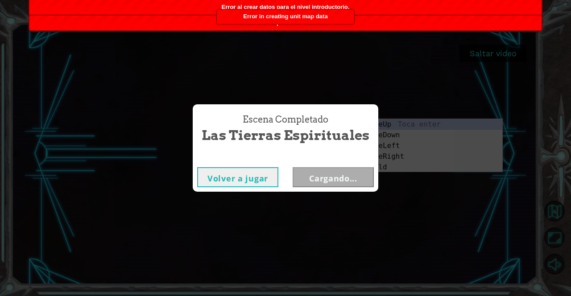
click at [504, 52] on div "Escena Completado Las Tierras Espirituales Volver a jugar Cargando..." at bounding box center [285, 148] width 571 height 296
click at [345, 179] on button "Siguiente" at bounding box center [332, 177] width 81 height 20
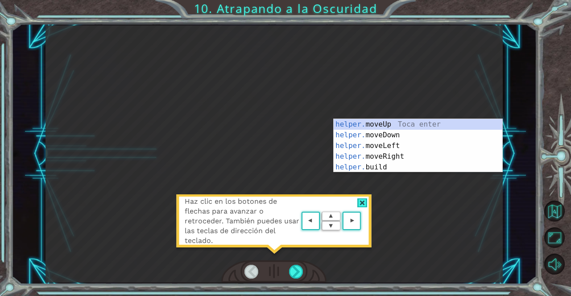
click at [363, 218] on div "Haz clic en los botones de flechas para avanzar o retroceder. También puedes us…" at bounding box center [274, 225] width 196 height 62
click at [362, 202] on div at bounding box center [362, 202] width 10 height 9
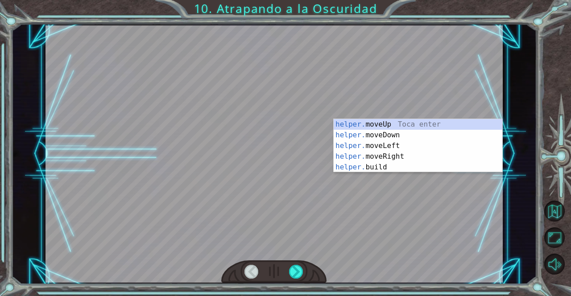
click at [365, 229] on div at bounding box center [273, 153] width 457 height 257
click at [295, 267] on div at bounding box center [296, 272] width 14 height 14
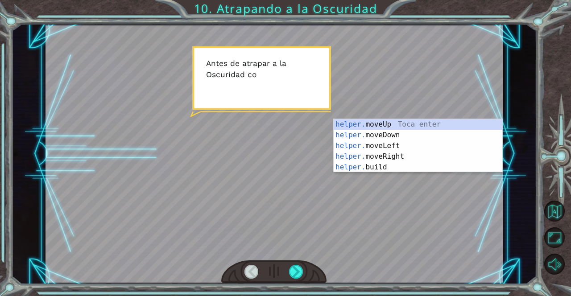
click at [299, 269] on div at bounding box center [296, 272] width 14 height 14
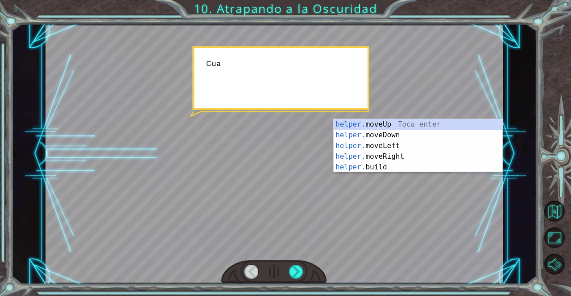
click at [303, 268] on div at bounding box center [296, 272] width 14 height 14
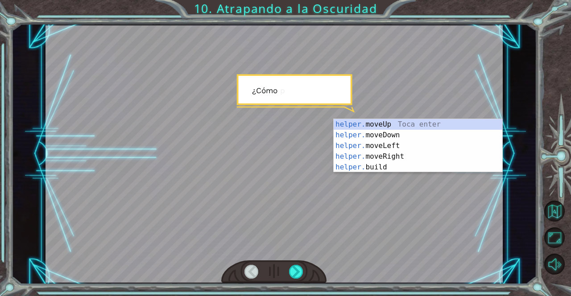
click at [302, 269] on div at bounding box center [296, 272] width 14 height 14
click at [302, 273] on div at bounding box center [296, 272] width 14 height 14
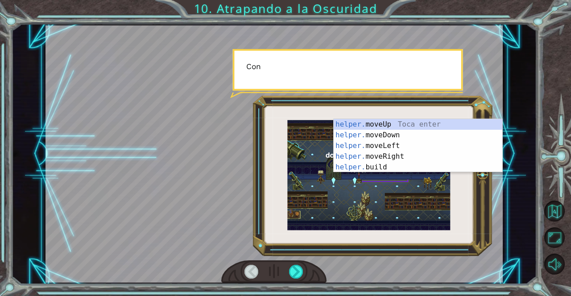
click at [302, 273] on div at bounding box center [296, 272] width 14 height 14
click at [302, 271] on div at bounding box center [296, 272] width 14 height 14
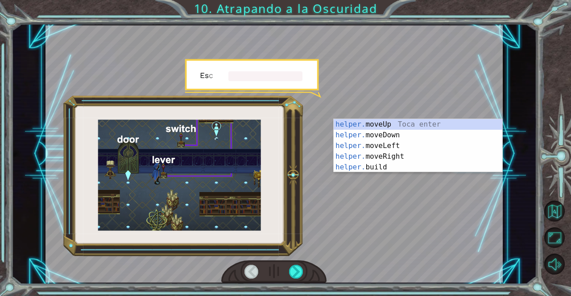
click at [298, 277] on div at bounding box center [296, 272] width 14 height 14
click at [301, 276] on div at bounding box center [296, 272] width 14 height 14
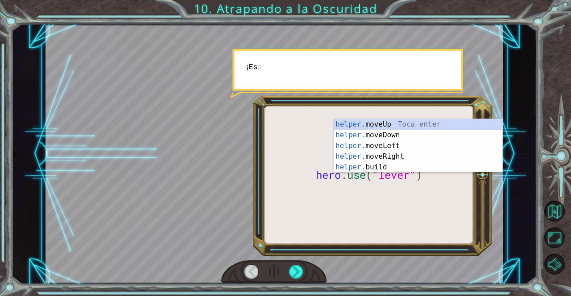
click at [301, 272] on div at bounding box center [296, 272] width 14 height 14
click at [301, 273] on div at bounding box center [296, 272] width 14 height 14
click at [302, 277] on div at bounding box center [296, 272] width 14 height 14
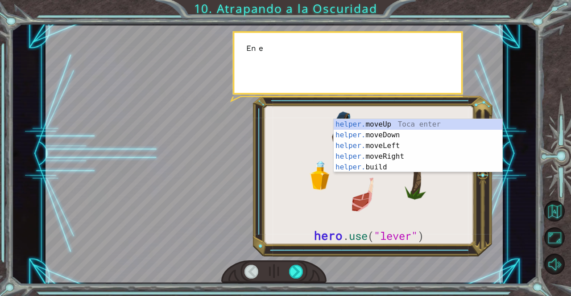
click at [302, 274] on div at bounding box center [296, 272] width 14 height 14
click at [301, 273] on div at bounding box center [296, 272] width 14 height 14
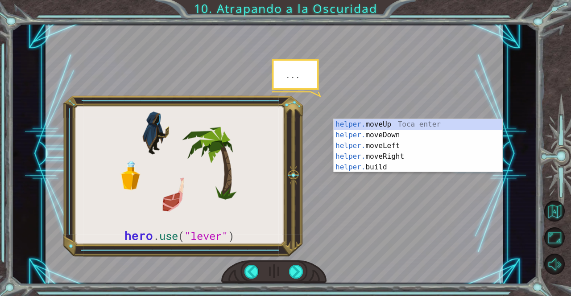
click at [301, 273] on div at bounding box center [296, 272] width 14 height 14
click at [301, 276] on div at bounding box center [296, 272] width 14 height 14
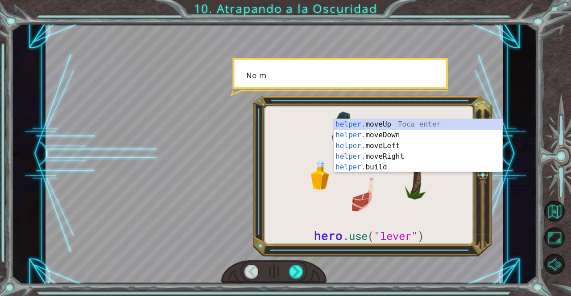
click at [298, 276] on div at bounding box center [296, 272] width 14 height 14
click at [297, 273] on div at bounding box center [296, 272] width 14 height 14
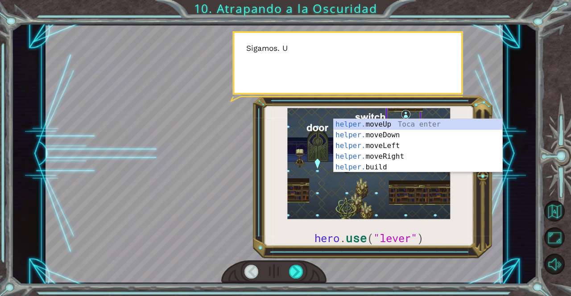
click at [296, 274] on div at bounding box center [296, 272] width 14 height 14
click at [296, 275] on div at bounding box center [296, 272] width 14 height 14
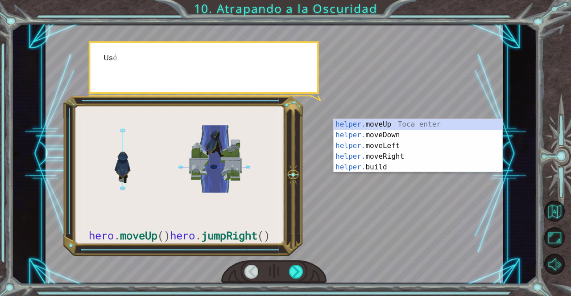
click at [297, 275] on div at bounding box center [296, 272] width 14 height 14
click at [299, 275] on div at bounding box center [296, 272] width 14 height 14
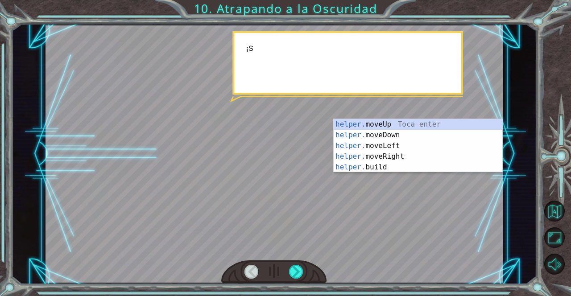
click at [300, 279] on div at bounding box center [296, 272] width 14 height 14
click at [303, 273] on div at bounding box center [296, 272] width 14 height 14
click at [301, 273] on div at bounding box center [296, 272] width 14 height 14
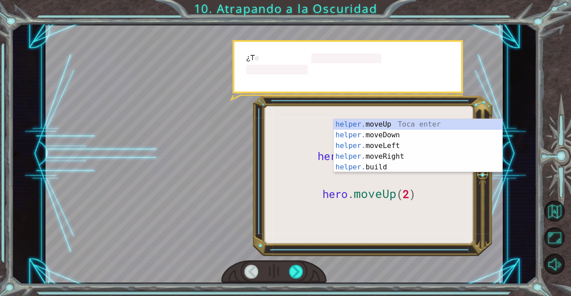
click at [302, 270] on div at bounding box center [296, 272] width 14 height 14
click at [301, 267] on div at bounding box center [296, 272] width 14 height 14
click at [300, 273] on div at bounding box center [296, 272] width 14 height 14
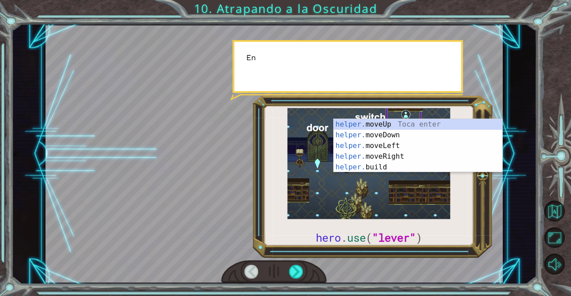
click at [302, 270] on div at bounding box center [296, 272] width 14 height 14
click at [302, 266] on div at bounding box center [296, 272] width 14 height 14
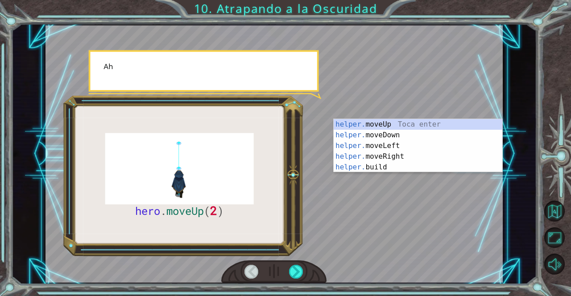
click at [299, 278] on div at bounding box center [296, 272] width 14 height 14
click at [301, 271] on div at bounding box center [296, 272] width 14 height 14
click at [303, 273] on div at bounding box center [296, 272] width 14 height 14
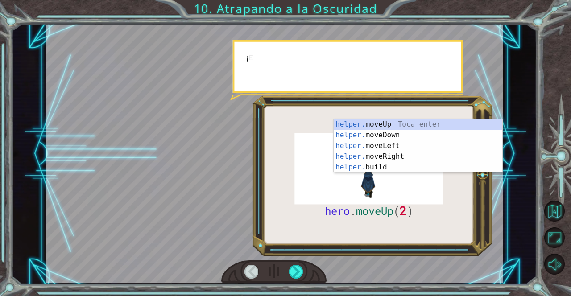
click at [302, 270] on div at bounding box center [296, 272] width 14 height 14
click at [301, 269] on div at bounding box center [296, 272] width 14 height 14
click at [301, 270] on div at bounding box center [296, 272] width 14 height 14
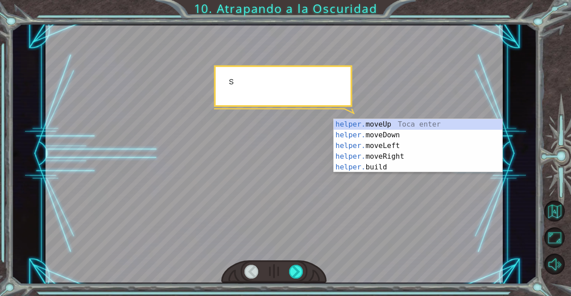
click at [301, 270] on div at bounding box center [296, 272] width 14 height 14
click at [301, 269] on div at bounding box center [296, 272] width 14 height 14
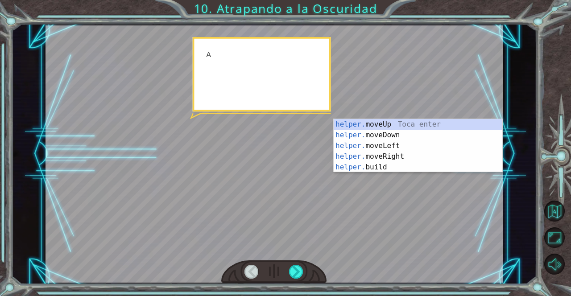
click at [301, 269] on div at bounding box center [296, 272] width 14 height 14
click at [302, 269] on div at bounding box center [296, 272] width 14 height 14
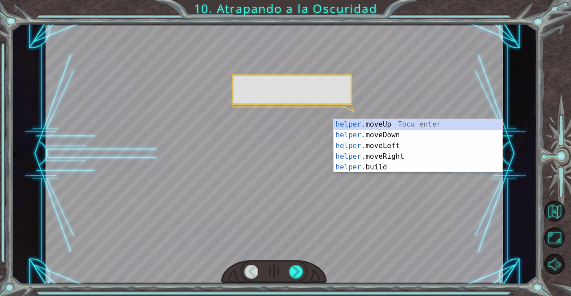
click at [303, 272] on div at bounding box center [296, 272] width 14 height 14
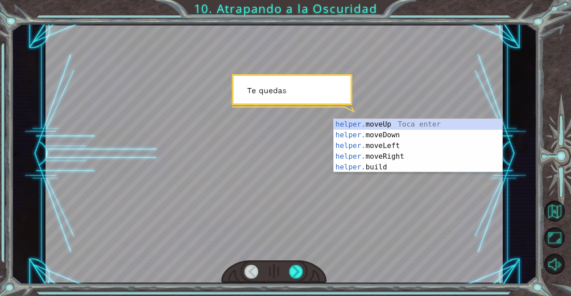
click at [302, 269] on div at bounding box center [296, 272] width 14 height 14
click at [301, 269] on div at bounding box center [296, 272] width 14 height 14
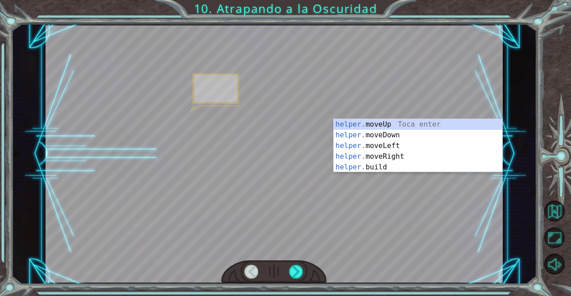
click at [302, 267] on div at bounding box center [296, 272] width 14 height 14
click at [302, 275] on div at bounding box center [296, 272] width 14 height 14
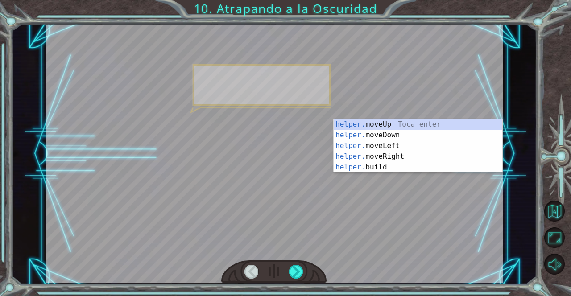
click at [302, 271] on div at bounding box center [296, 272] width 14 height 14
click at [301, 268] on div at bounding box center [296, 272] width 14 height 14
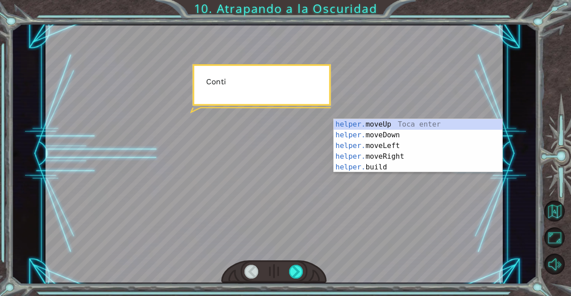
click at [301, 272] on div at bounding box center [296, 272] width 14 height 14
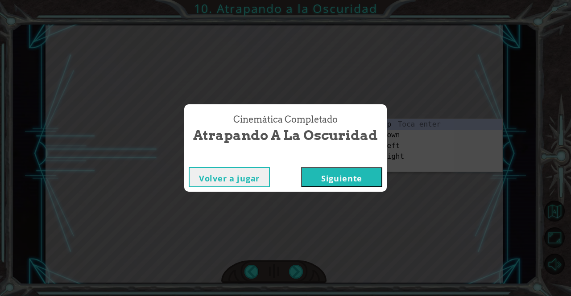
click at [304, 272] on div "Cinemática Completado Atrapando a la Oscuridad Volver a jugar [GEOGRAPHIC_DATA]" at bounding box center [285, 148] width 571 height 296
click at [303, 272] on div "Cinemática Completado Atrapando a la Oscuridad Volver a jugar [GEOGRAPHIC_DATA]" at bounding box center [285, 148] width 571 height 296
click at [357, 186] on button "Siguiente" at bounding box center [341, 177] width 81 height 20
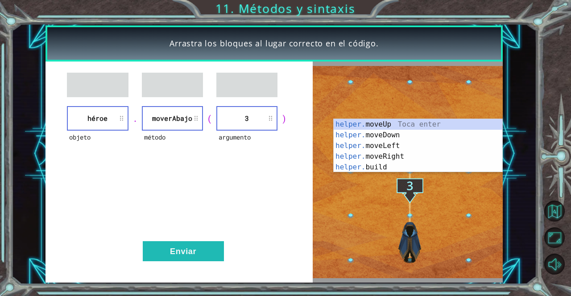
click at [202, 256] on button "Enviar" at bounding box center [183, 251] width 81 height 20
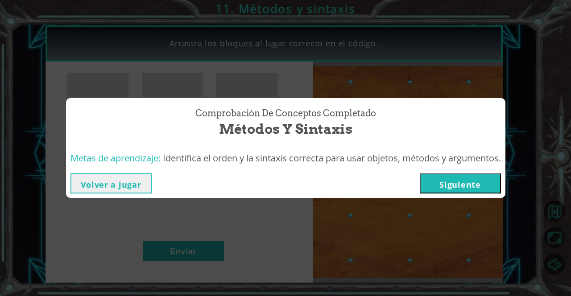
click at [477, 189] on button "Siguiente" at bounding box center [460, 183] width 81 height 20
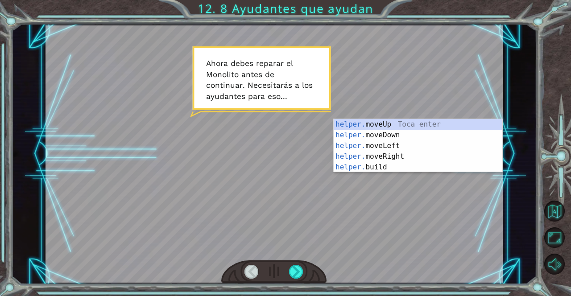
click at [436, 207] on div at bounding box center [273, 153] width 457 height 257
click at [290, 266] on div at bounding box center [296, 272] width 14 height 14
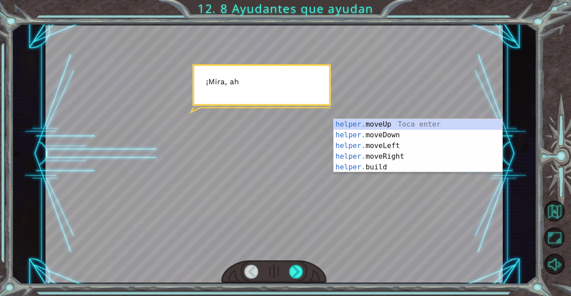
click at [295, 272] on div at bounding box center [296, 272] width 14 height 14
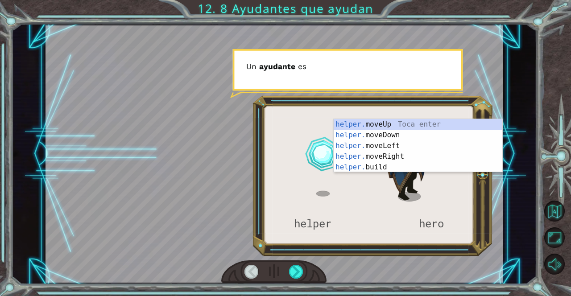
click at [301, 274] on div at bounding box center [296, 272] width 14 height 14
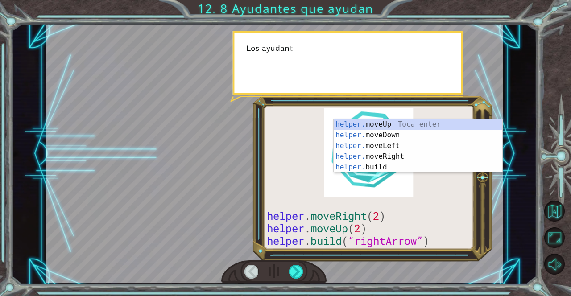
click at [308, 272] on div at bounding box center [273, 271] width 105 height 23
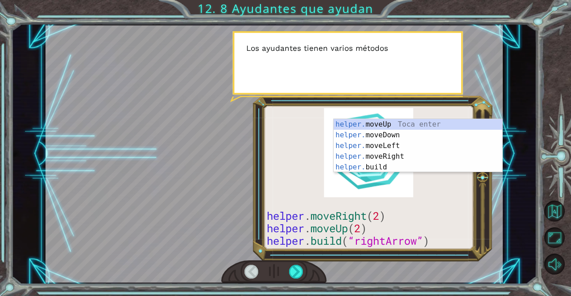
click at [297, 276] on div at bounding box center [296, 272] width 14 height 14
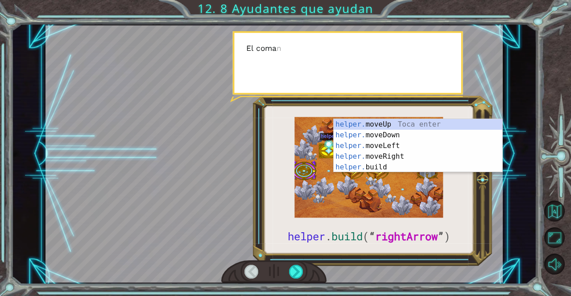
click at [302, 276] on div at bounding box center [296, 272] width 14 height 14
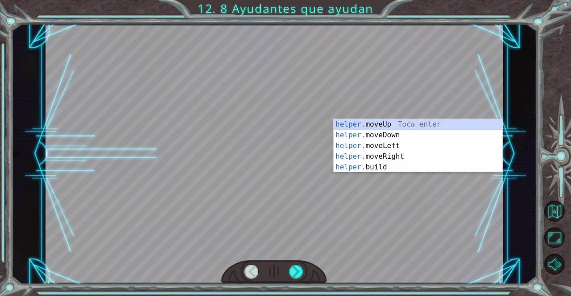
click at [303, 273] on div at bounding box center [296, 272] width 14 height 14
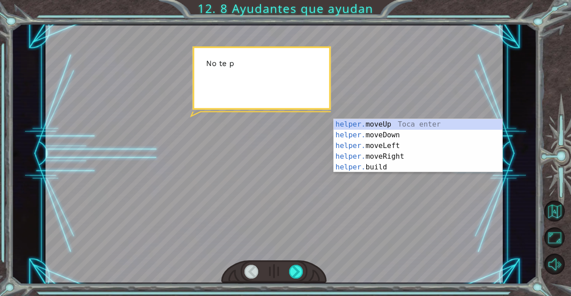
click at [303, 273] on div at bounding box center [296, 272] width 14 height 14
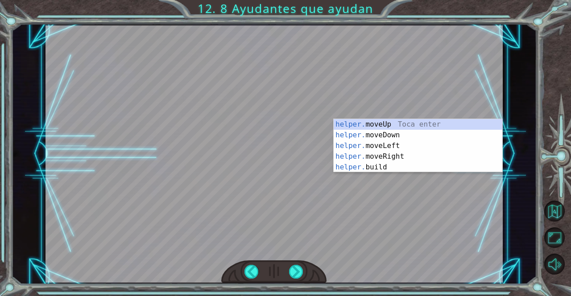
click at [303, 271] on div at bounding box center [296, 272] width 14 height 14
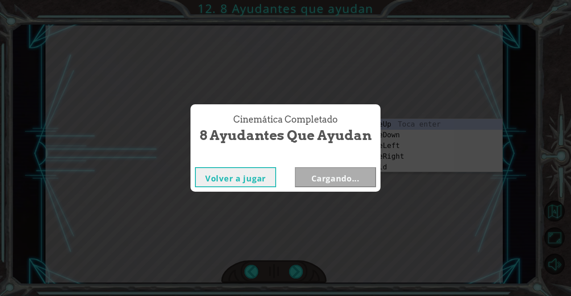
click at [305, 275] on div "Cinemática Completado 8 Ayudantes que ayudan Volver a jugar Cargando..." at bounding box center [285, 148] width 571 height 296
click at [351, 182] on button "Siguiente" at bounding box center [335, 177] width 81 height 20
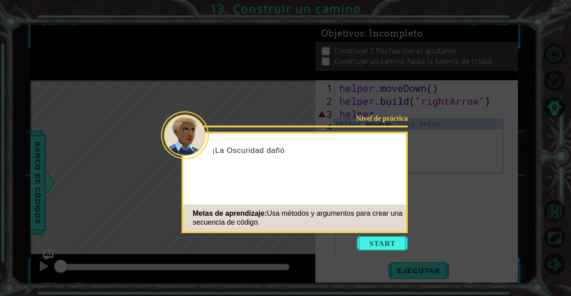
click at [384, 239] on button "Start" at bounding box center [382, 243] width 51 height 14
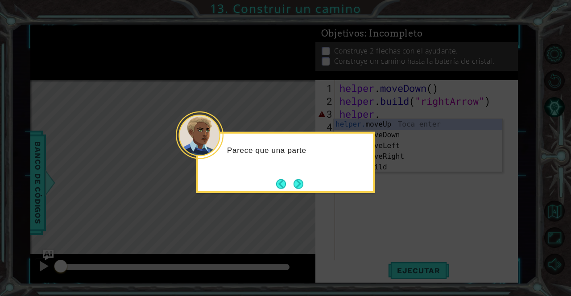
click at [303, 194] on icon at bounding box center [285, 148] width 571 height 296
click at [299, 189] on button "Next" at bounding box center [298, 184] width 10 height 10
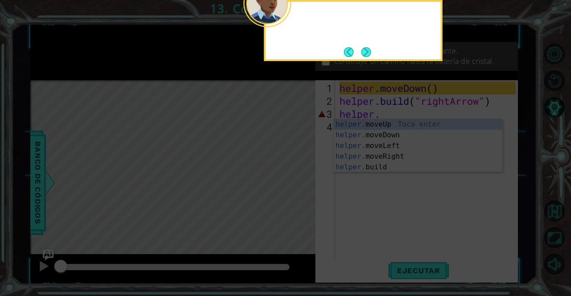
click at [297, 186] on icon at bounding box center [285, 47] width 571 height 498
click at [297, 185] on icon at bounding box center [285, 47] width 571 height 498
click at [371, 57] on button "Next" at bounding box center [366, 52] width 10 height 10
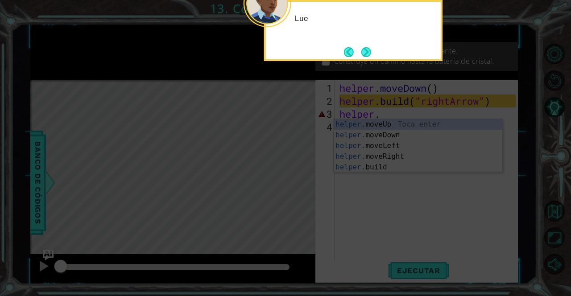
click at [371, 53] on button "Next" at bounding box center [366, 52] width 10 height 10
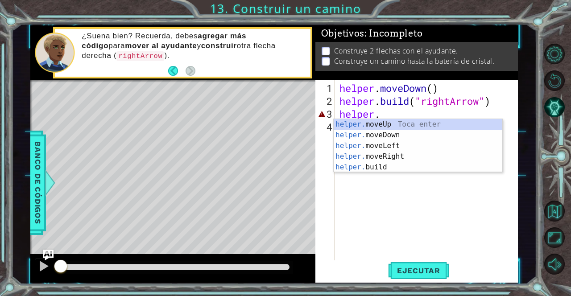
click at [407, 209] on div "helper . moveDown ( ) helper . build ( "rightArrow" ) helper ." at bounding box center [429, 185] width 183 height 207
click at [431, 109] on div "helper . moveDown ( ) helper . build ( "rightArrow" ) helper ." at bounding box center [429, 185] width 183 height 207
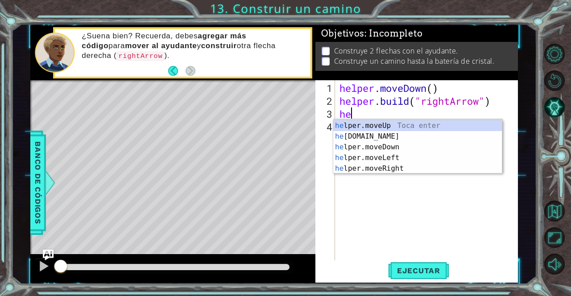
type textarea "h"
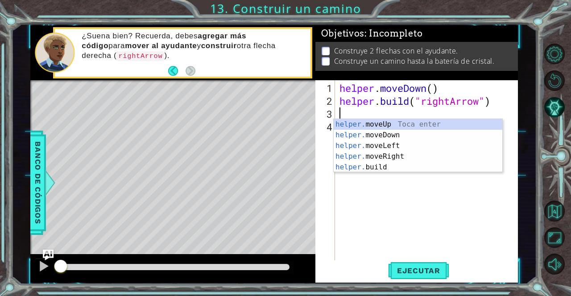
click at [343, 115] on div "helper . moveDown ( ) helper . build ( "rightArrow" )" at bounding box center [429, 185] width 183 height 207
click at [397, 213] on div "helper . moveDown ( ) helper . build ( "rightArrow" )" at bounding box center [429, 185] width 183 height 207
click at [451, 202] on div "helper . moveDown ( ) helper . build ( "rightArrow" )" at bounding box center [429, 185] width 183 height 207
click at [433, 229] on div "helper . moveDown ( ) helper . build ( "rightArrow" )" at bounding box center [429, 185] width 183 height 207
click at [507, 103] on div "helper . moveDown ( ) helper . build ( "rightArrow" )" at bounding box center [429, 185] width 183 height 207
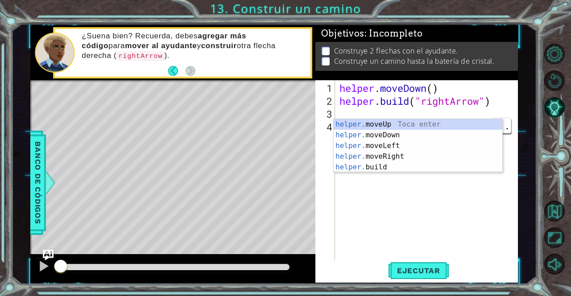
type textarea "[DOMAIN_NAME]("rightArrow")"
click at [449, 116] on div "helper . moveDown ( ) helper . build ( "rightArrow" )" at bounding box center [429, 185] width 183 height 207
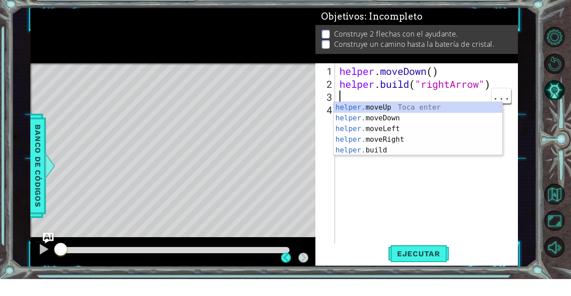
scroll to position [29, 0]
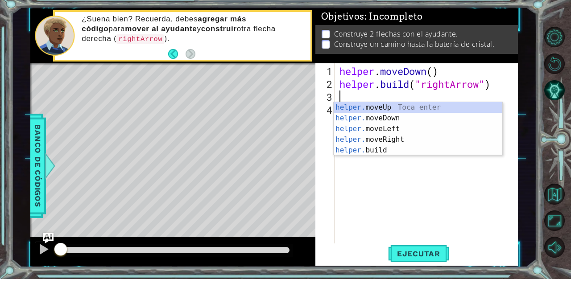
click at [418, 189] on div "helper . moveDown ( ) helper . build ( "rightArrow" )" at bounding box center [429, 185] width 183 height 207
click at [369, 107] on div "helper . moveDown ( ) helper . build ( "rightArrow" )" at bounding box center [429, 185] width 183 height 207
click at [456, 209] on div "helper . moveDown ( ) helper . build ( "rightArrow" )" at bounding box center [429, 185] width 183 height 207
click at [433, 272] on span "Ejecutar" at bounding box center [418, 270] width 61 height 9
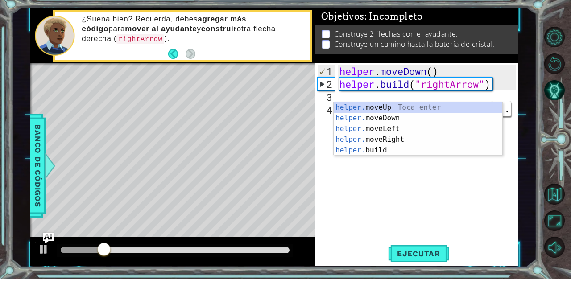
click at [450, 138] on div "helper. moveUp Toca enter helper. moveDown Toca enter helper. moveLeft Toca ent…" at bounding box center [418, 156] width 169 height 75
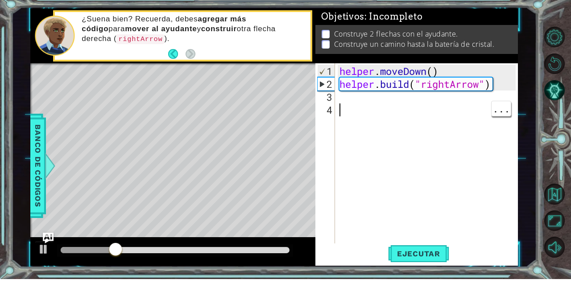
click at [447, 115] on div "helper . moveDown ( ) helper . build ( "rightArrow" )" at bounding box center [429, 185] width 183 height 207
click at [339, 115] on div "helper . moveDown ( ) helper . build ( "rightArrow" )" at bounding box center [429, 185] width 183 height 207
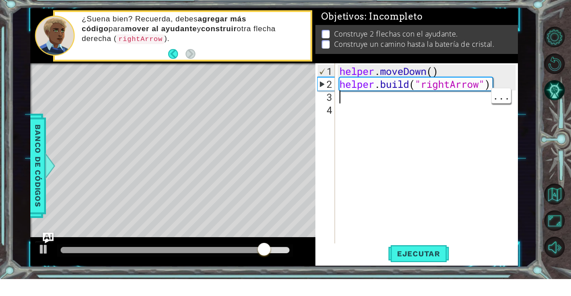
click at [406, 119] on div "helper . moveDown ( ) helper . build ( "rightArrow" )" at bounding box center [429, 185] width 183 height 207
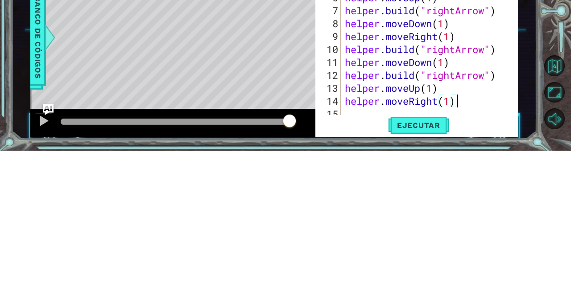
scroll to position [13, 0]
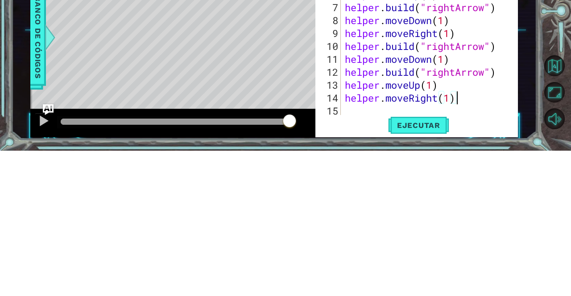
type textarea "helper.moveRight(1)"
click at [430, 268] on span "Ejecutar" at bounding box center [418, 270] width 61 height 9
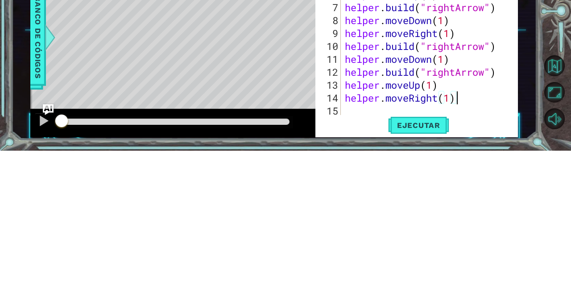
scroll to position [0, 4]
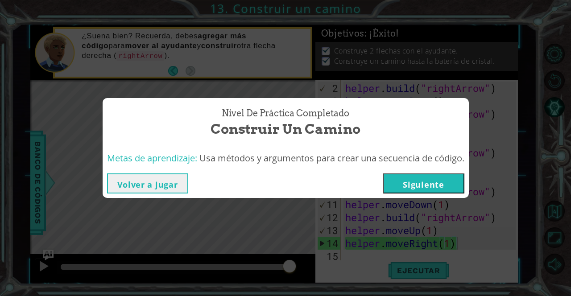
click at [442, 184] on button "Siguiente" at bounding box center [423, 183] width 81 height 20
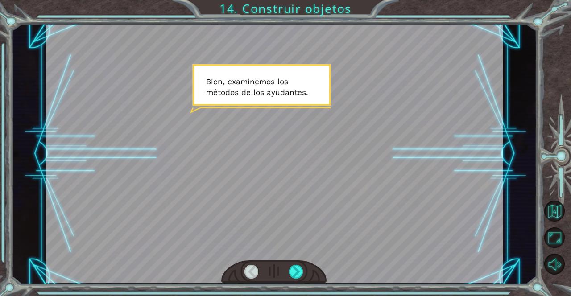
click at [302, 271] on div at bounding box center [296, 272] width 14 height 14
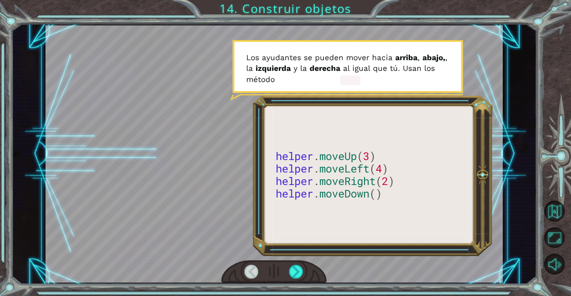
click at [301, 272] on div at bounding box center [296, 272] width 14 height 14
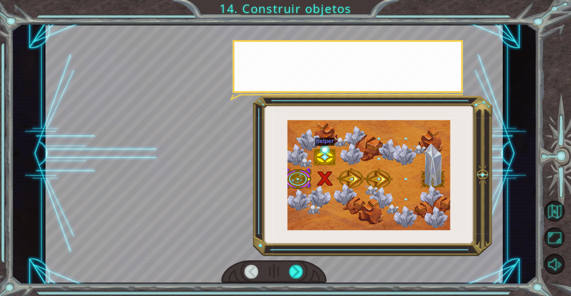
click at [299, 279] on div at bounding box center [296, 272] width 14 height 14
click at [299, 272] on div at bounding box center [296, 272] width 14 height 14
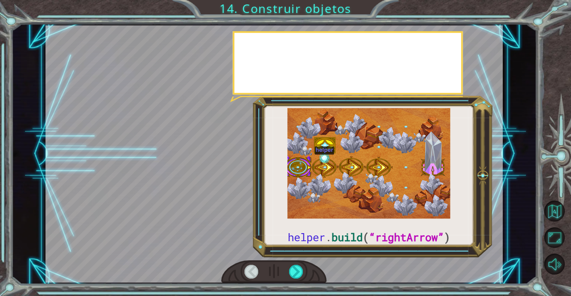
click at [295, 272] on div at bounding box center [296, 272] width 14 height 14
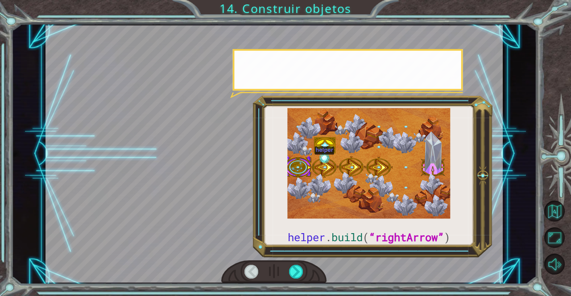
click at [295, 272] on div at bounding box center [296, 272] width 14 height 14
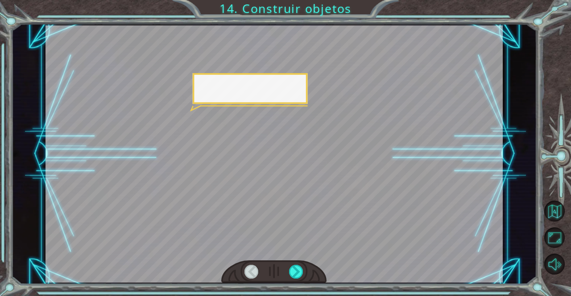
click at [295, 272] on div at bounding box center [296, 272] width 14 height 14
click at [299, 276] on div at bounding box center [296, 272] width 14 height 14
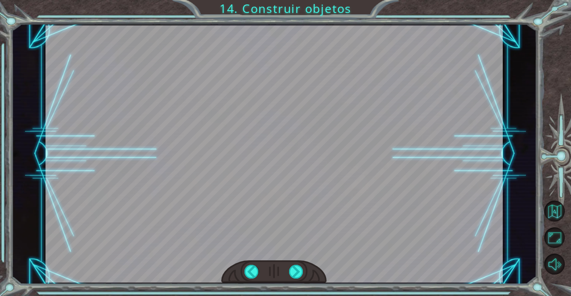
click at [299, 276] on div at bounding box center [296, 272] width 14 height 14
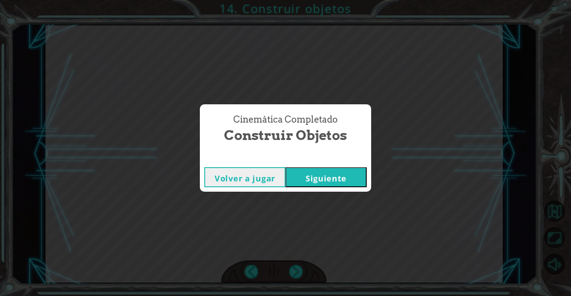
click at [299, 272] on div "Cinemática Completado Construir objetos Volver a jugar [GEOGRAPHIC_DATA]" at bounding box center [285, 148] width 571 height 296
click at [298, 272] on div "Cinemática Completado Construir objetos Volver a jugar [GEOGRAPHIC_DATA]" at bounding box center [285, 148] width 571 height 296
click at [331, 181] on button "Siguiente" at bounding box center [325, 177] width 81 height 20
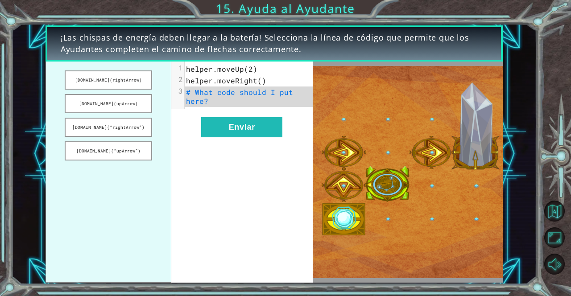
click at [259, 137] on button "Enviar" at bounding box center [241, 127] width 81 height 20
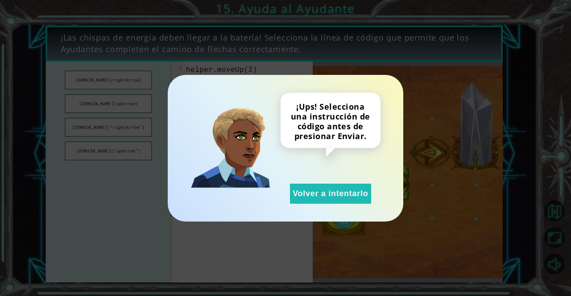
click at [354, 199] on button "Volver a intentarlo" at bounding box center [330, 194] width 81 height 20
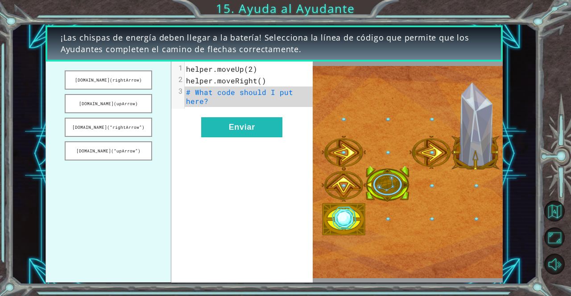
click at [130, 76] on button "[DOMAIN_NAME](rightArrow)" at bounding box center [108, 79] width 87 height 19
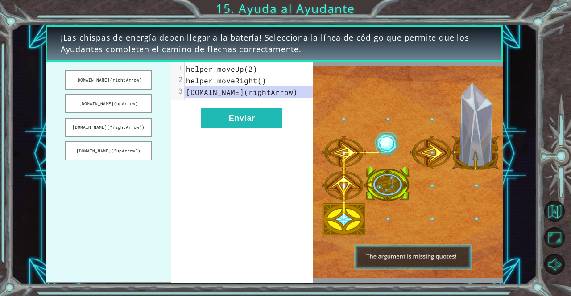
click at [238, 94] on span "[DOMAIN_NAME](rightArrow)" at bounding box center [241, 91] width 111 height 9
click at [132, 104] on button "[DOMAIN_NAME](upArrow)" at bounding box center [108, 103] width 87 height 19
click at [121, 125] on button "[DOMAIN_NAME](“rightArrow”)" at bounding box center [108, 127] width 87 height 19
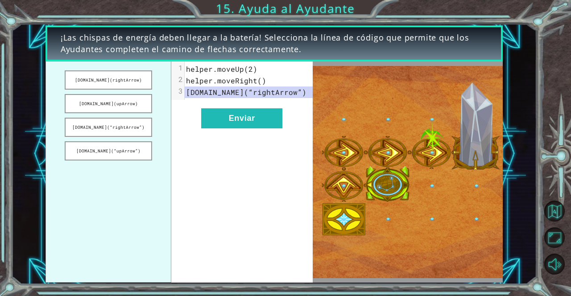
click at [132, 160] on button "[DOMAIN_NAME](“upArrow”)" at bounding box center [108, 150] width 87 height 19
click at [236, 117] on button "Enviar" at bounding box center [241, 118] width 81 height 20
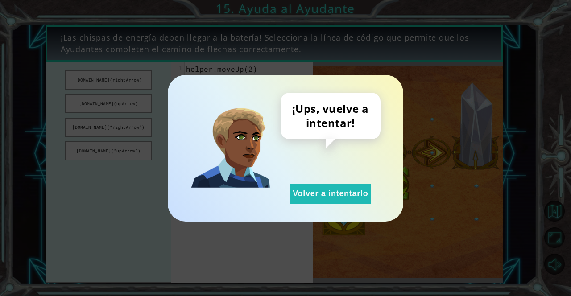
click at [341, 199] on button "Volver a intentarlo" at bounding box center [330, 194] width 81 height 20
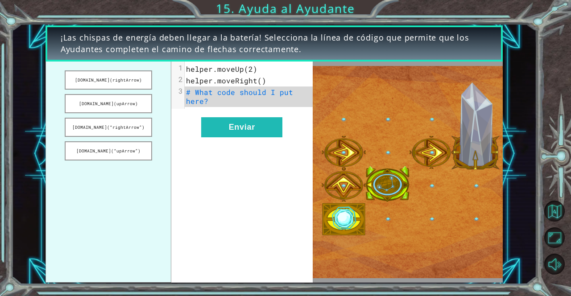
click at [132, 128] on button "[DOMAIN_NAME](“rightArrow”)" at bounding box center [108, 127] width 87 height 19
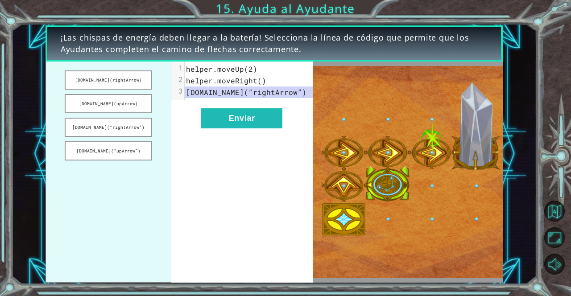
click at [250, 126] on button "Enviar" at bounding box center [241, 118] width 81 height 20
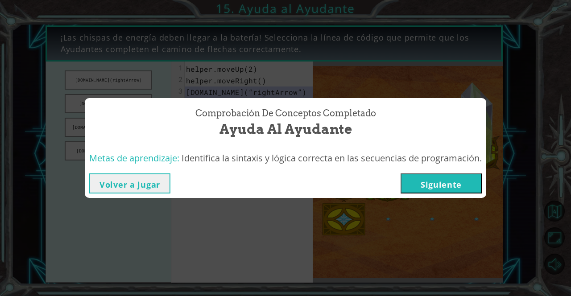
click at [138, 190] on button "Volver a jugar" at bounding box center [129, 183] width 81 height 20
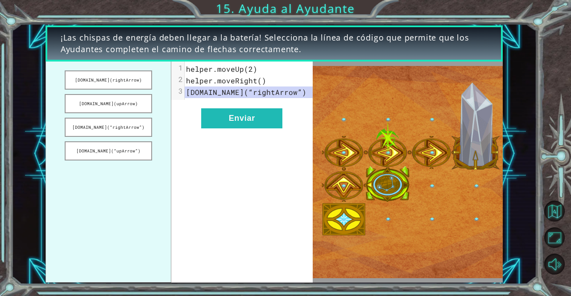
click at [138, 109] on button "[DOMAIN_NAME](upArrow)" at bounding box center [108, 103] width 87 height 19
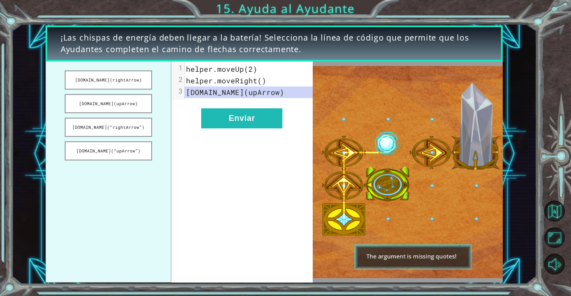
click at [255, 119] on button "Enviar" at bounding box center [241, 118] width 81 height 20
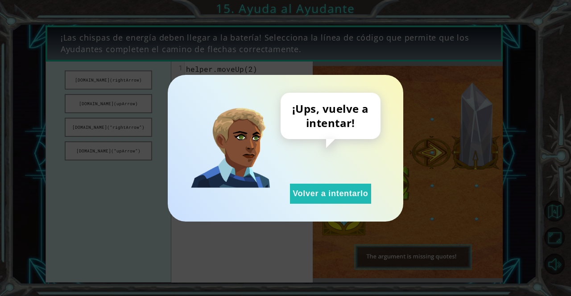
click at [349, 196] on button "Volver a intentarlo" at bounding box center [330, 194] width 81 height 20
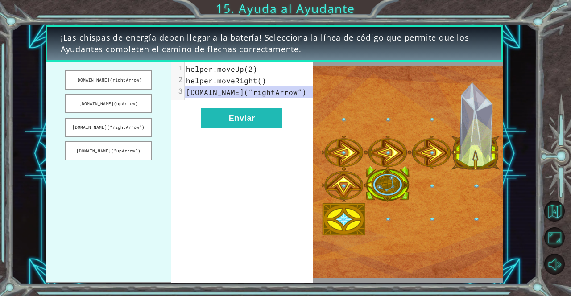
click at [135, 80] on button "[DOMAIN_NAME](rightArrow)" at bounding box center [108, 79] width 87 height 19
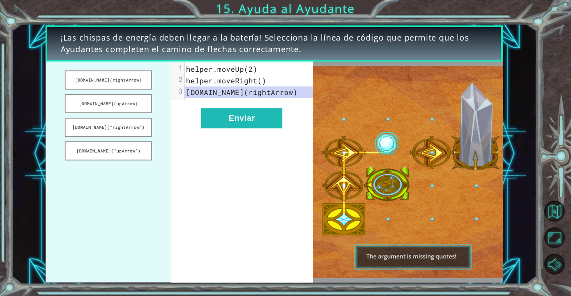
click at [244, 121] on button "Enviar" at bounding box center [241, 118] width 81 height 20
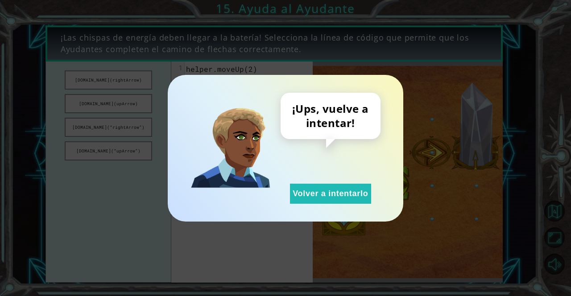
click at [328, 201] on button "Volver a intentarlo" at bounding box center [330, 194] width 81 height 20
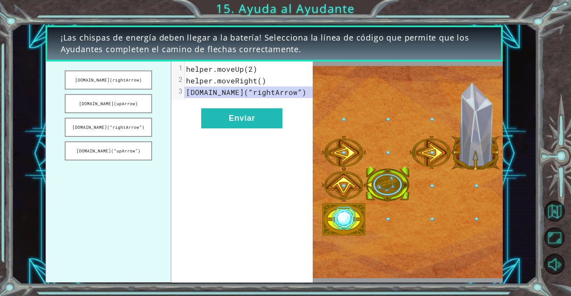
click at [305, 93] on pre "[DOMAIN_NAME](“rightArrow”)" at bounding box center [249, 93] width 128 height 12
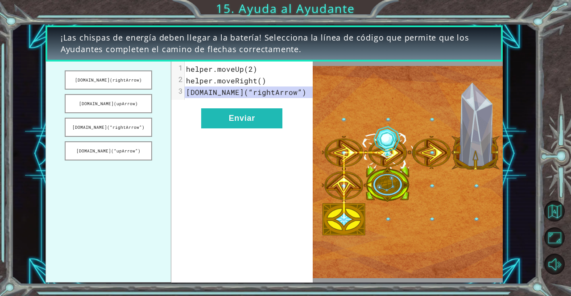
click at [305, 94] on pre "[DOMAIN_NAME](“rightArrow”)" at bounding box center [249, 93] width 128 height 12
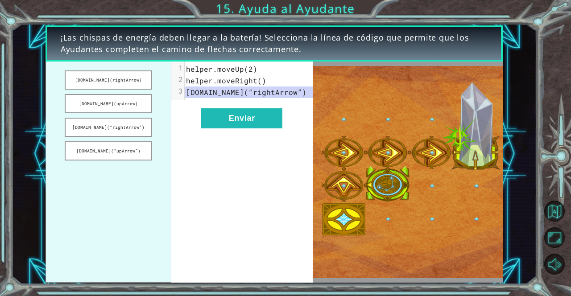
click at [267, 119] on button "Enviar" at bounding box center [241, 118] width 81 height 20
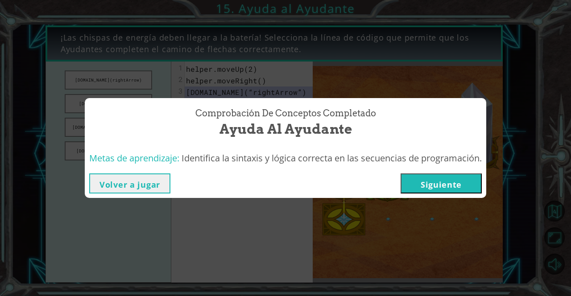
click at [447, 192] on button "Siguiente" at bounding box center [440, 183] width 81 height 20
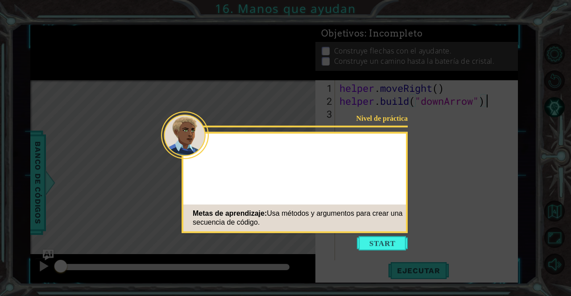
scroll to position [0, 6]
click at [387, 244] on button "Start" at bounding box center [382, 243] width 51 height 14
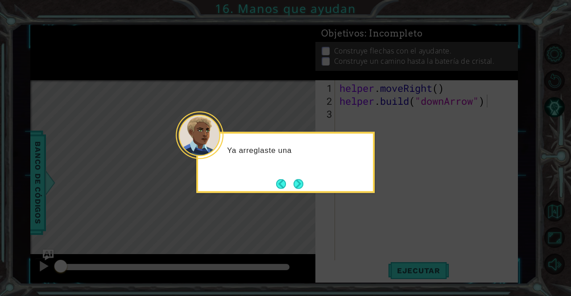
click at [309, 191] on div "Ya arreglaste una" at bounding box center [285, 162] width 178 height 61
click at [302, 194] on icon at bounding box center [285, 148] width 571 height 296
click at [304, 183] on button "Next" at bounding box center [298, 183] width 11 height 11
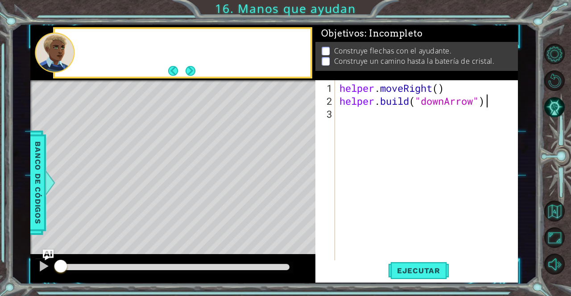
click at [300, 185] on div "Level Map" at bounding box center [236, 211] width 412 height 263
click at [367, 114] on div "helper . moveRight ( ) helper . build ( "downArrow" )" at bounding box center [429, 185] width 183 height 207
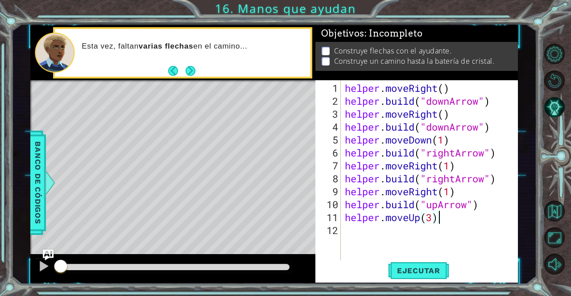
scroll to position [1, 4]
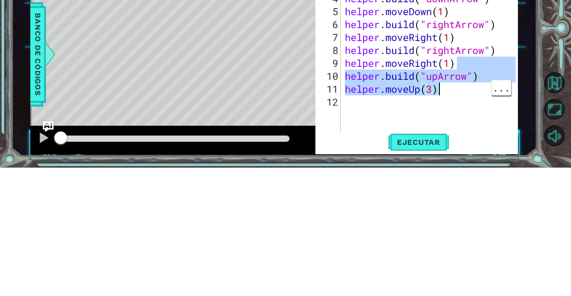
click at [435, 272] on span "Ejecutar" at bounding box center [418, 270] width 61 height 9
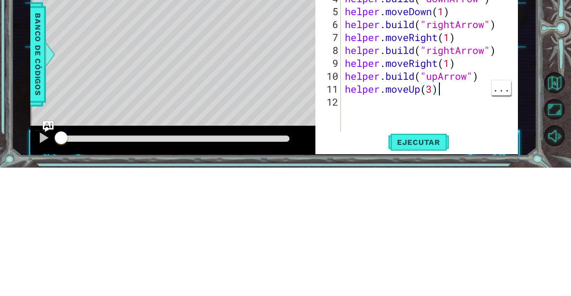
type textarea "helper.moveUp(3)"
click at [353, 232] on div "helper . moveRight ( ) helper . build ( "downArrow" ) helper . moveRight ( ) he…" at bounding box center [431, 185] width 177 height 207
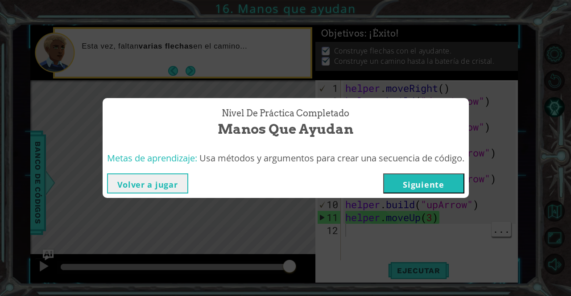
click at [431, 188] on button "Siguiente" at bounding box center [423, 183] width 81 height 20
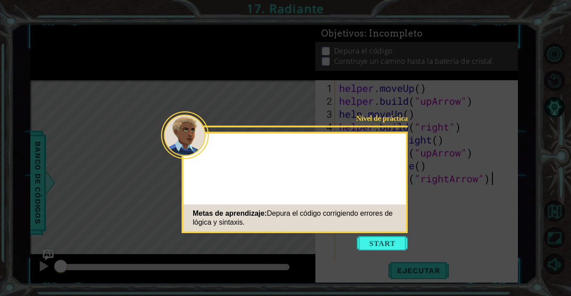
scroll to position [0, 6]
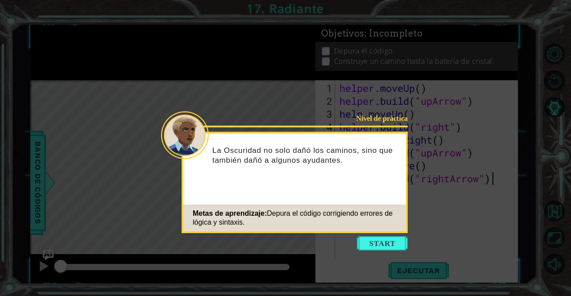
click at [387, 242] on button "Start" at bounding box center [382, 243] width 51 height 14
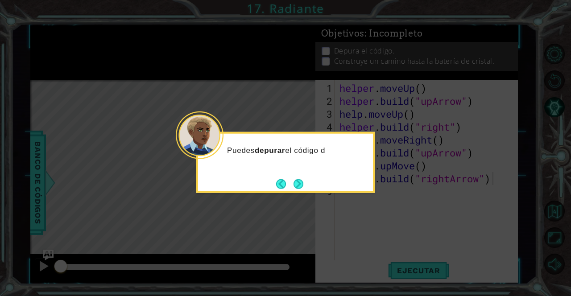
click at [303, 183] on button "Next" at bounding box center [298, 184] width 10 height 10
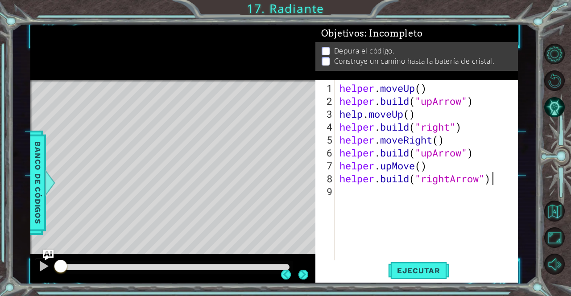
scroll to position [21, 0]
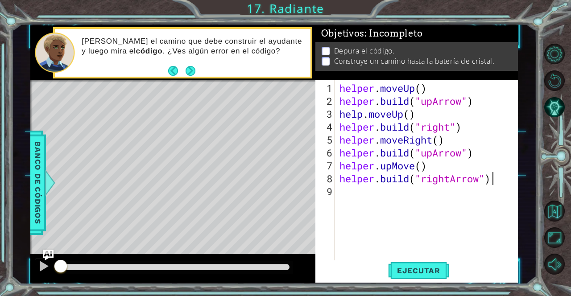
click at [390, 199] on div "helper . moveUp ( ) helper . build ( "upArrow" ) help . moveUp ( ) helper . bui…" at bounding box center [429, 185] width 183 height 207
click at [347, 198] on div "helper . moveUp ( ) helper . build ( "upArrow" ) help . moveUp ( ) helper . bui…" at bounding box center [429, 185] width 183 height 207
click at [342, 198] on div "helper . moveUp ( ) helper . build ( "upArrow" ) help . moveUp ( ) helper . bui…" at bounding box center [429, 185] width 183 height 207
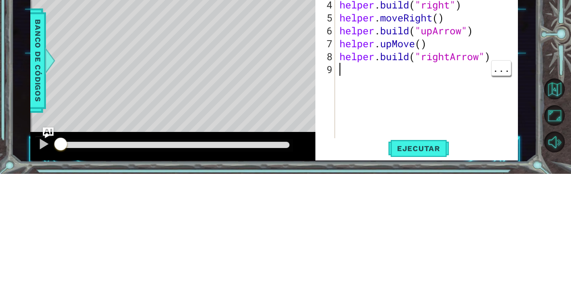
scroll to position [39, 0]
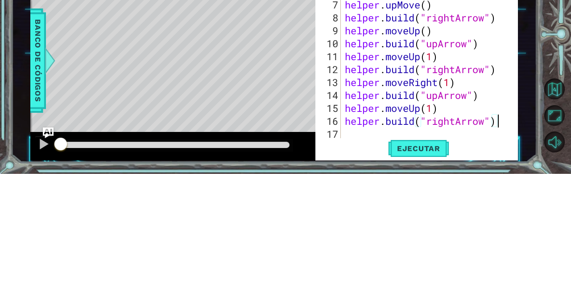
type textarea "[DOMAIN_NAME]("rightArrow")"
click at [434, 263] on button "Ejecutar" at bounding box center [418, 270] width 61 height 20
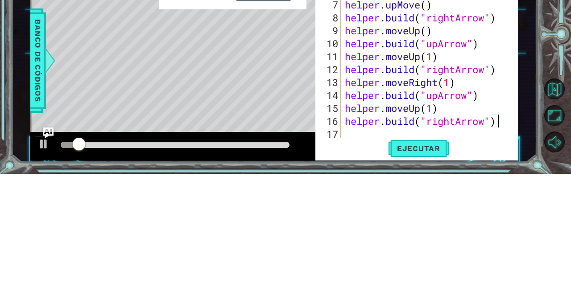
click at [364, 260] on div "helper . build ( "right" ) helper . moveRight ( ) helper . build ( "upArrow" ) …" at bounding box center [431, 185] width 177 height 207
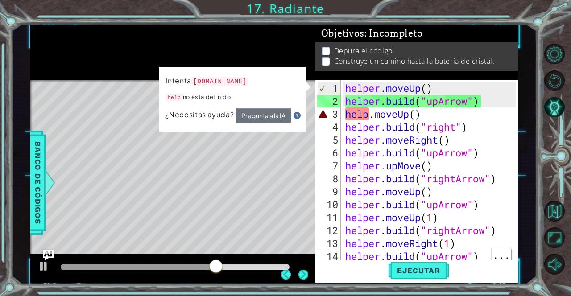
scroll to position [0, 0]
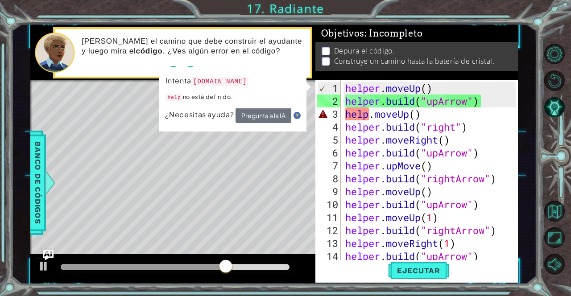
click at [485, 116] on div "helper . moveUp ( ) helper . build ( "upArrow" ) help . moveUp ( ) helper . bui…" at bounding box center [431, 185] width 177 height 207
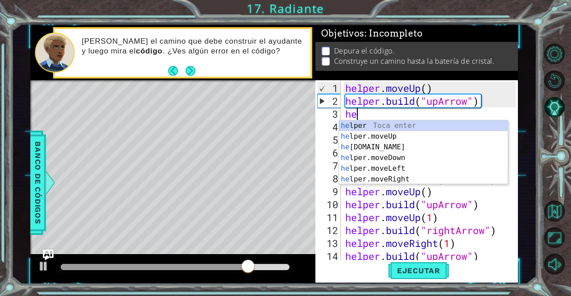
type textarea "h"
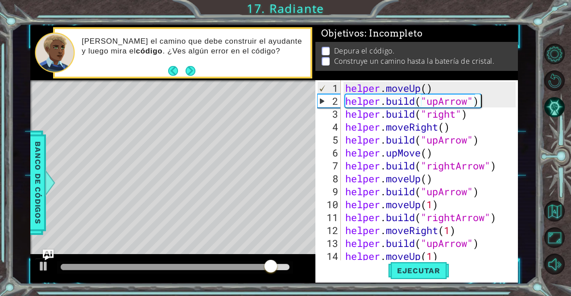
click at [437, 279] on button "Ejecutar" at bounding box center [418, 270] width 61 height 20
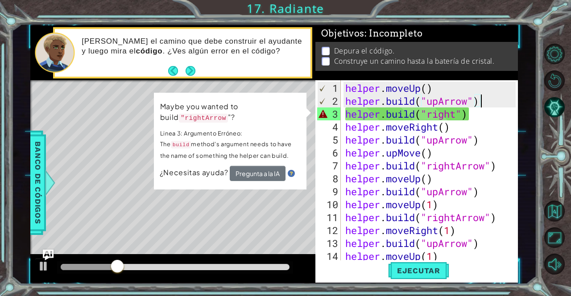
scroll to position [26, 0]
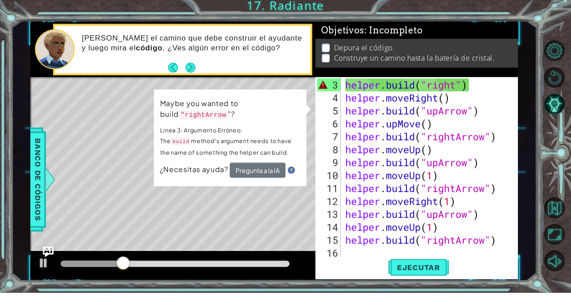
click at [550, 91] on button "Reiniciar nivel" at bounding box center [554, 80] width 21 height 21
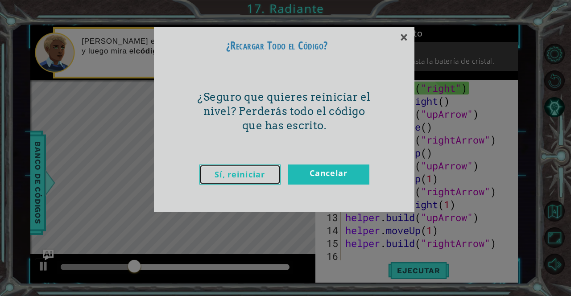
click at [258, 178] on link "Sí, reiniciar" at bounding box center [239, 175] width 81 height 20
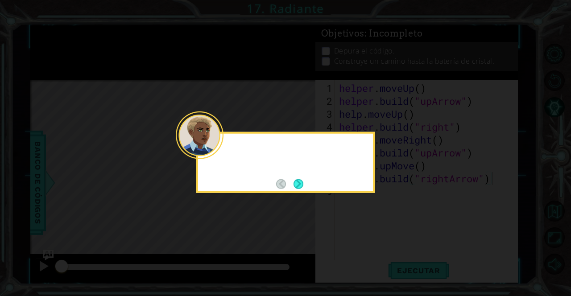
type textarea "[DOMAIN_NAME]("rightArrow")"
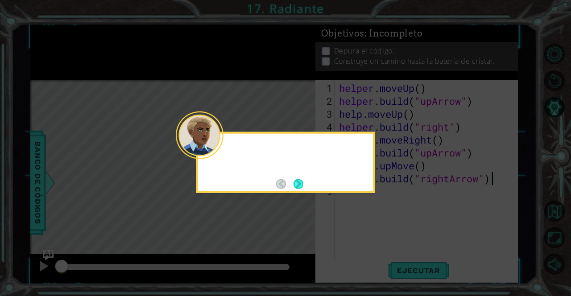
scroll to position [0, 6]
click at [299, 189] on button "Next" at bounding box center [298, 184] width 10 height 10
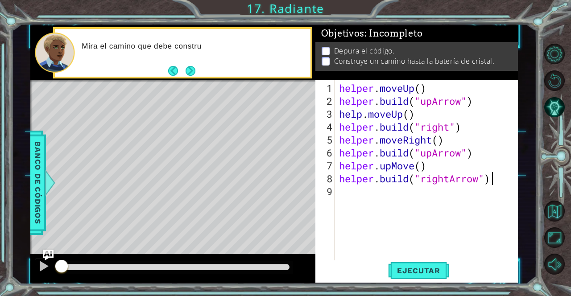
click at [191, 66] on button "Next" at bounding box center [190, 71] width 10 height 10
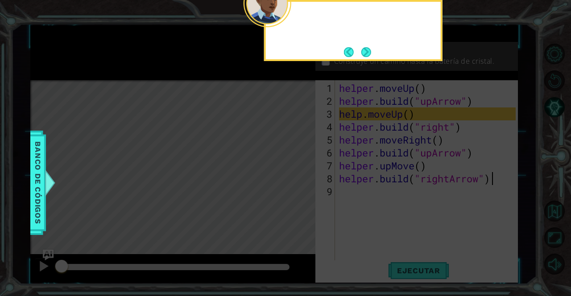
click at [195, 69] on icon at bounding box center [285, 47] width 571 height 498
click at [191, 74] on icon at bounding box center [285, 47] width 571 height 498
click at [367, 55] on button "Next" at bounding box center [366, 52] width 10 height 10
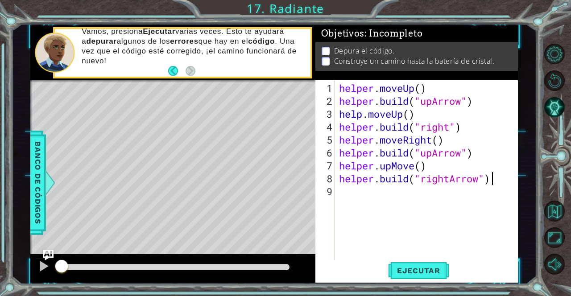
click at [443, 199] on div "helper . moveUp ( ) helper . build ( "upArrow" ) help . moveUp ( ) helper . bui…" at bounding box center [428, 185] width 183 height 207
click at [341, 196] on div "helper . moveUp ( ) helper . build ( "upArrow" ) help . moveUp ( ) helper . bui…" at bounding box center [428, 185] width 183 height 207
click at [346, 198] on div "helper . moveUp ( ) helper . build ( "upArrow" ) help . moveUp ( ) helper . bui…" at bounding box center [428, 185] width 183 height 207
click at [350, 200] on div "helper . moveUp ( ) helper . build ( "upArrow" ) help . moveUp ( ) helper . bui…" at bounding box center [428, 185] width 183 height 207
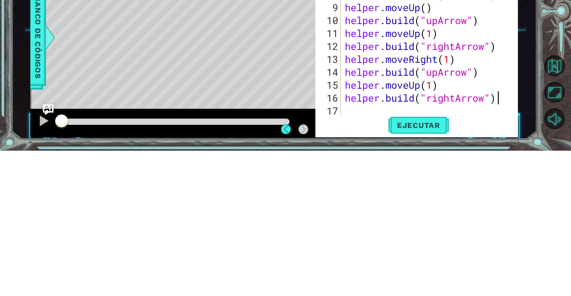
scroll to position [29, 0]
type textarea "[DOMAIN_NAME]("rightArrow")"
click at [441, 270] on span "Ejecutar" at bounding box center [418, 270] width 61 height 9
